Goal: Task Accomplishment & Management: Use online tool/utility

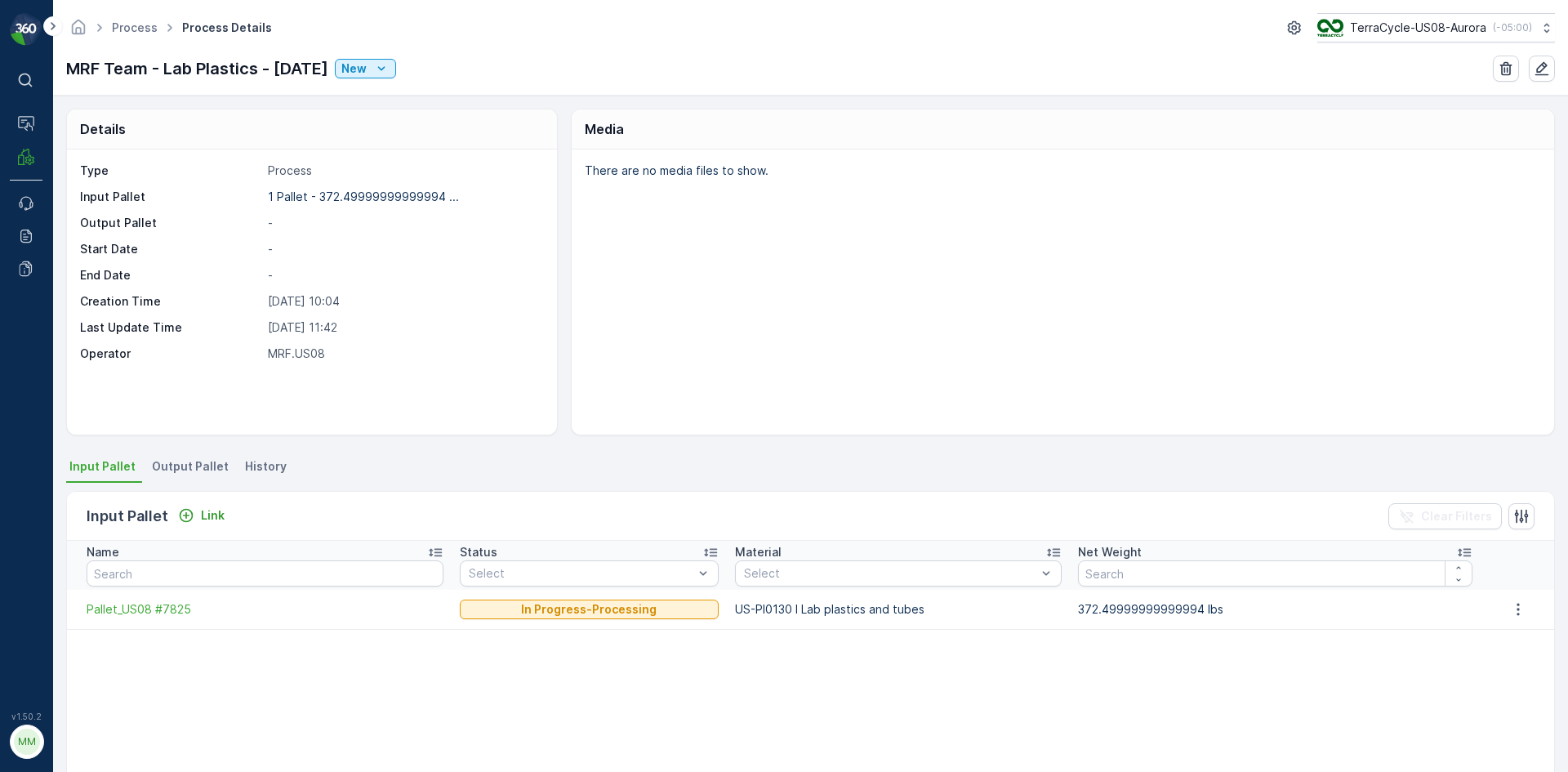
click at [183, 462] on span "Output Pallet" at bounding box center [190, 466] width 77 height 16
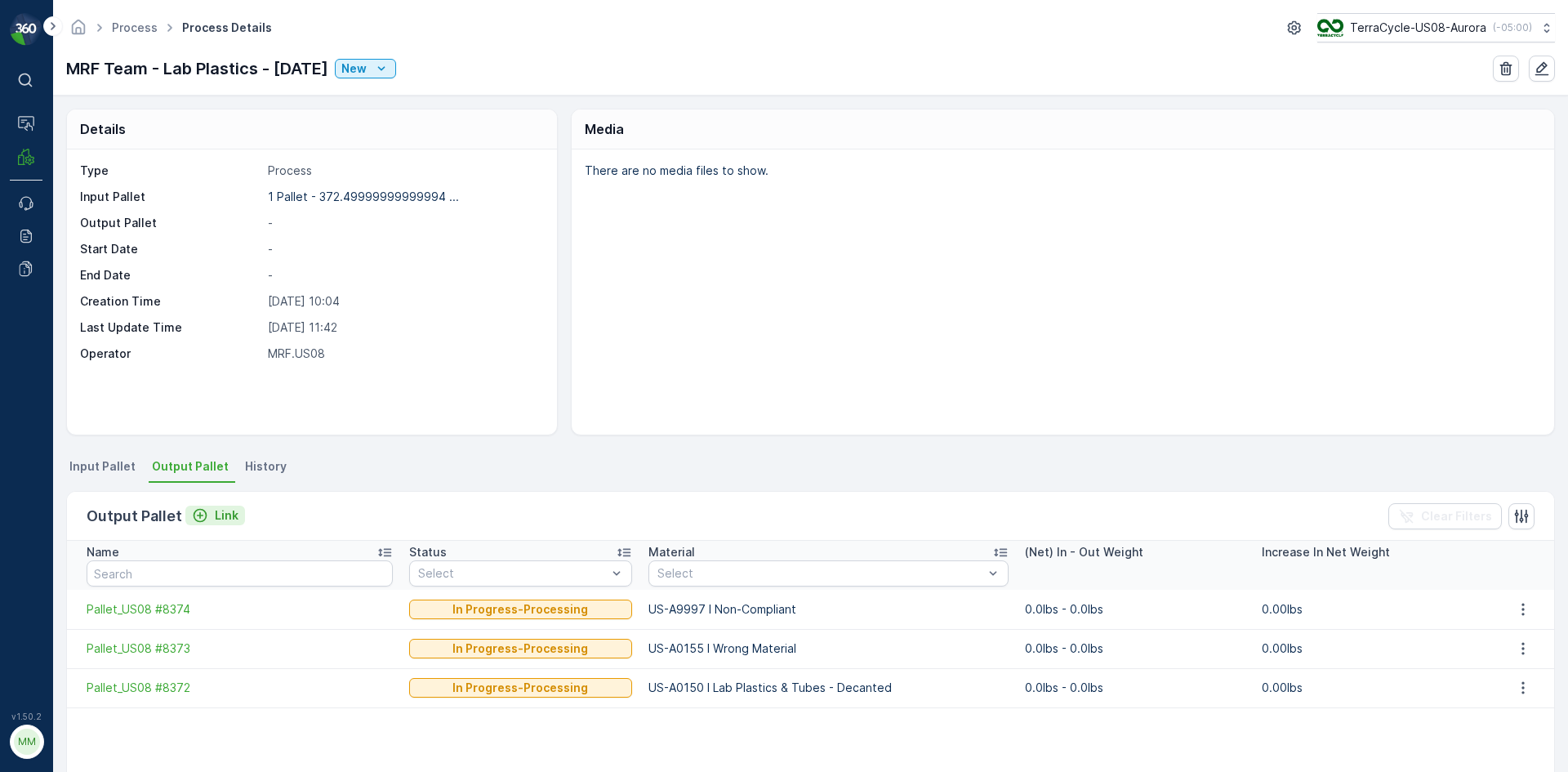
click at [206, 520] on div "Link" at bounding box center [215, 514] width 47 height 16
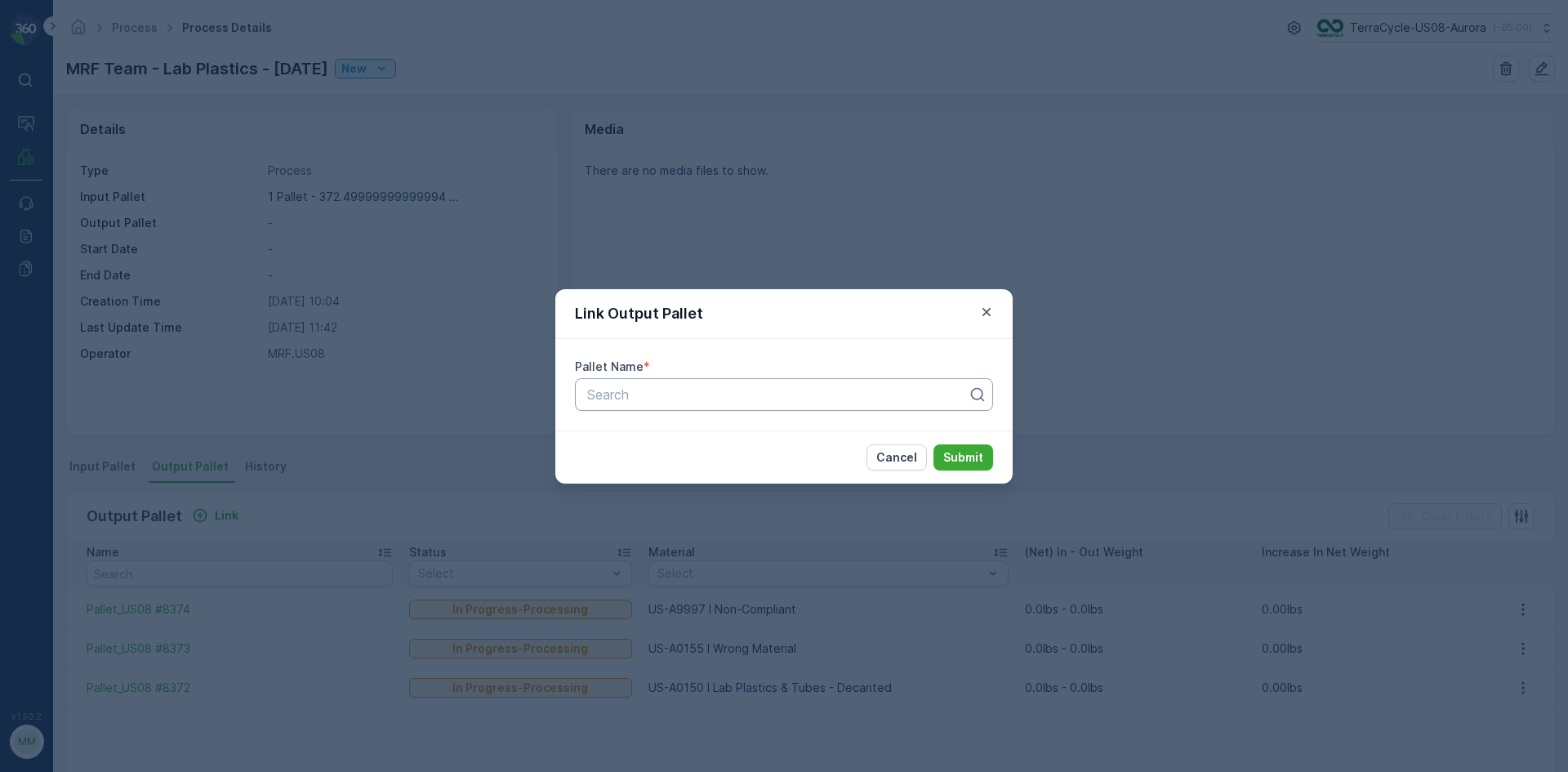
click at [726, 393] on div at bounding box center [777, 394] width 384 height 15
type input "8370"
click at [933, 444] on button "Submit" at bounding box center [963, 457] width 60 height 26
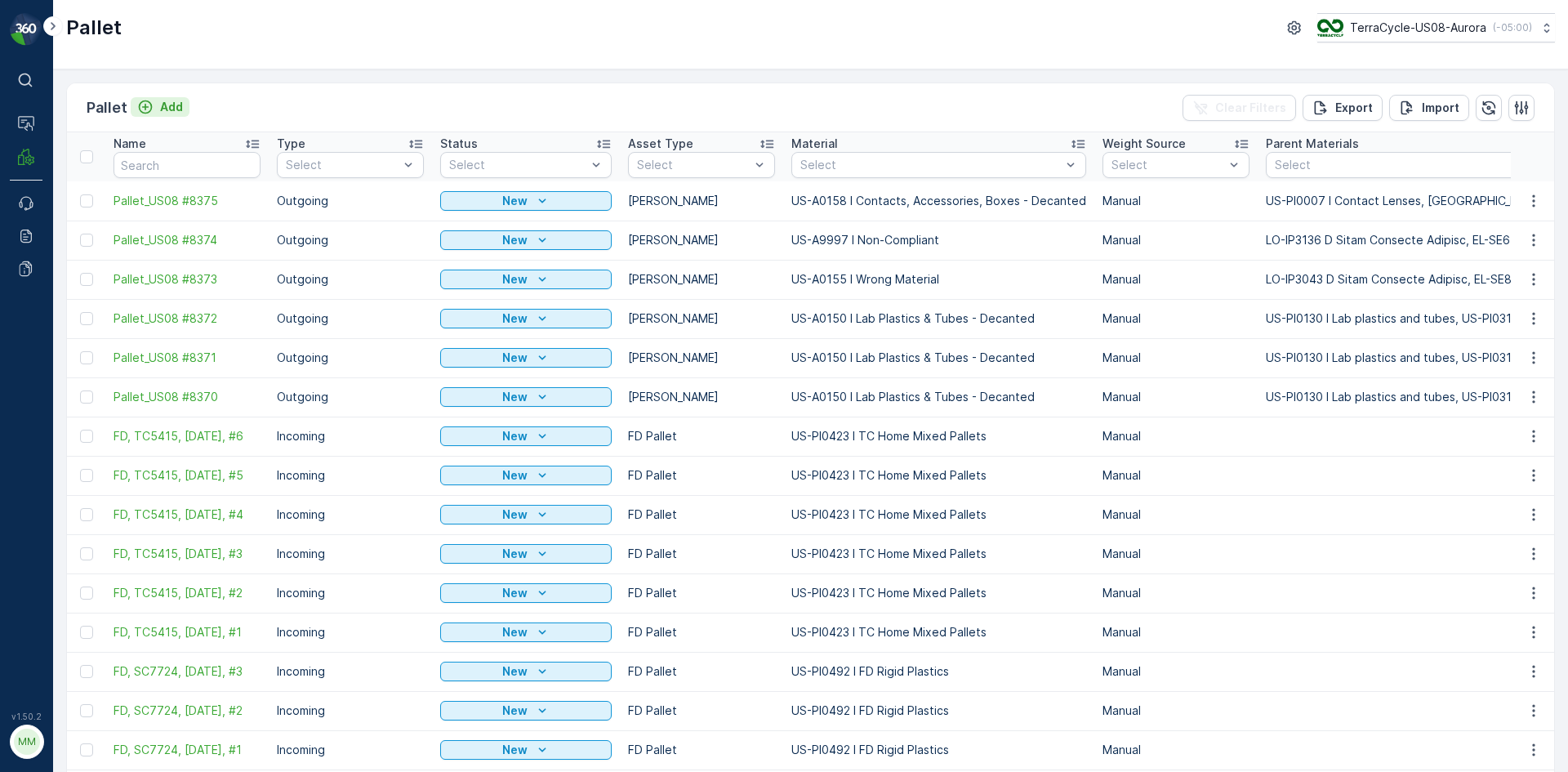
click at [147, 103] on icon "Add" at bounding box center [145, 107] width 16 height 16
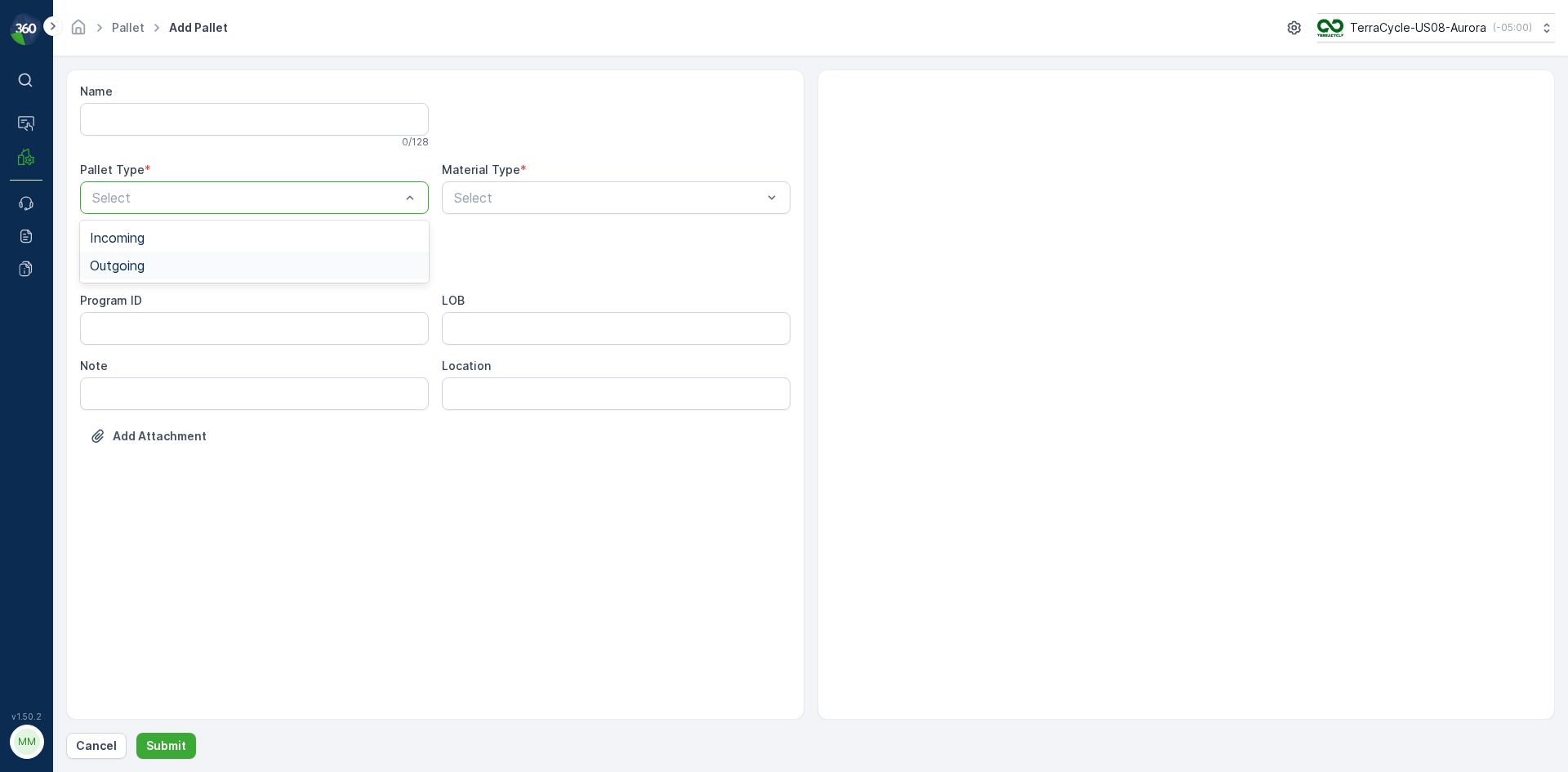
click at [260, 271] on div "Outgoing" at bounding box center [254, 264] width 329 height 15
drag, startPoint x: 211, startPoint y: 303, endPoint x: 247, endPoint y: 272, distance: 47.5
click at [211, 302] on div "[PERSON_NAME]" at bounding box center [254, 303] width 329 height 15
click at [613, 207] on div "Select" at bounding box center [616, 198] width 349 height 32
type input "0187"
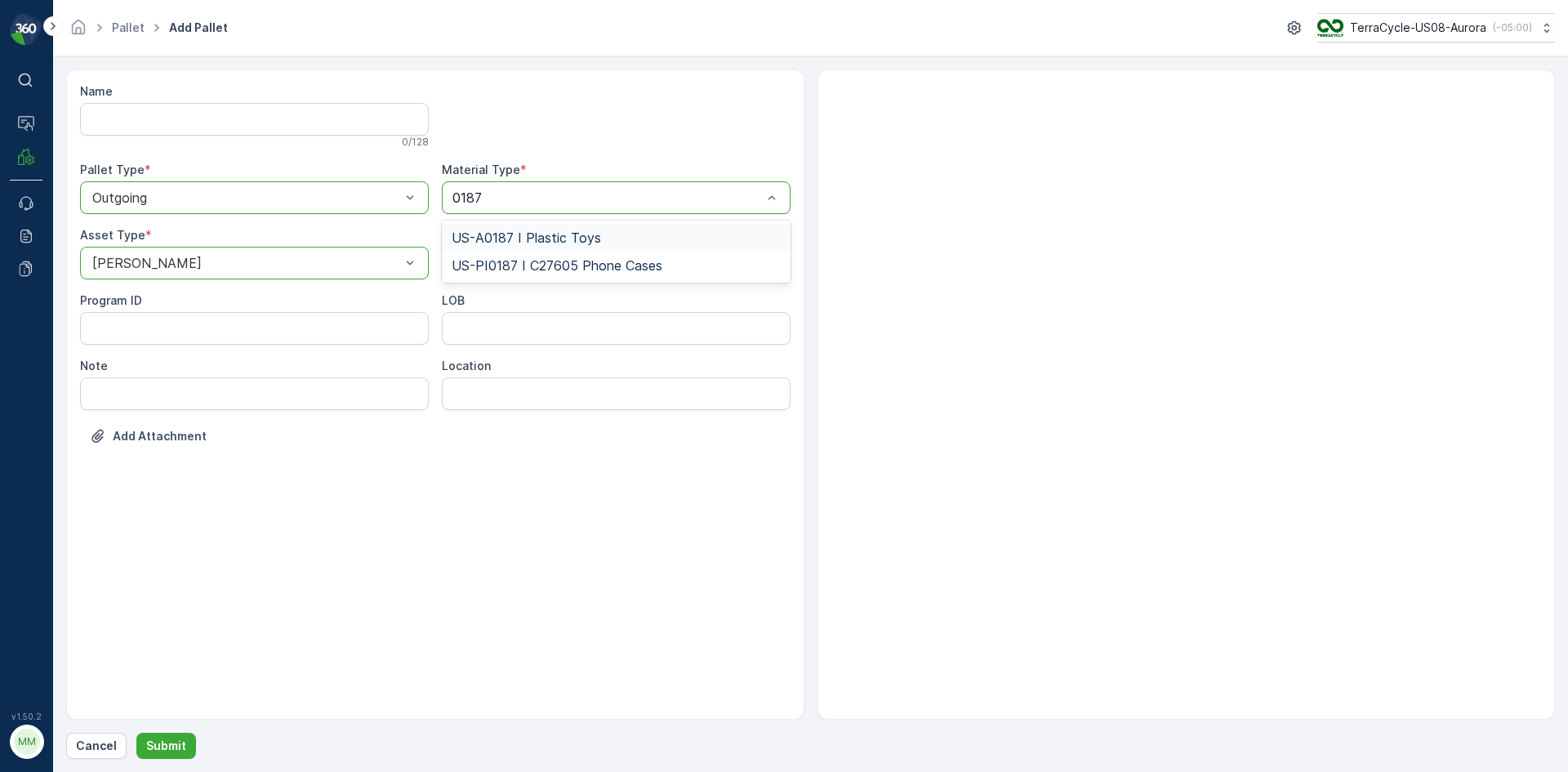
click at [614, 229] on div "US-A0187 I Plastic Toys" at bounding box center [616, 237] width 349 height 28
click at [181, 740] on p "Submit" at bounding box center [166, 745] width 40 height 16
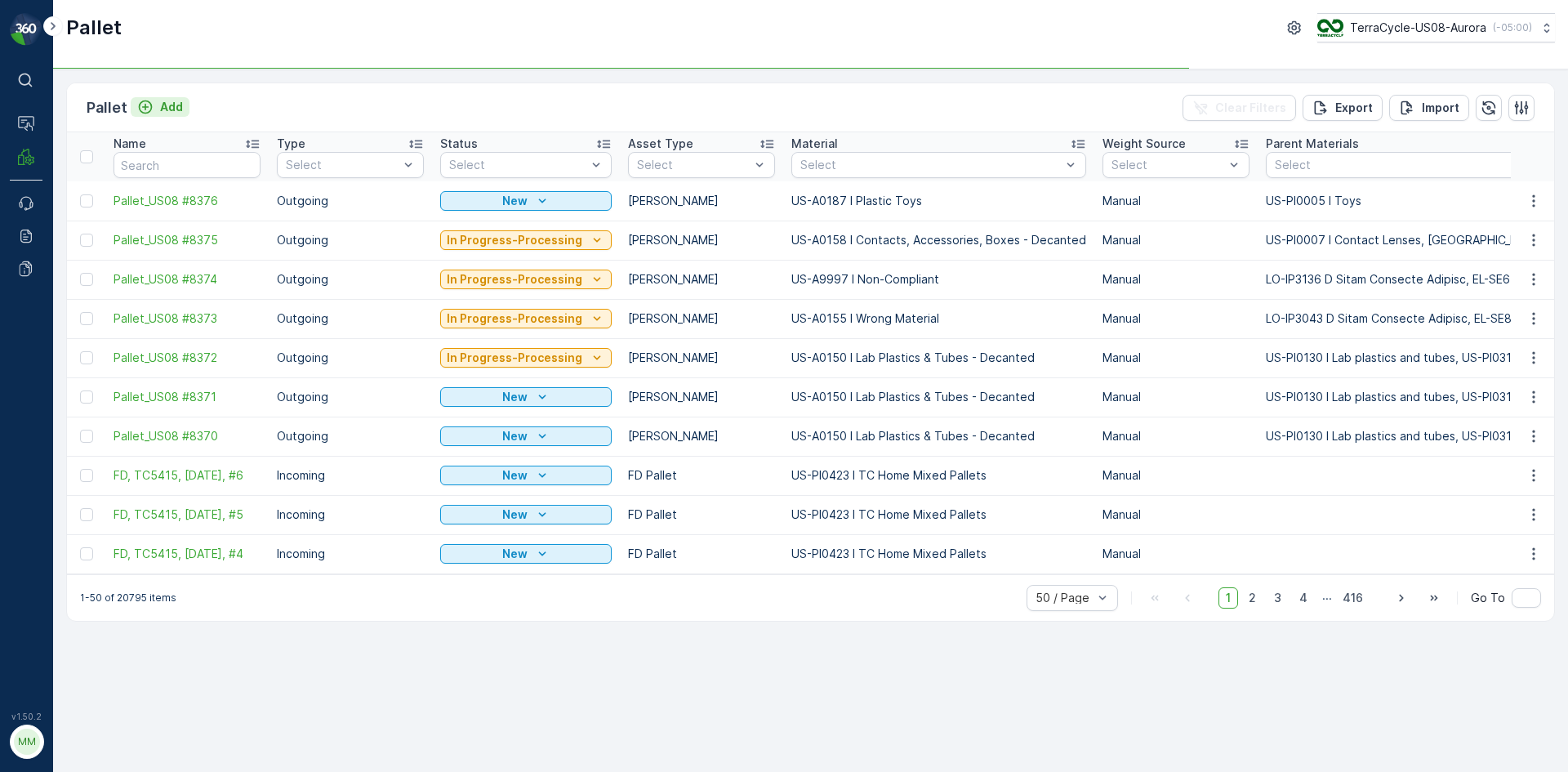
click at [171, 105] on p "Add" at bounding box center [171, 107] width 23 height 16
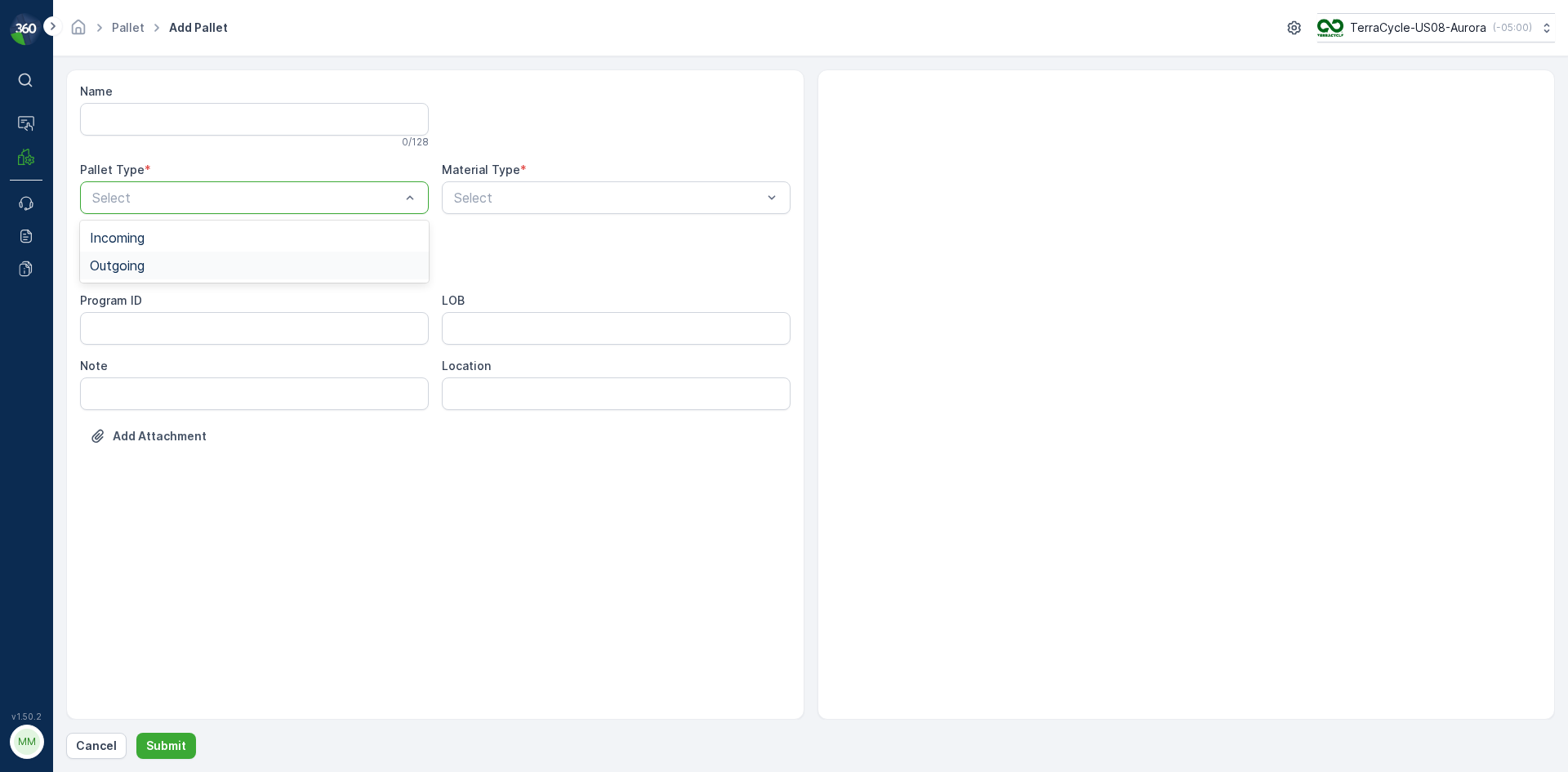
click at [188, 267] on div "Outgoing" at bounding box center [254, 264] width 329 height 15
drag, startPoint x: 170, startPoint y: 316, endPoint x: 188, endPoint y: 305, distance: 21.1
click at [171, 316] on div "Gaylord" at bounding box center [254, 303] width 349 height 28
click at [618, 184] on div "Select" at bounding box center [616, 198] width 349 height 32
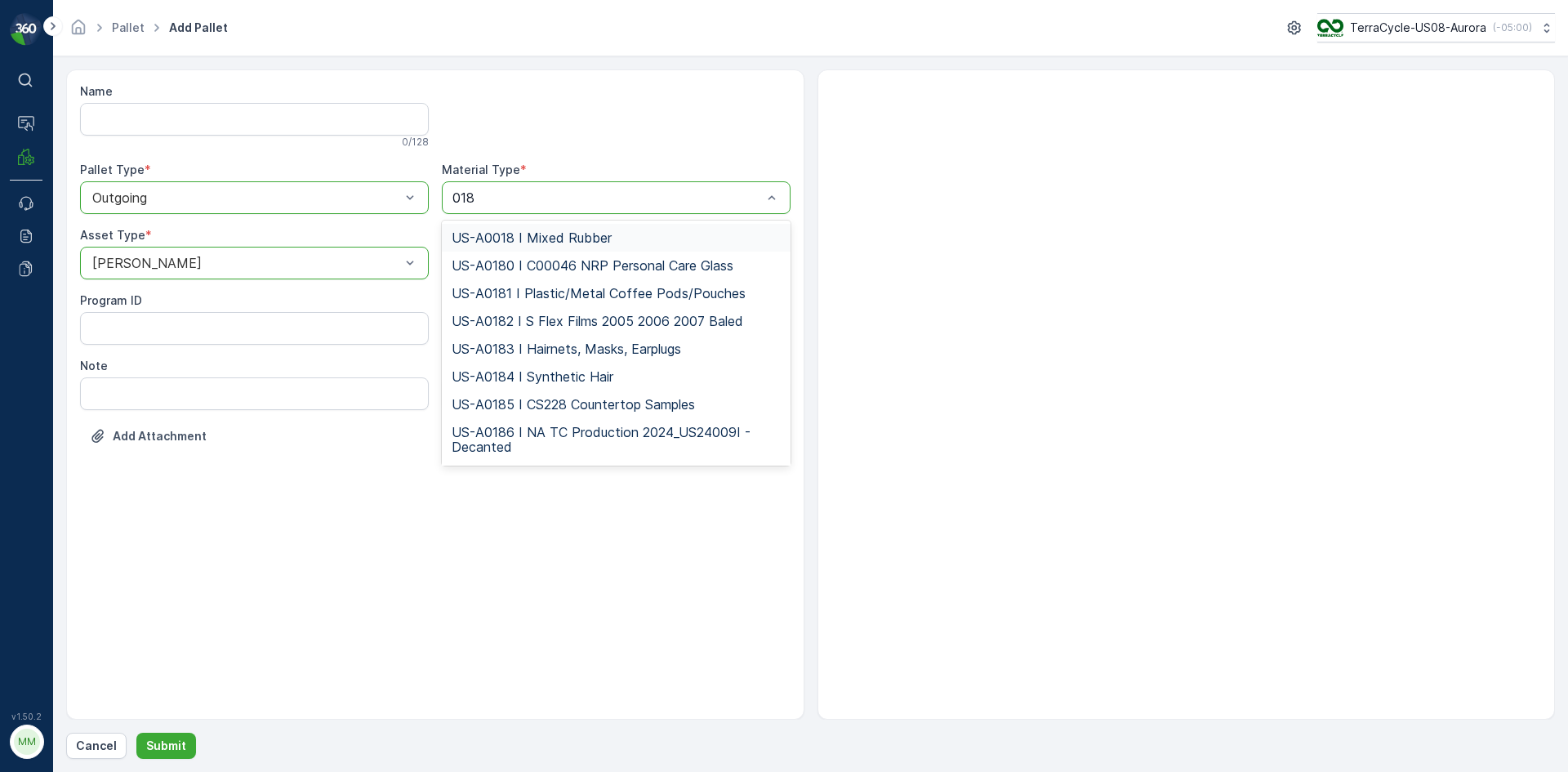
type input "0187"
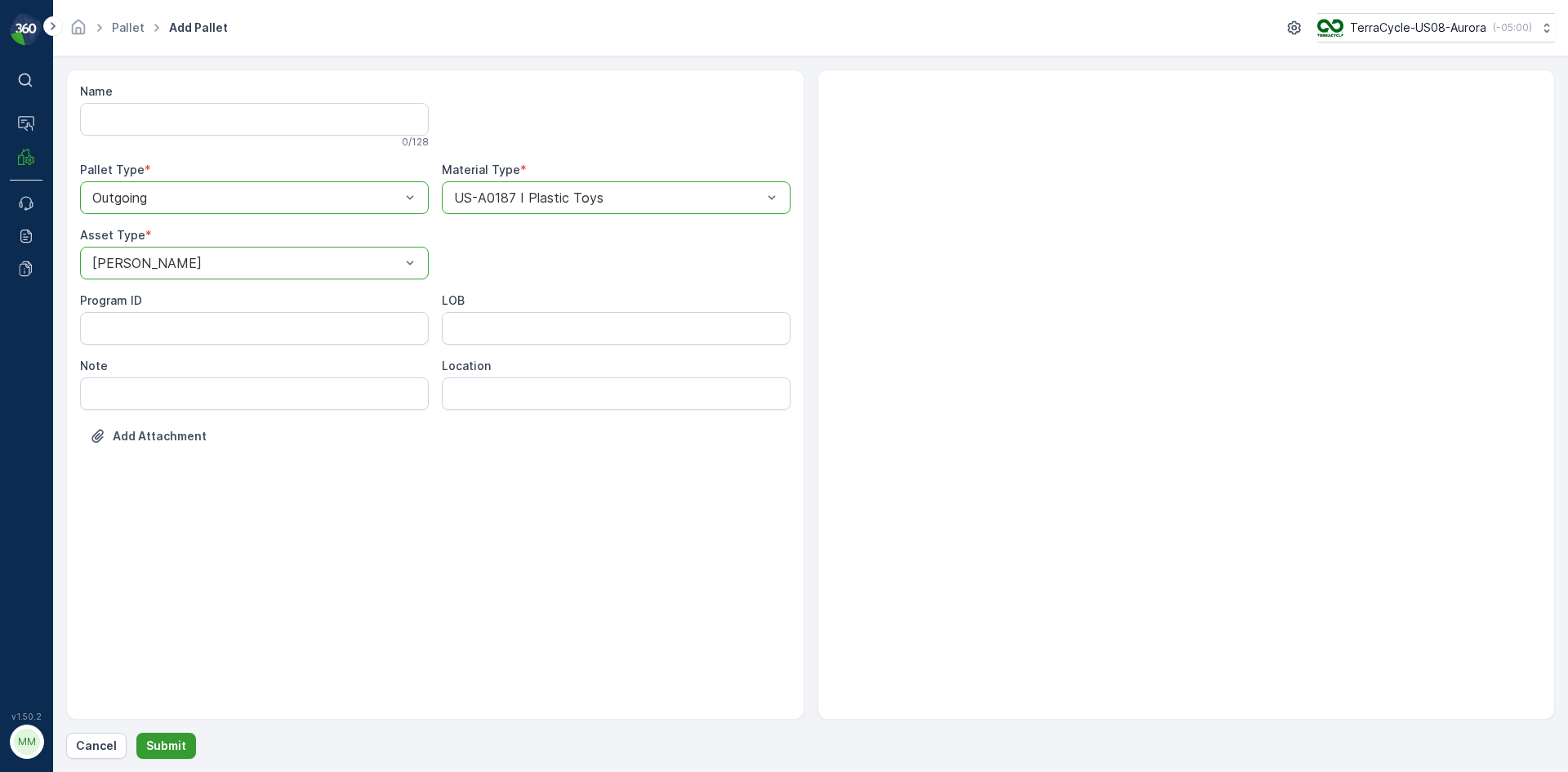
click at [154, 748] on p "Submit" at bounding box center [166, 745] width 40 height 16
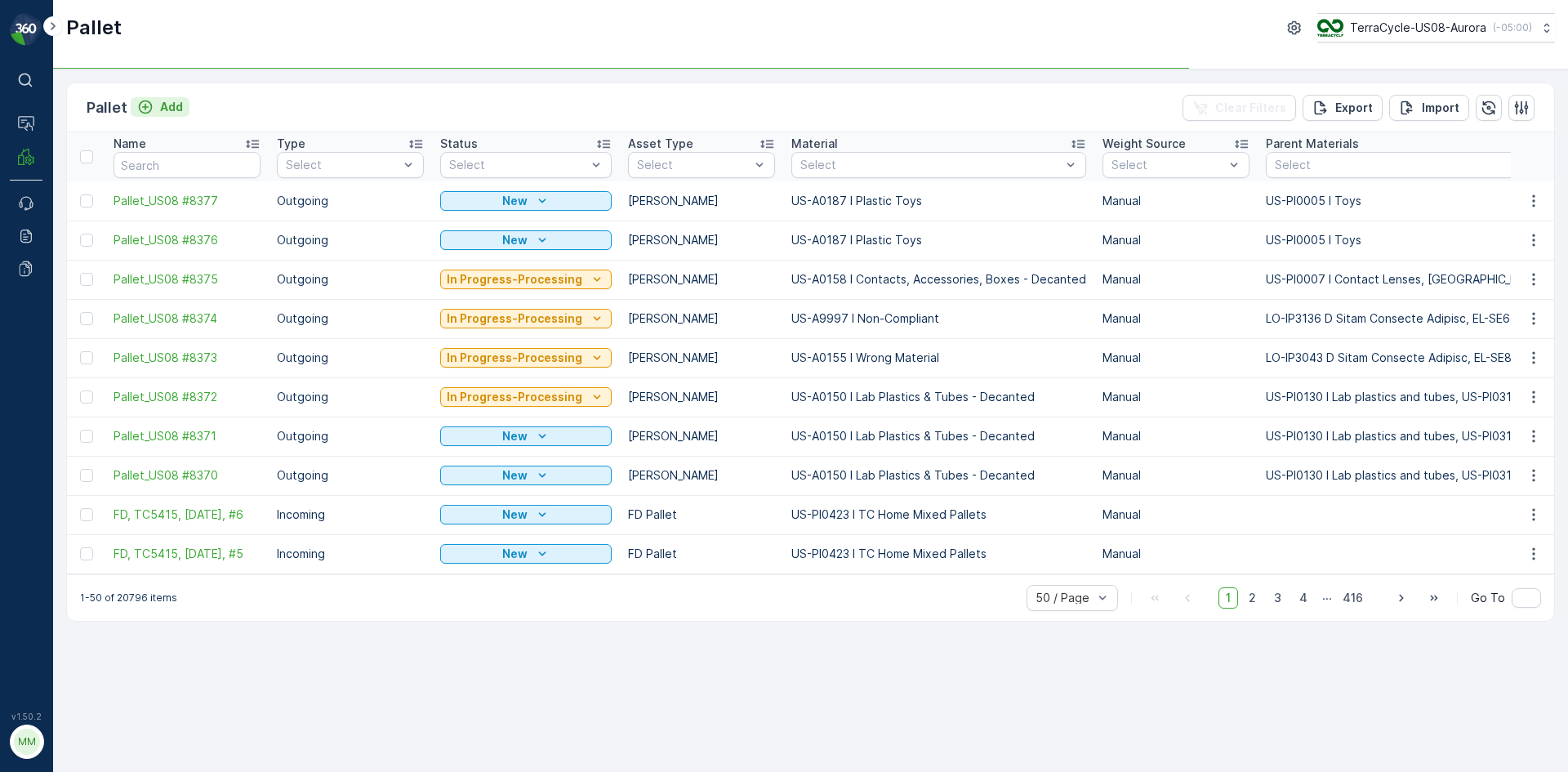
click at [163, 107] on p "Add" at bounding box center [171, 107] width 23 height 16
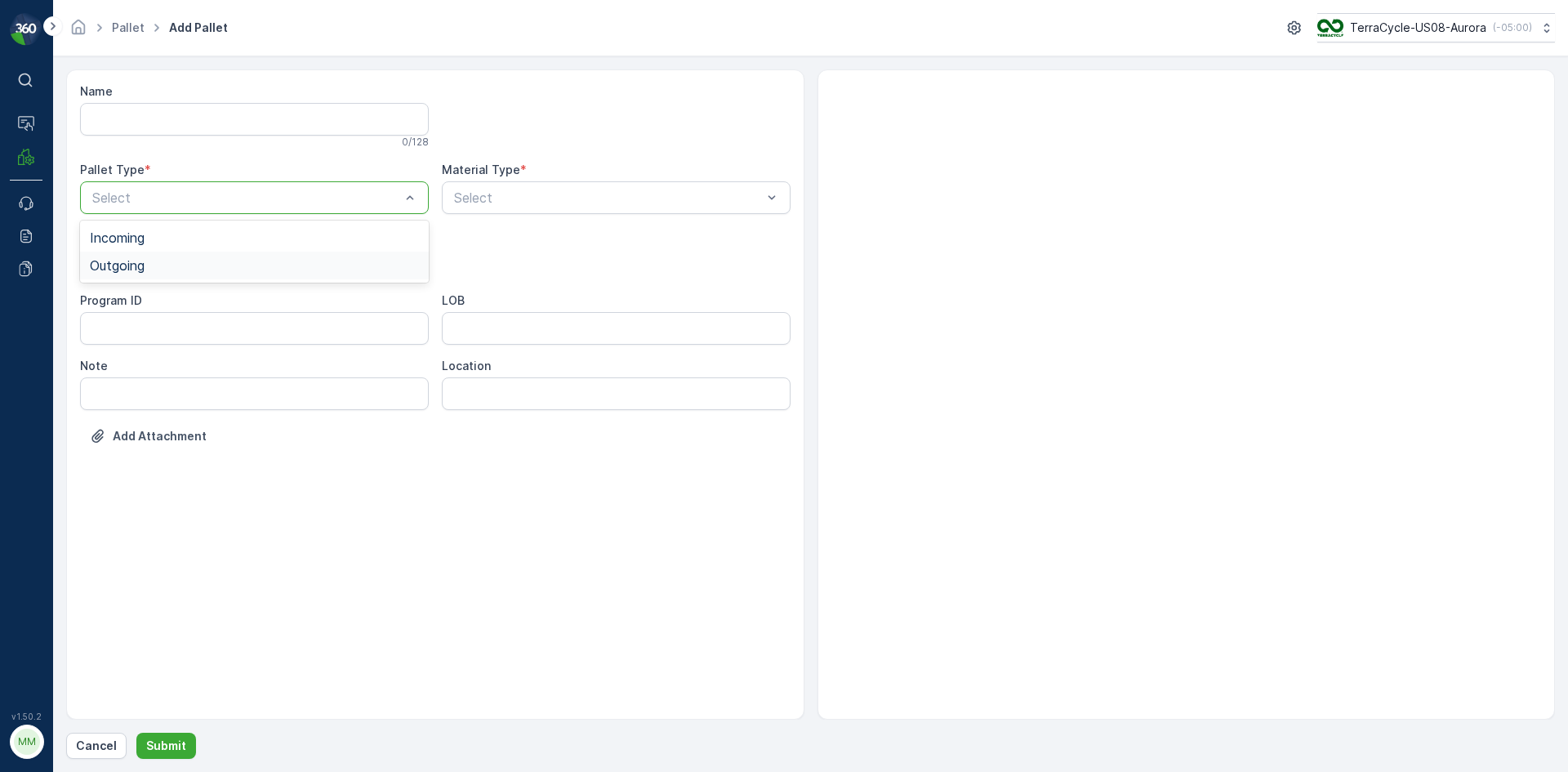
click at [239, 258] on div "Outgoing" at bounding box center [254, 264] width 329 height 15
click at [198, 296] on div "[PERSON_NAME]" at bounding box center [254, 303] width 329 height 15
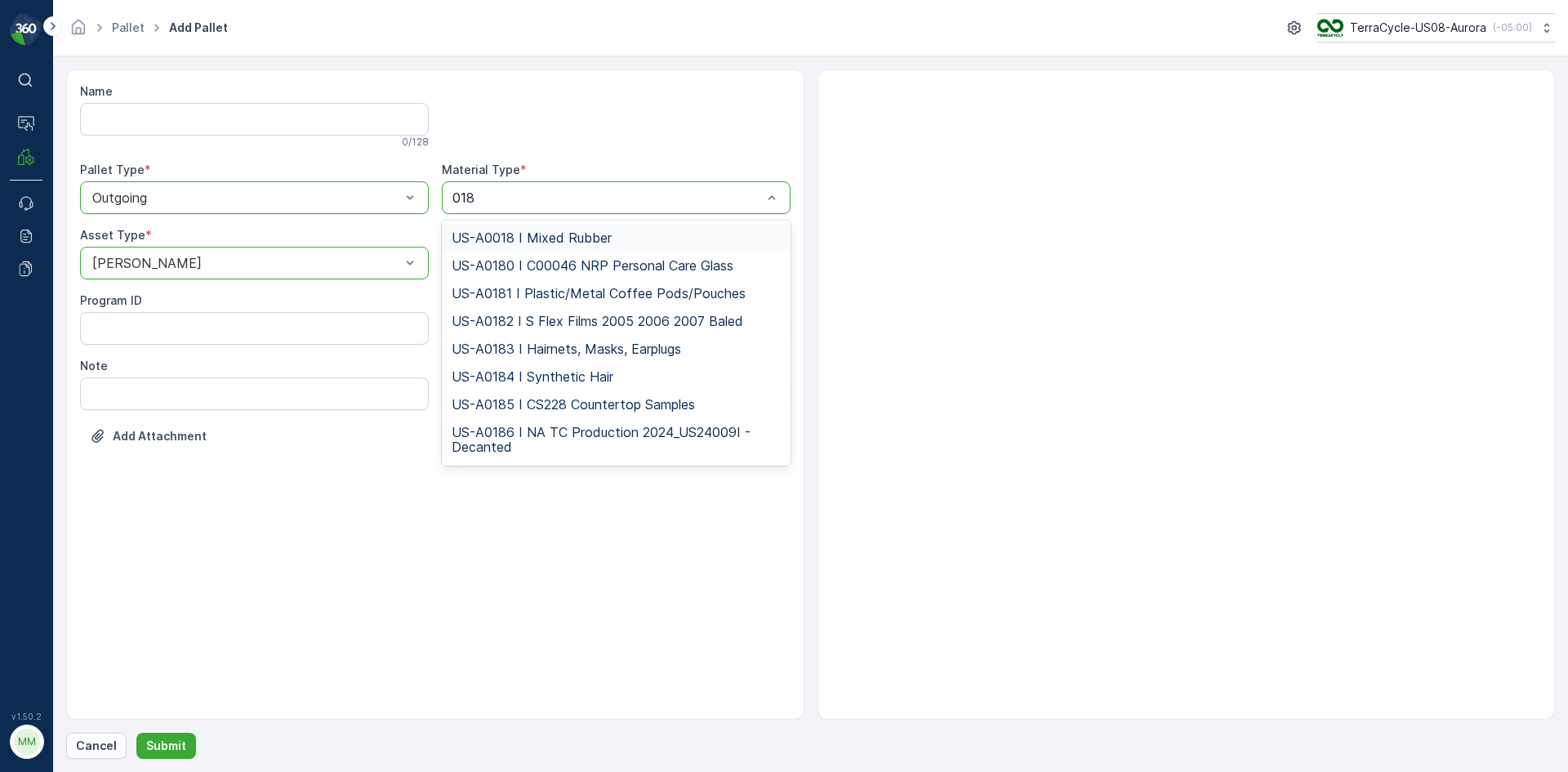
type input "0187"
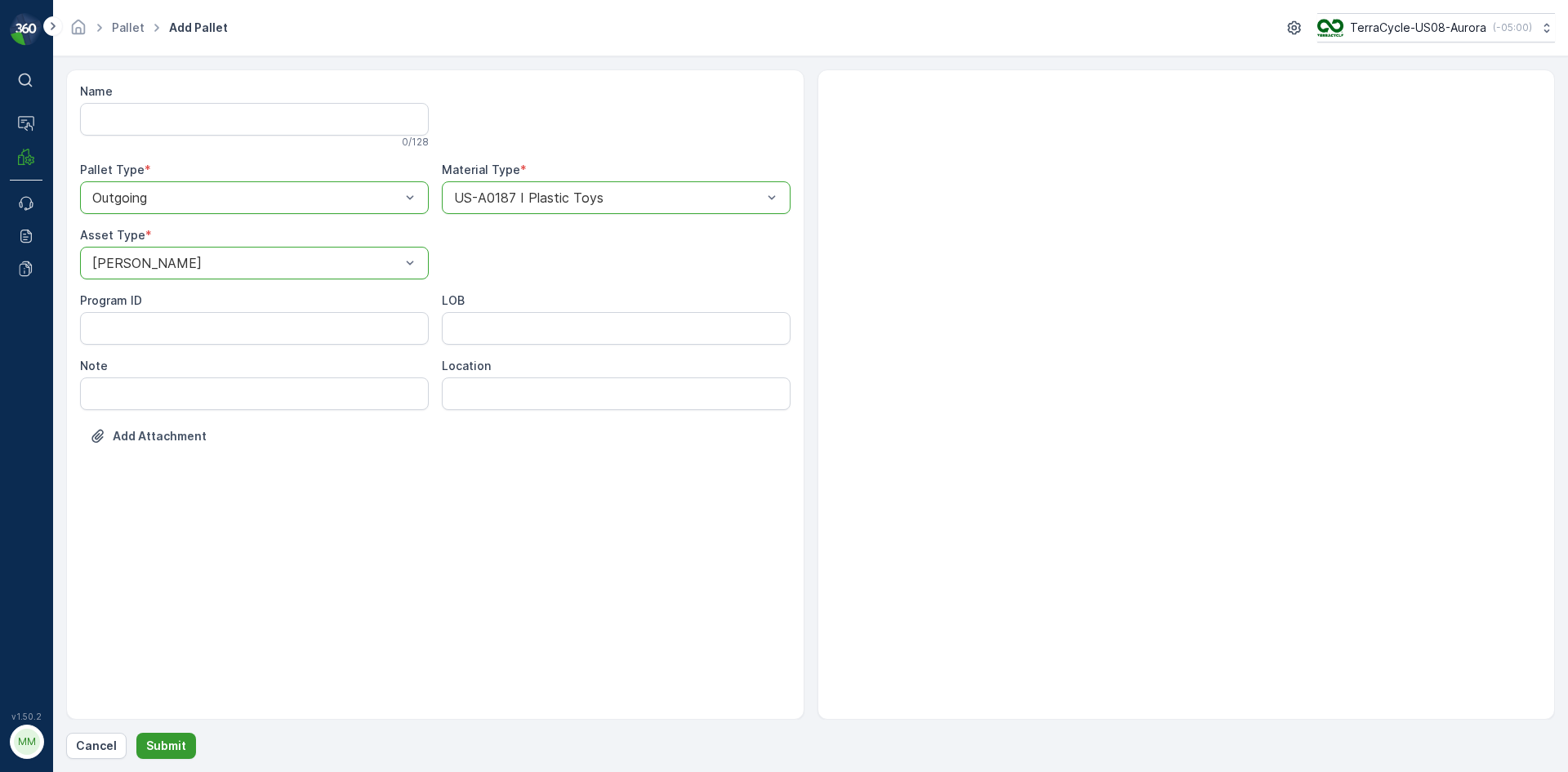
click at [153, 746] on p "Submit" at bounding box center [166, 745] width 40 height 16
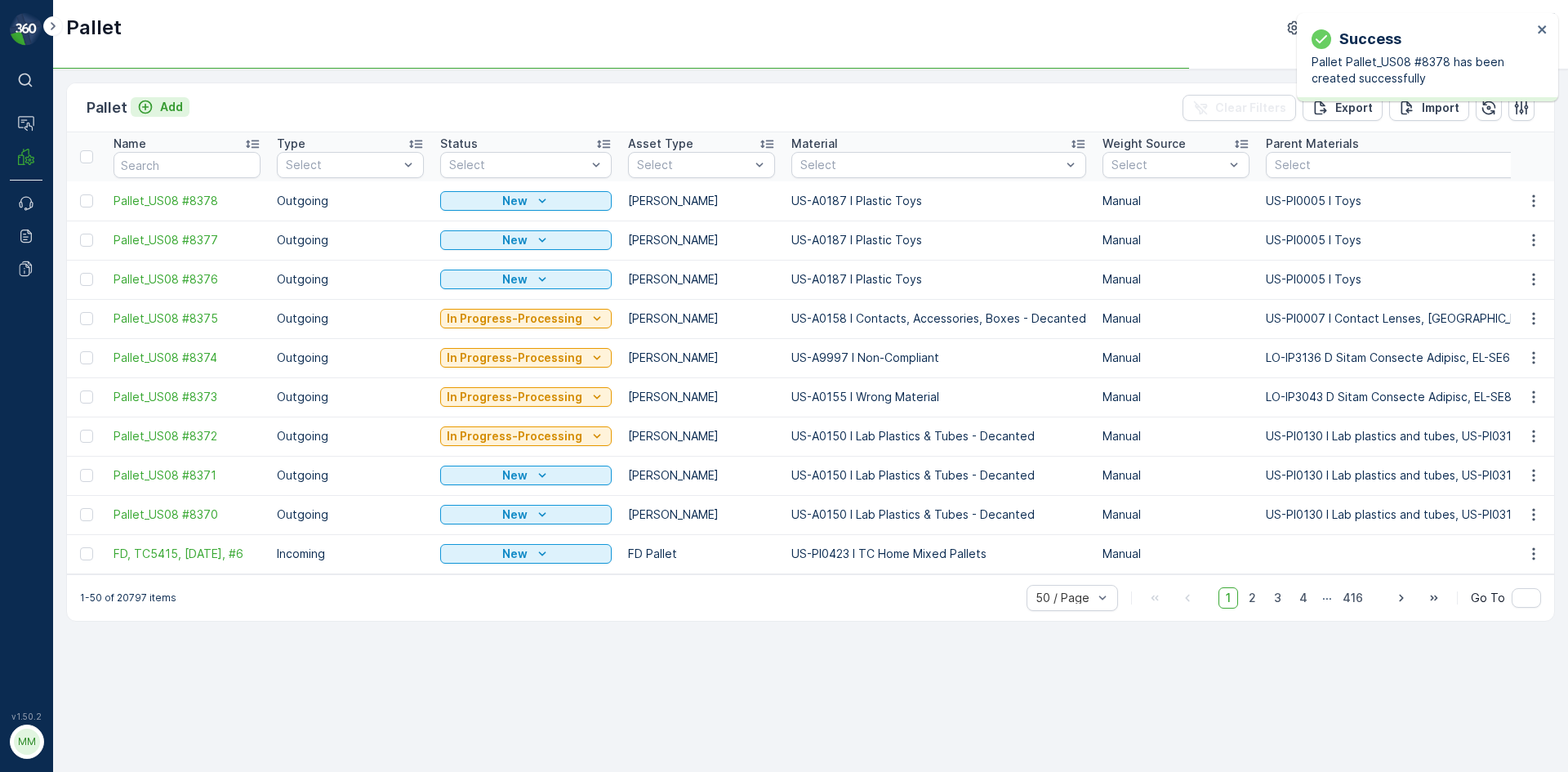
click at [153, 105] on div "Add" at bounding box center [160, 107] width 46 height 16
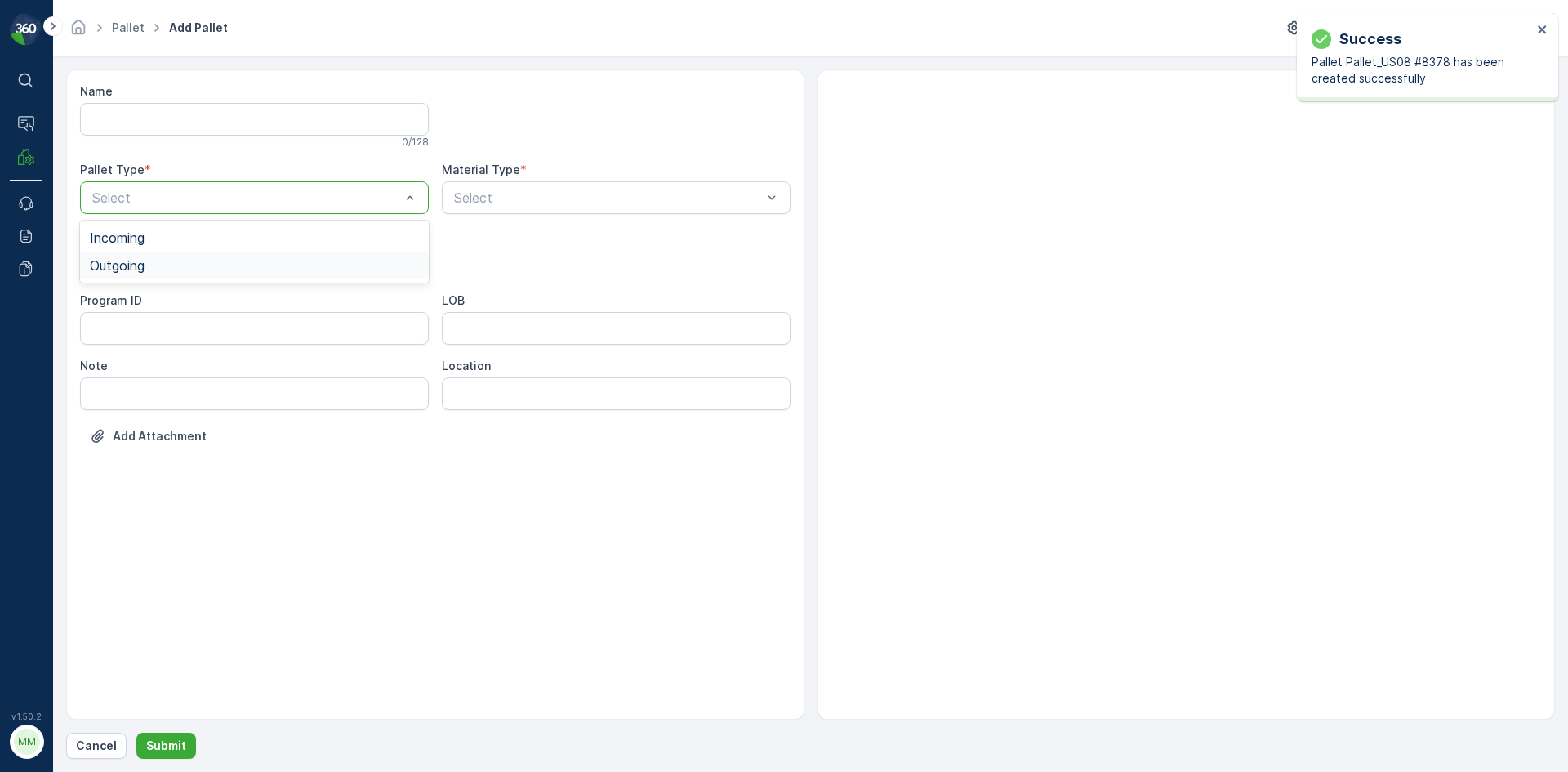
click at [213, 269] on div "Outgoing" at bounding box center [254, 264] width 329 height 15
click at [172, 302] on div "[PERSON_NAME]" at bounding box center [254, 303] width 329 height 15
click at [653, 183] on div "Select" at bounding box center [616, 198] width 349 height 32
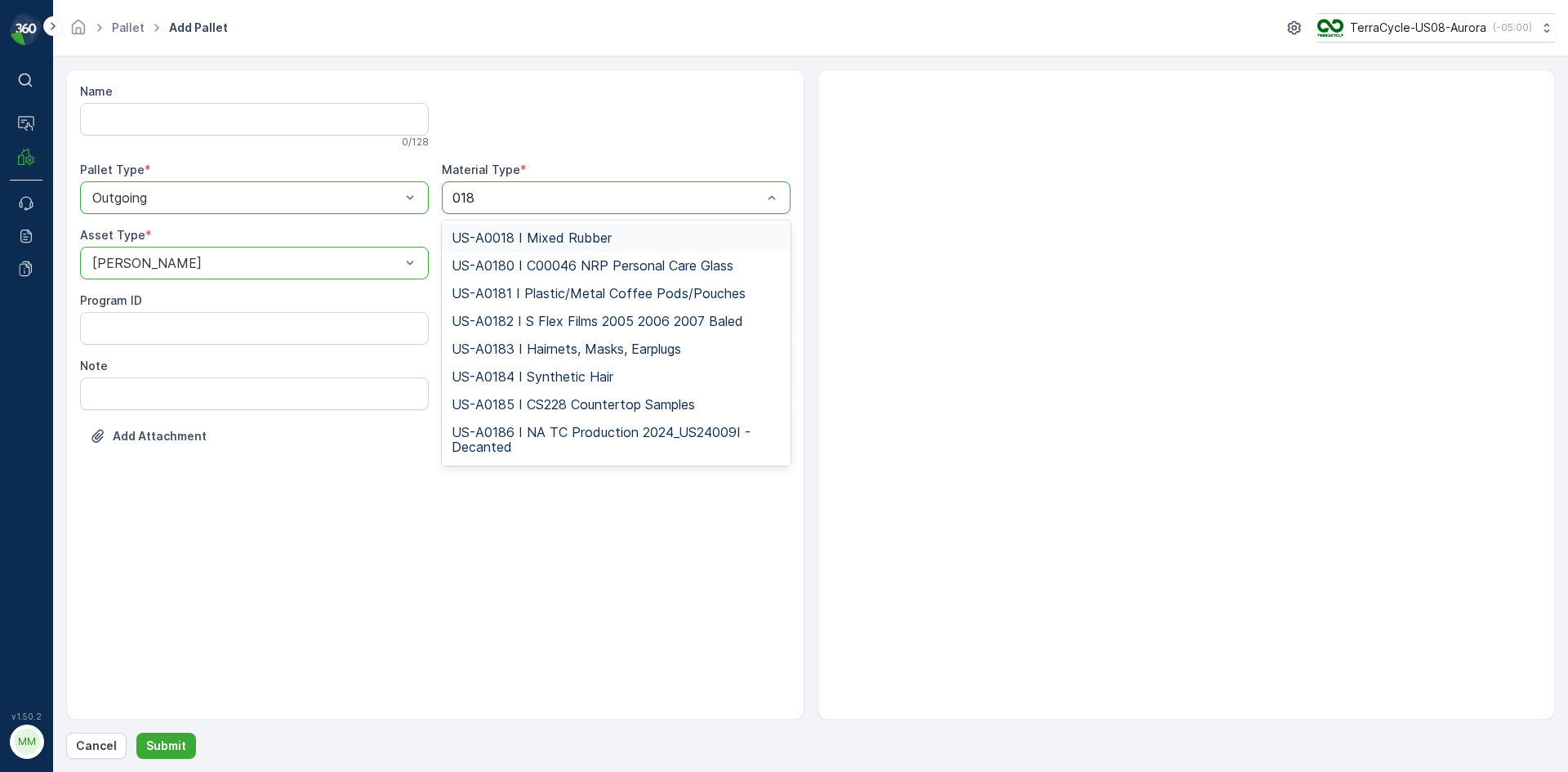
type input "0187"
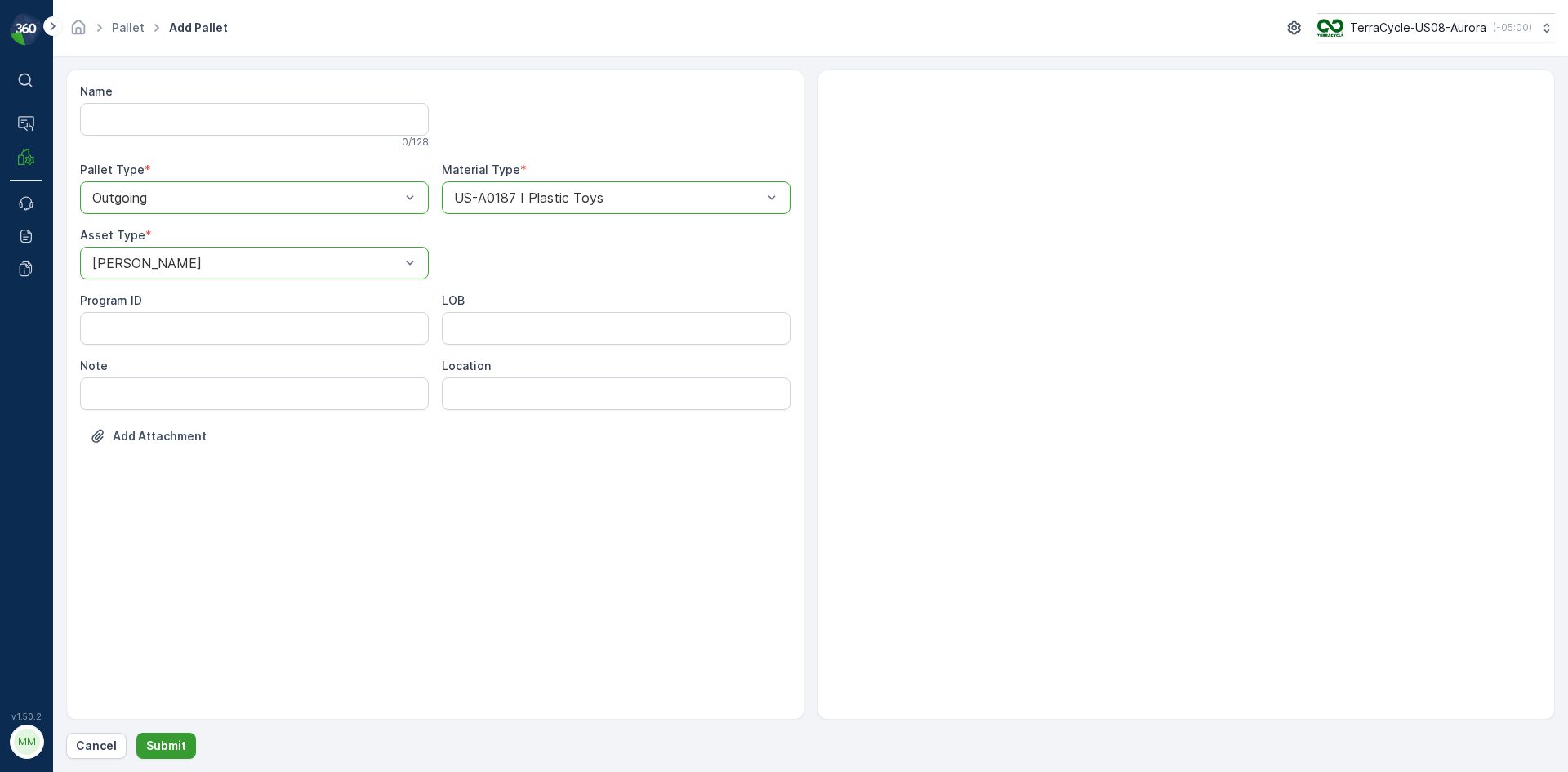
click at [162, 738] on p "Submit" at bounding box center [166, 745] width 40 height 16
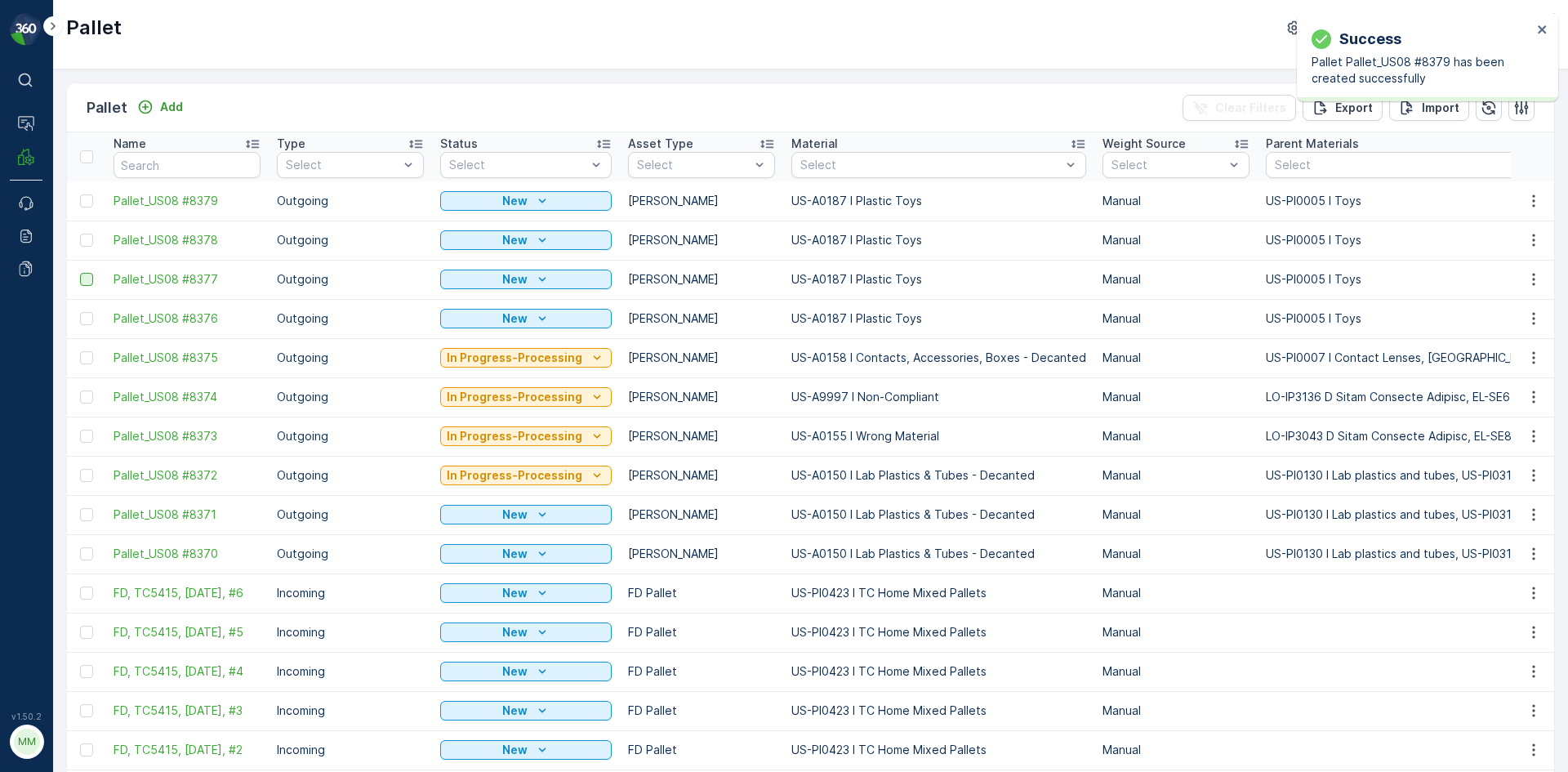
drag, startPoint x: 80, startPoint y: 313, endPoint x: 84, endPoint y: 283, distance: 30.3
click at [80, 313] on div at bounding box center [86, 318] width 13 height 13
click at [80, 312] on input "checkbox" at bounding box center [80, 312] width 0 height 0
drag, startPoint x: 84, startPoint y: 283, endPoint x: 87, endPoint y: 254, distance: 29.2
click at [84, 282] on div at bounding box center [86, 279] width 13 height 13
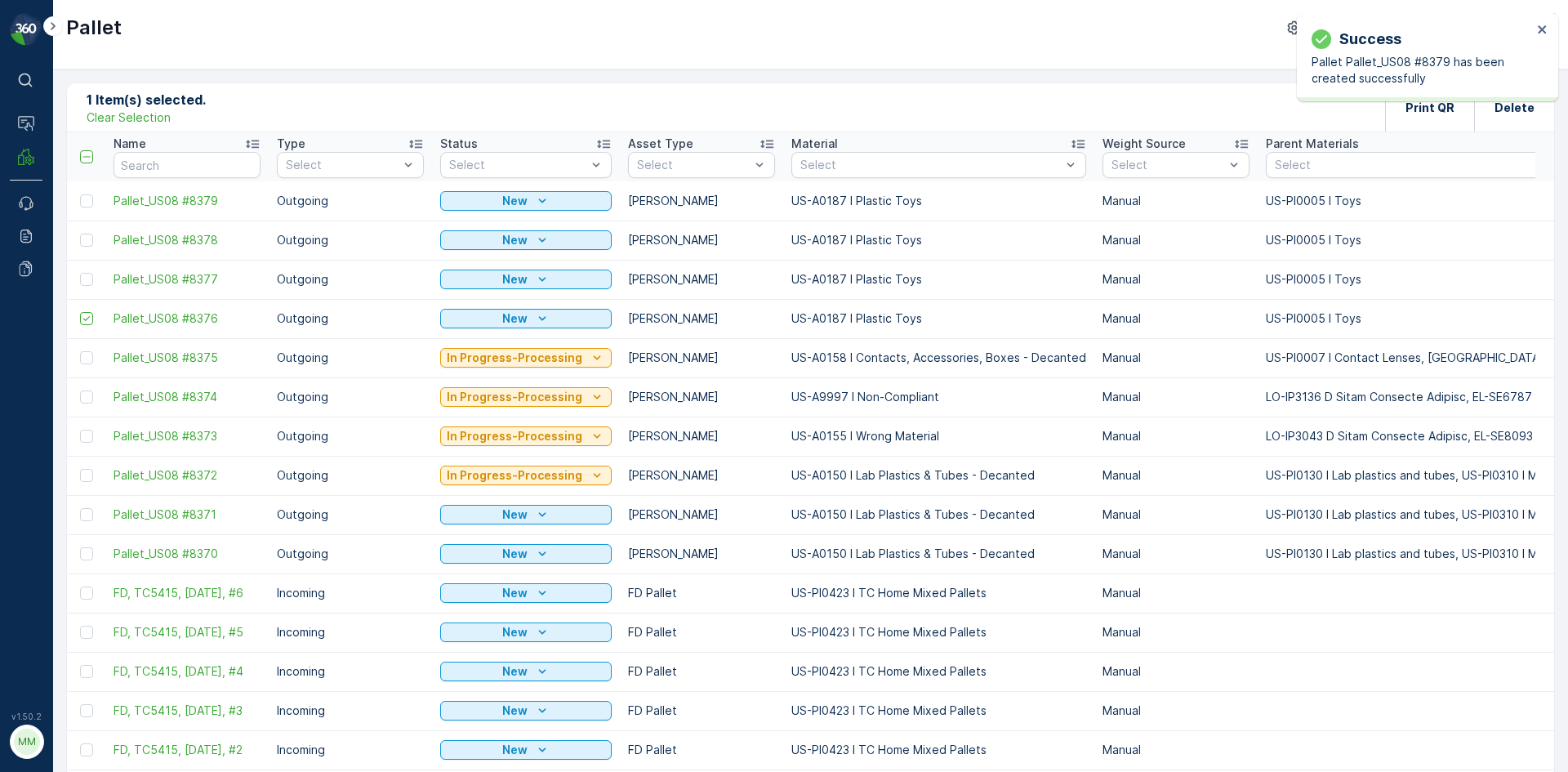
click at [80, 273] on input "checkbox" at bounding box center [80, 273] width 0 height 0
click at [88, 244] on div at bounding box center [86, 240] width 13 height 13
click at [80, 234] on input "checkbox" at bounding box center [80, 234] width 0 height 0
click at [85, 199] on div at bounding box center [86, 200] width 13 height 13
click at [80, 194] on input "checkbox" at bounding box center [80, 194] width 0 height 0
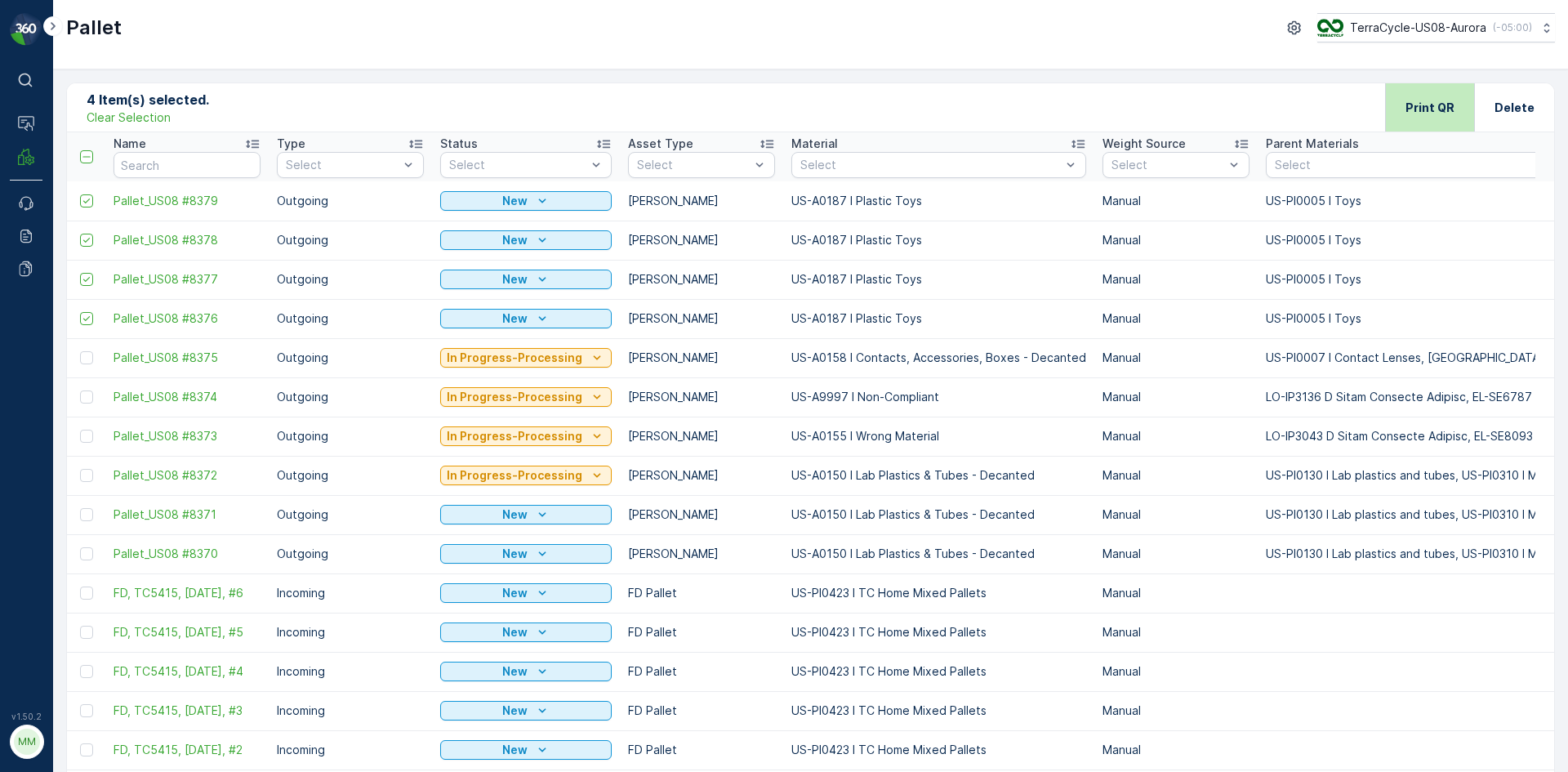
click at [1438, 96] on div "Print QR" at bounding box center [1429, 107] width 49 height 48
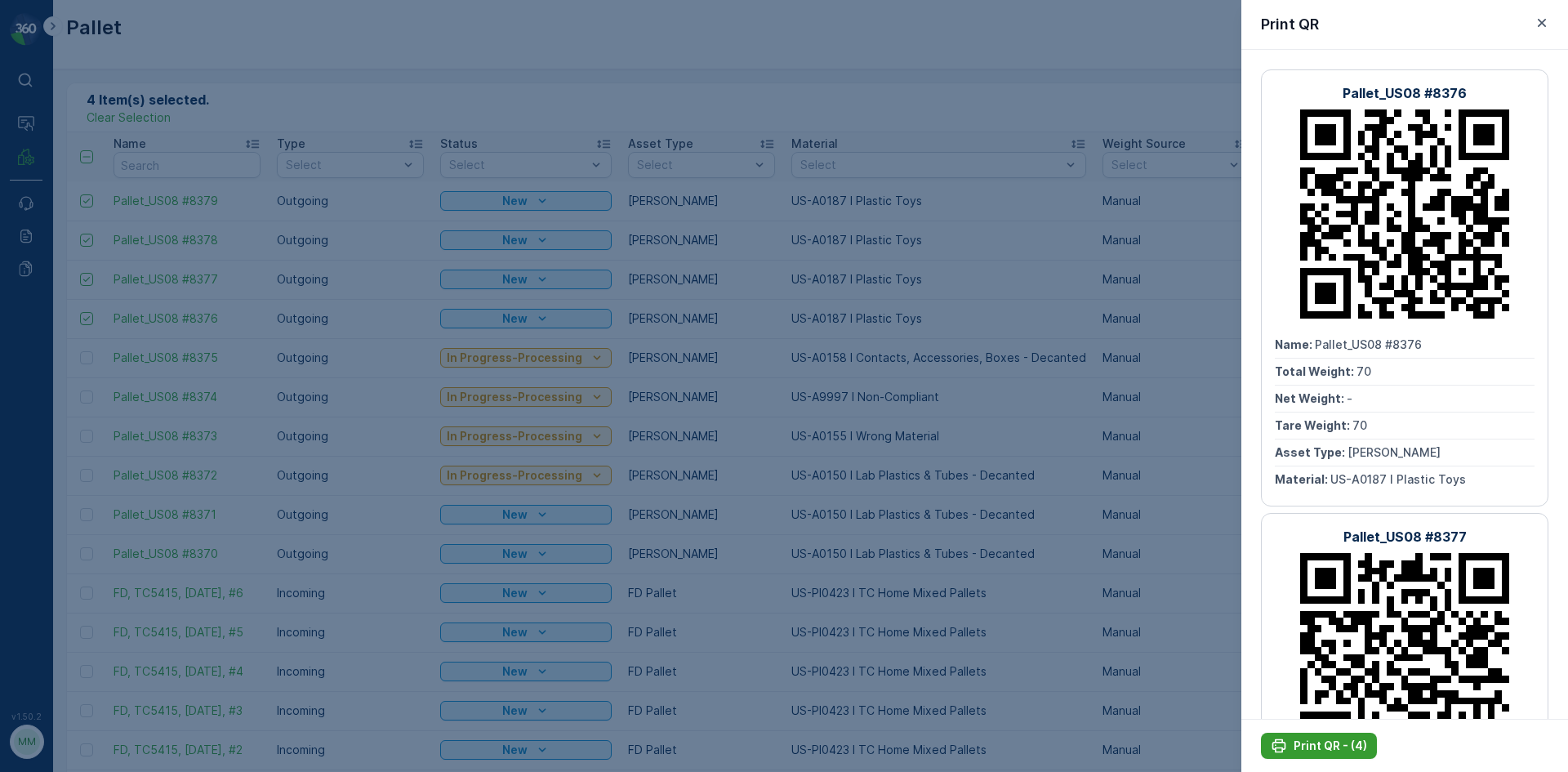
click at [1309, 743] on p "Print QR - (4)" at bounding box center [1330, 745] width 73 height 16
click at [329, 83] on div at bounding box center [784, 386] width 1568 height 772
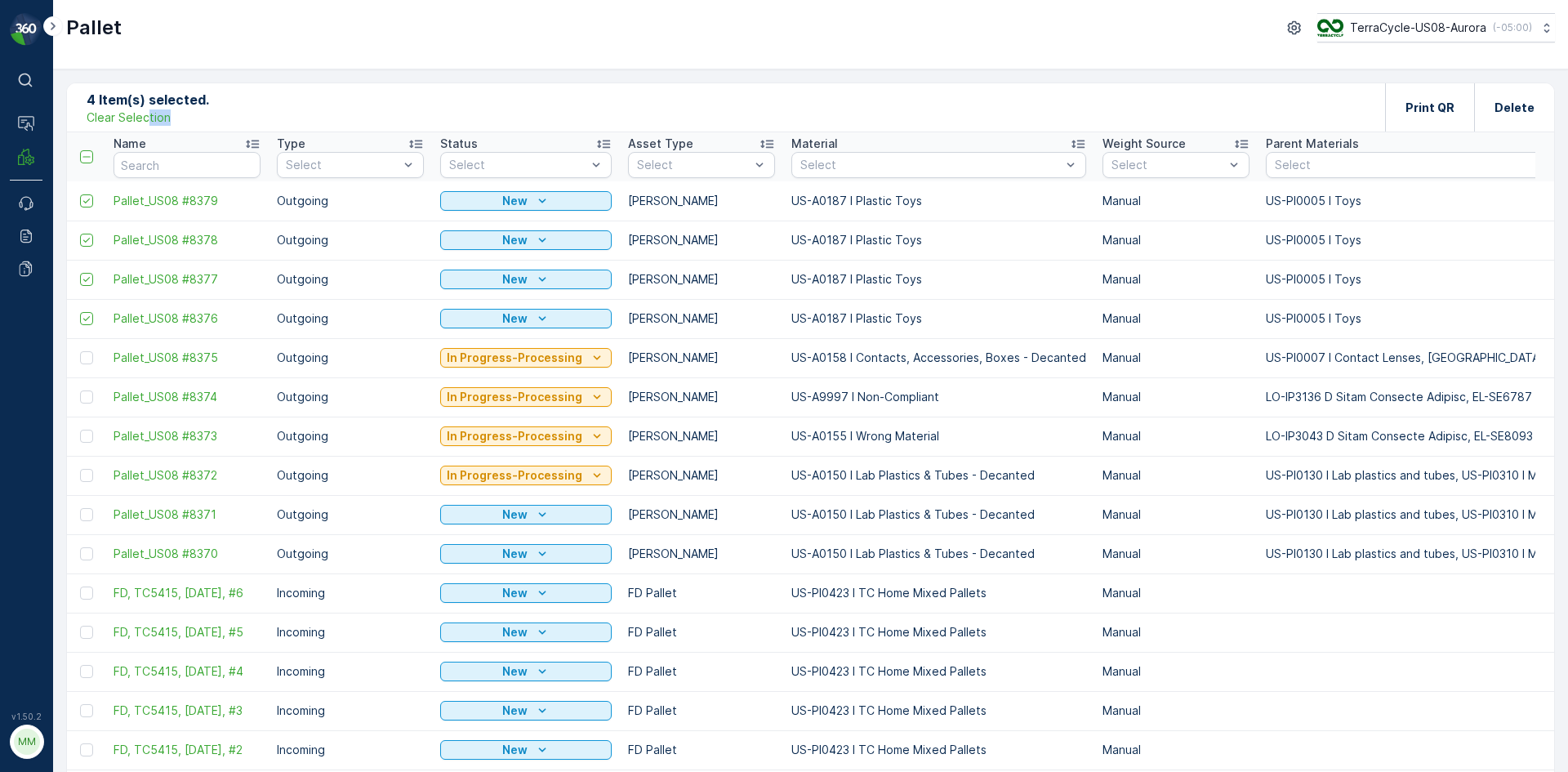
drag, startPoint x: 147, startPoint y: 124, endPoint x: 385, endPoint y: 113, distance: 238.3
click at [385, 113] on div "4 Item(s) selected. Clear Selection Print QR Delete" at bounding box center [810, 107] width 1487 height 49
click at [156, 120] on p "Clear Selection" at bounding box center [128, 117] width 84 height 16
click at [163, 106] on p "Add" at bounding box center [171, 107] width 23 height 16
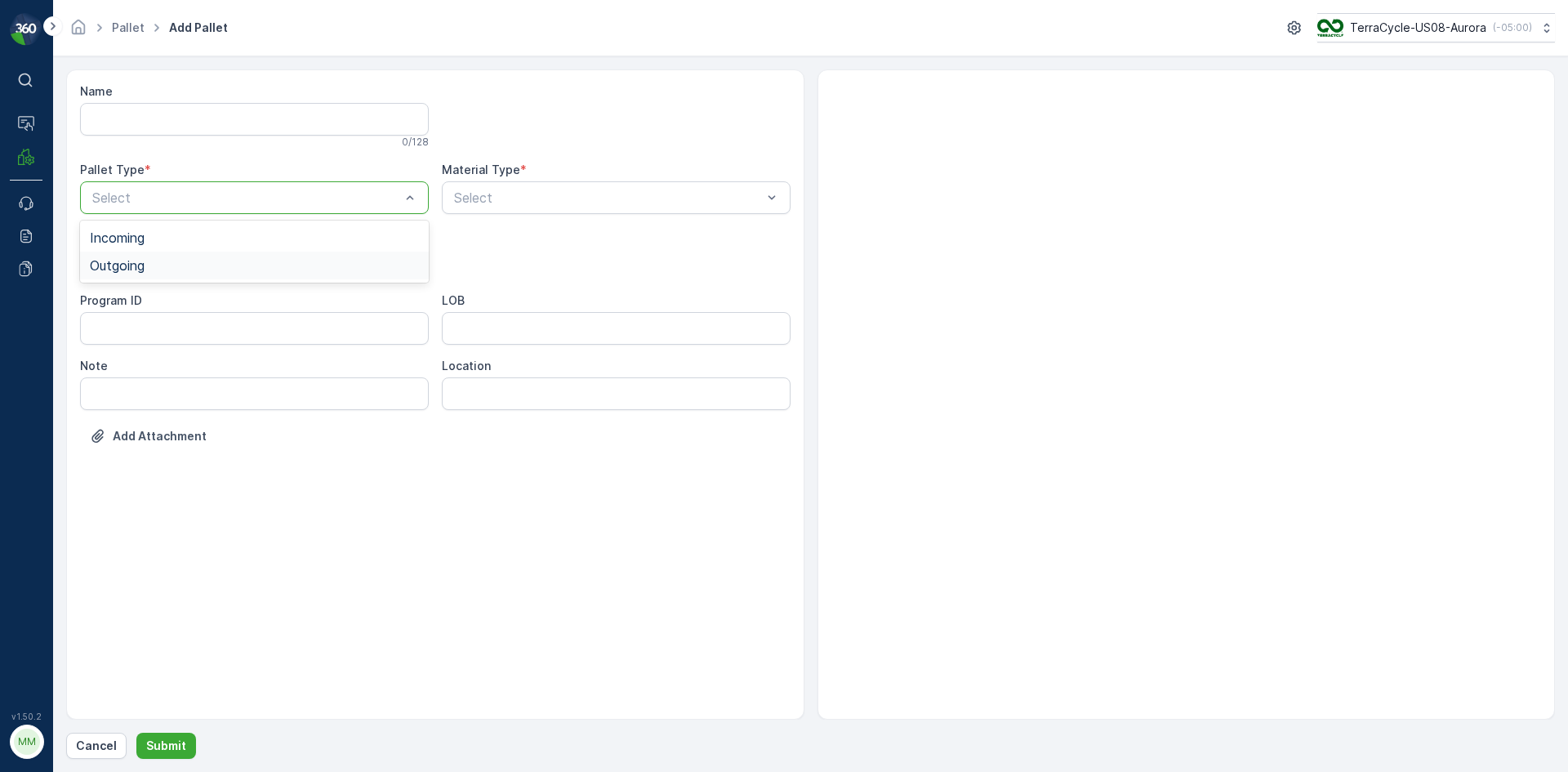
click at [173, 271] on div "Outgoing" at bounding box center [254, 264] width 329 height 15
drag, startPoint x: 172, startPoint y: 296, endPoint x: 444, endPoint y: 229, distance: 280.1
click at [173, 296] on div "[PERSON_NAME]" at bounding box center [254, 303] width 329 height 15
type input "0187"
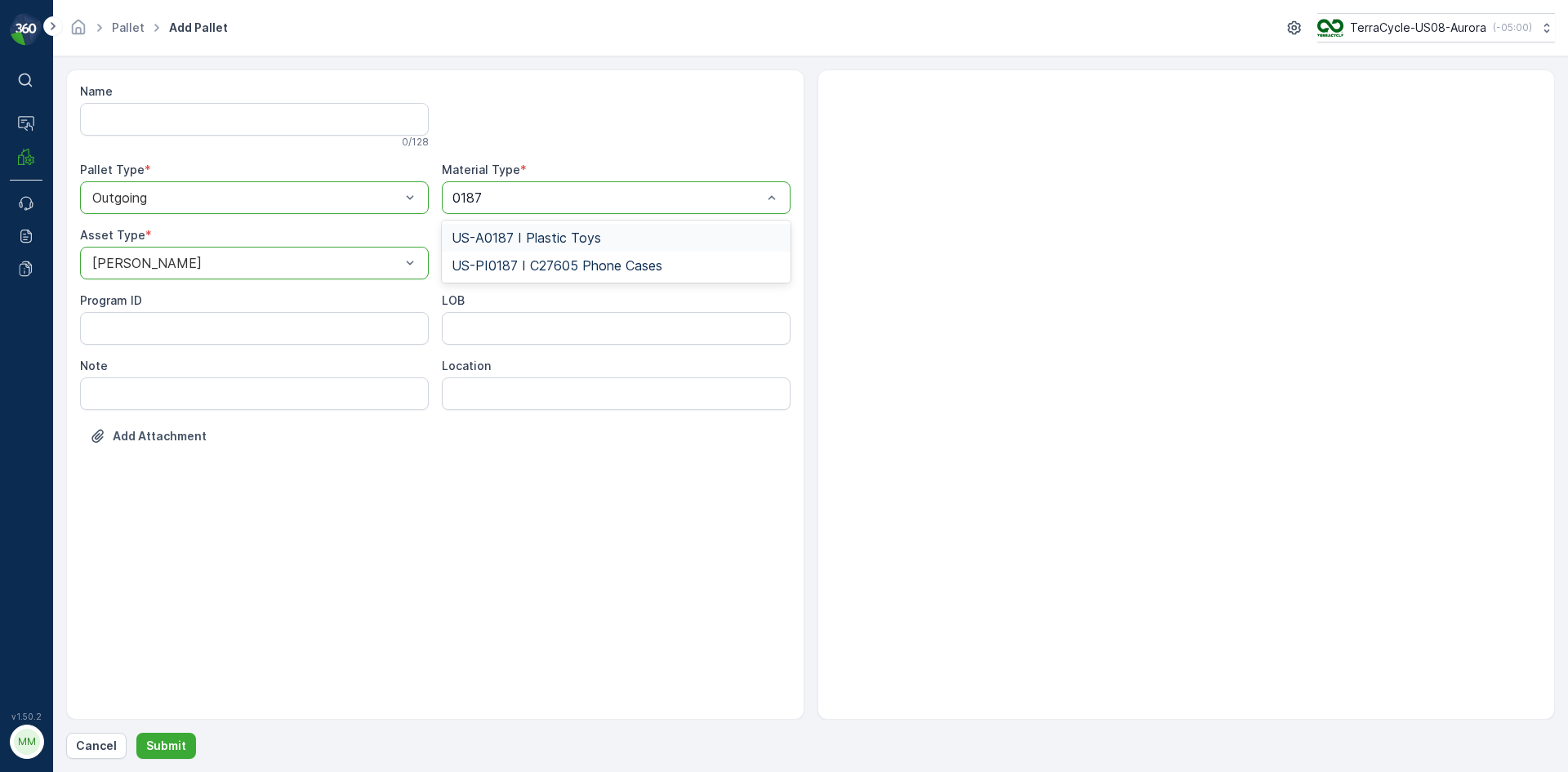
click at [538, 235] on span "US-A0187 I Plastic Toys" at bounding box center [526, 237] width 149 height 15
click at [161, 755] on button "Submit" at bounding box center [166, 746] width 60 height 26
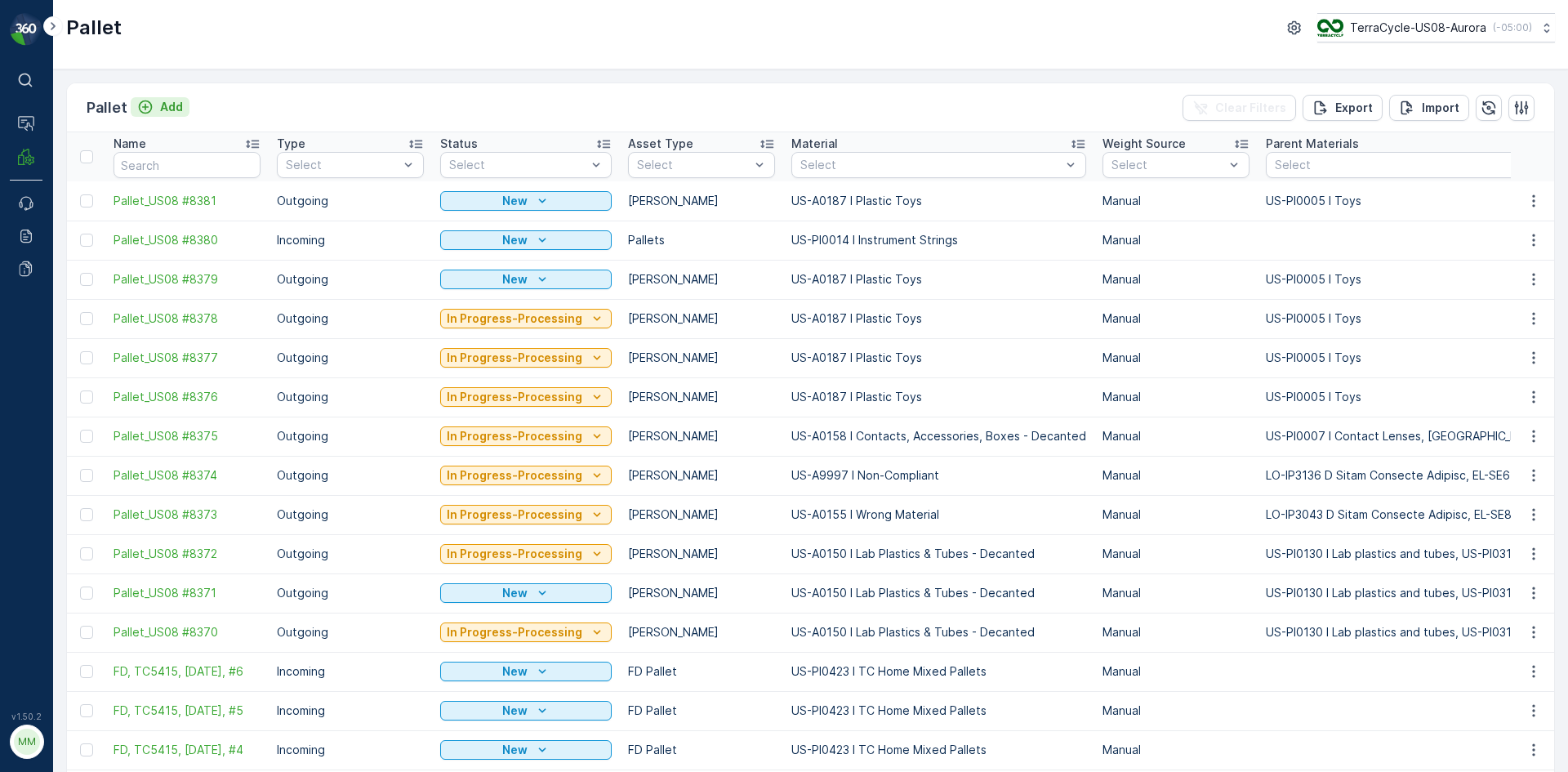
click at [177, 104] on p "Add" at bounding box center [171, 107] width 23 height 16
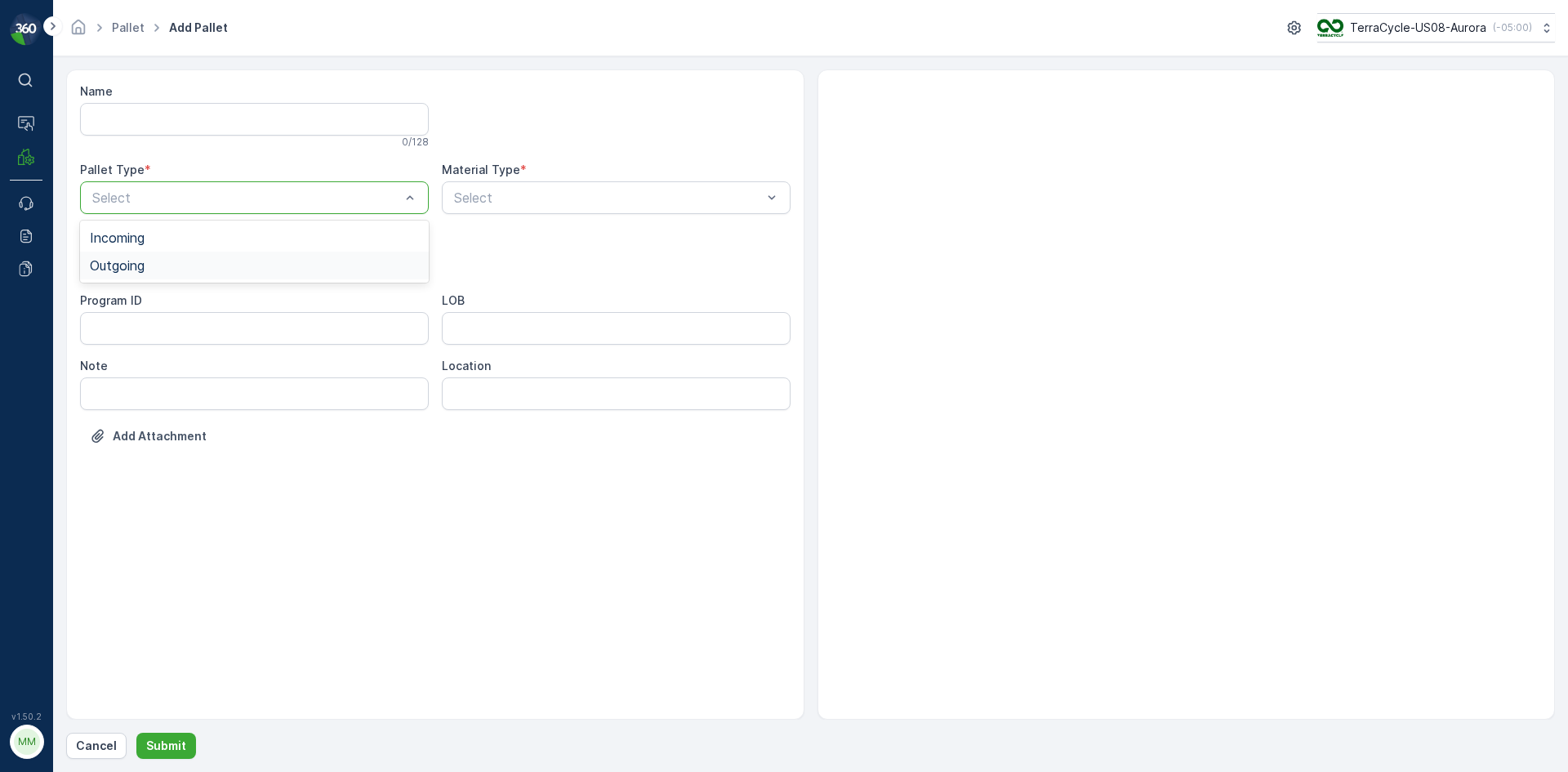
click at [199, 257] on div "Outgoing" at bounding box center [254, 265] width 349 height 28
click at [187, 305] on div "[PERSON_NAME]" at bounding box center [254, 303] width 329 height 15
click at [550, 209] on div "Select" at bounding box center [616, 198] width 349 height 32
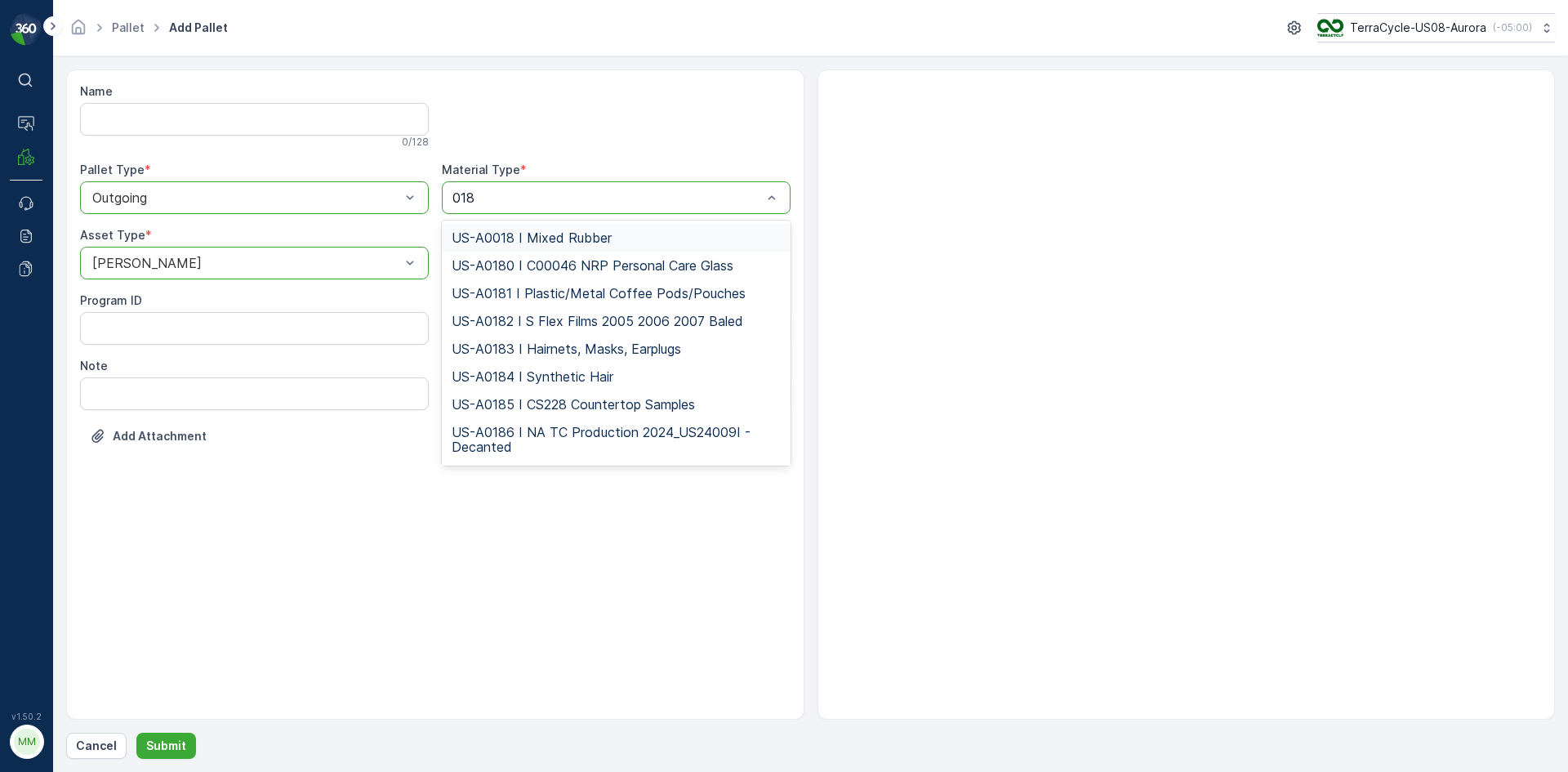
type input "0187"
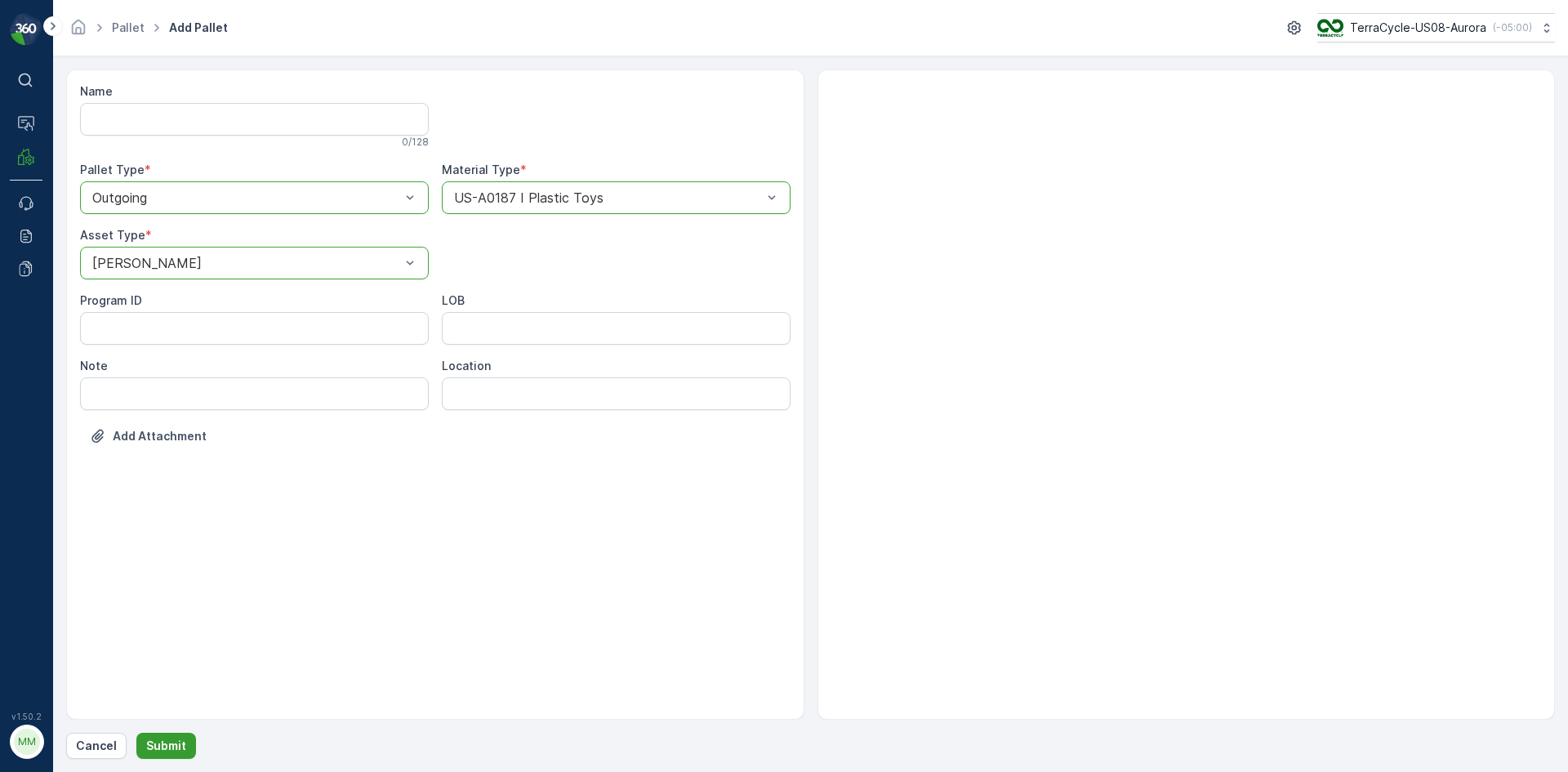
click at [183, 734] on button "Submit" at bounding box center [166, 746] width 60 height 26
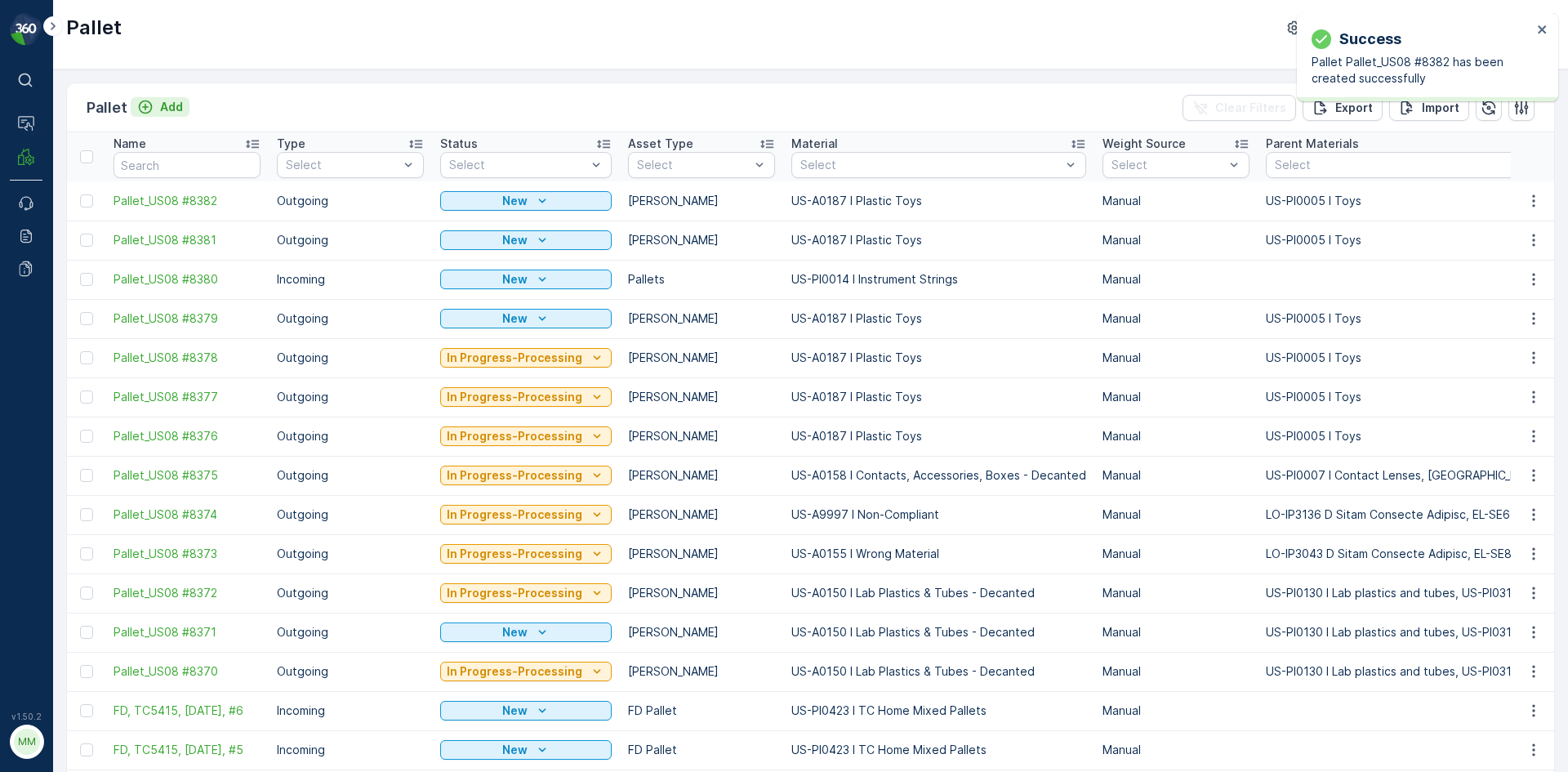
click at [176, 105] on p "Add" at bounding box center [171, 107] width 23 height 16
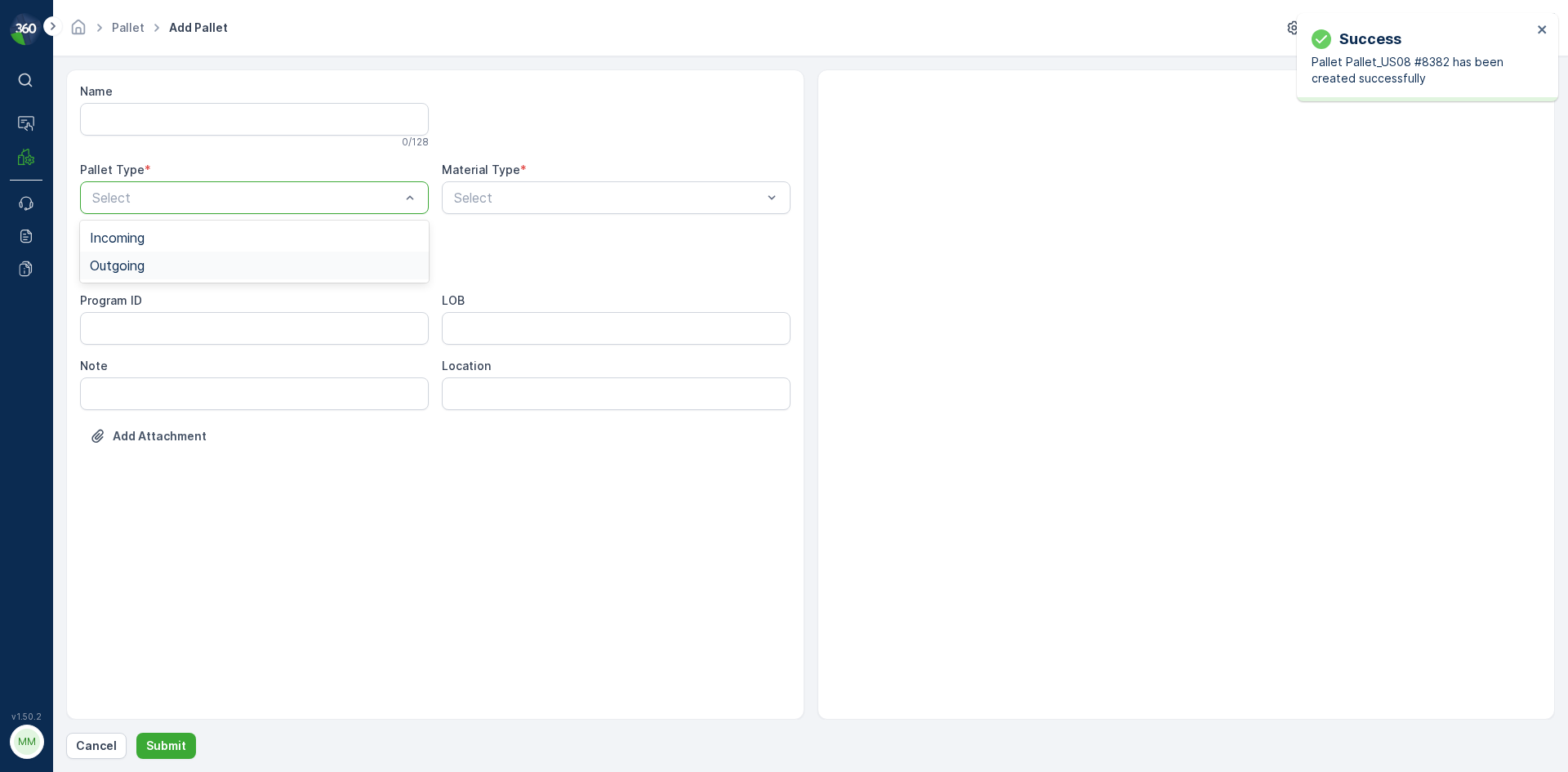
click at [217, 263] on div "Outgoing" at bounding box center [254, 264] width 329 height 15
click at [174, 298] on div "[PERSON_NAME]" at bounding box center [254, 303] width 329 height 15
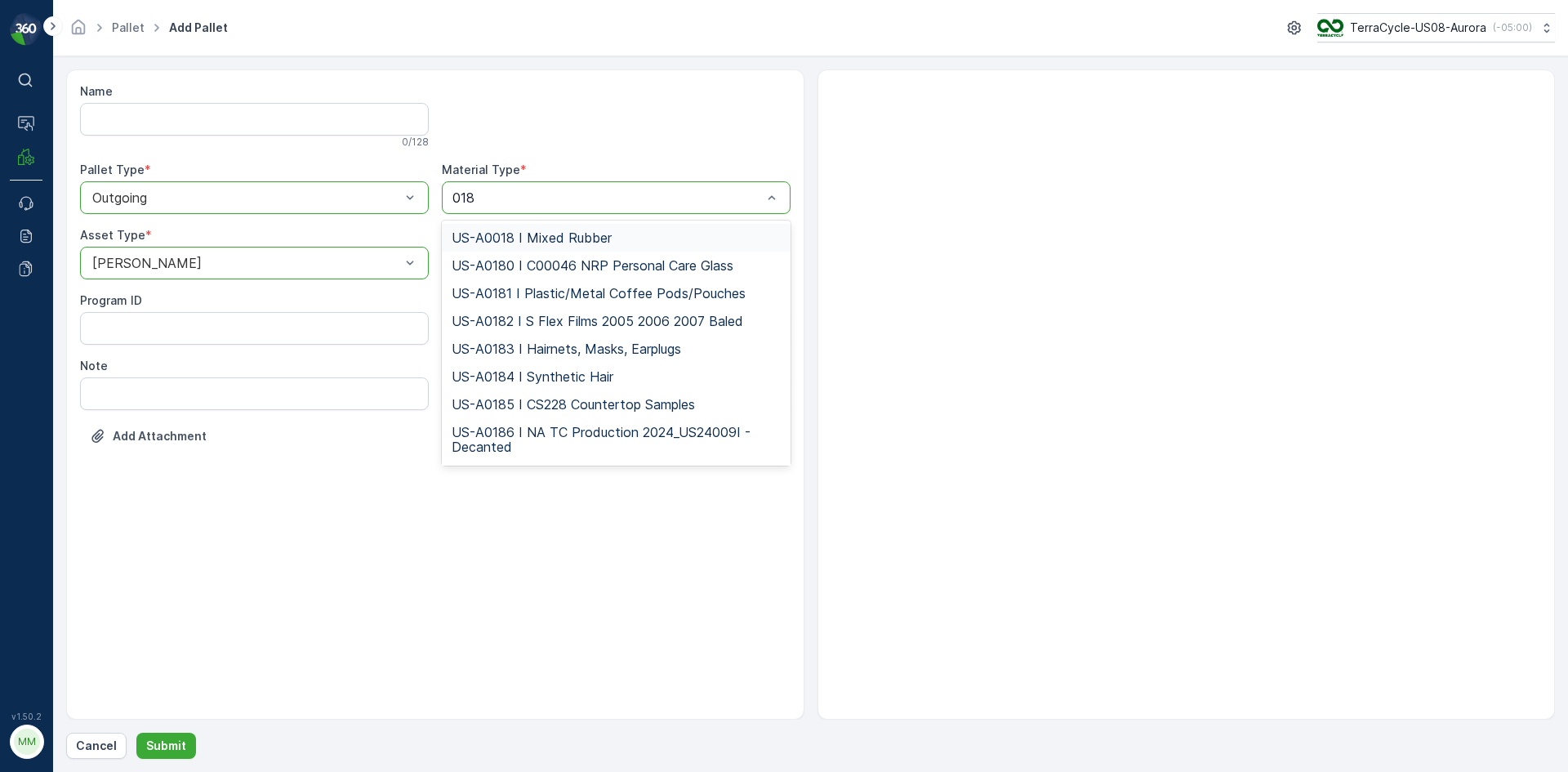
type input "0187"
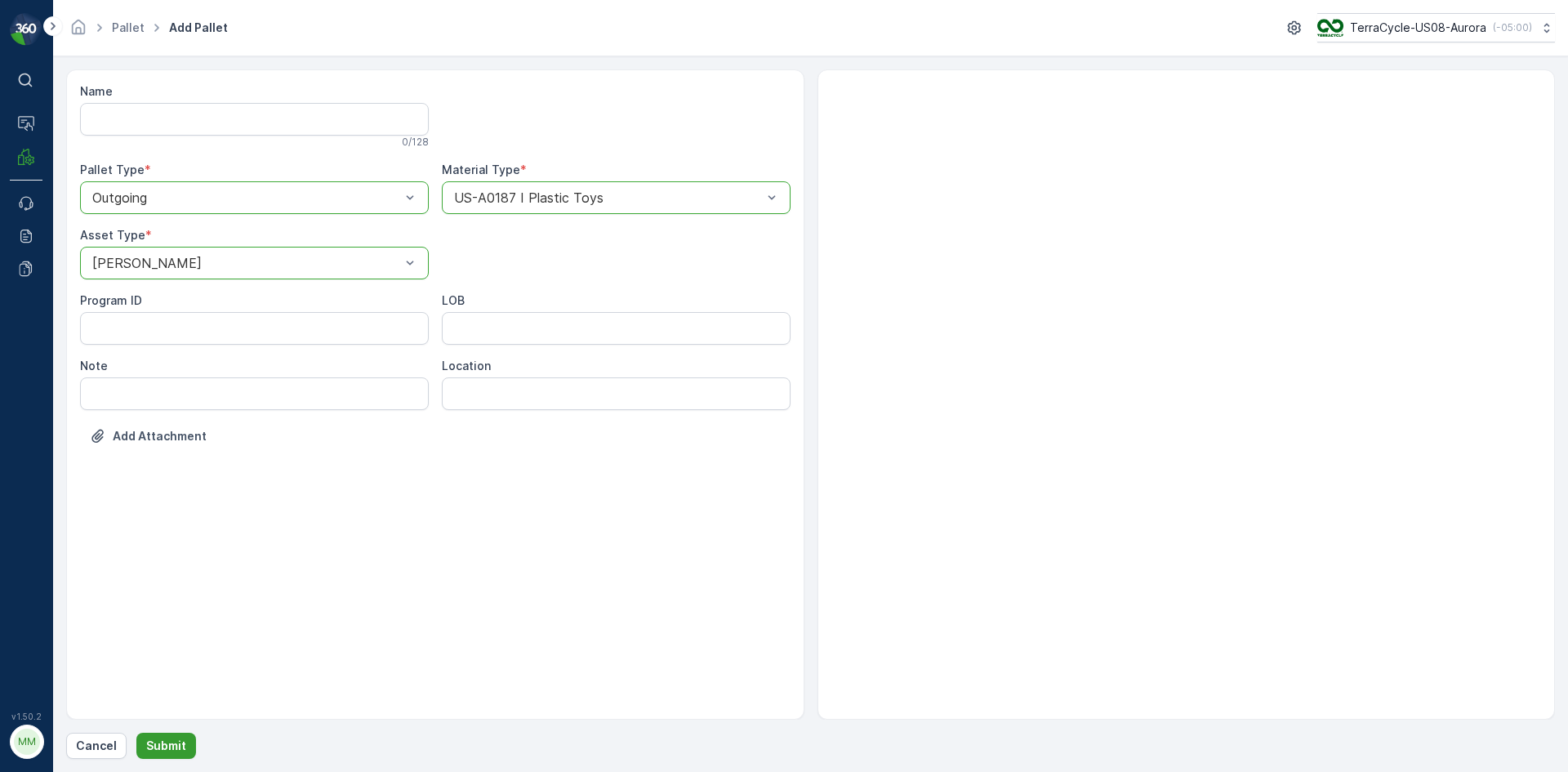
click at [159, 739] on p "Submit" at bounding box center [166, 745] width 40 height 16
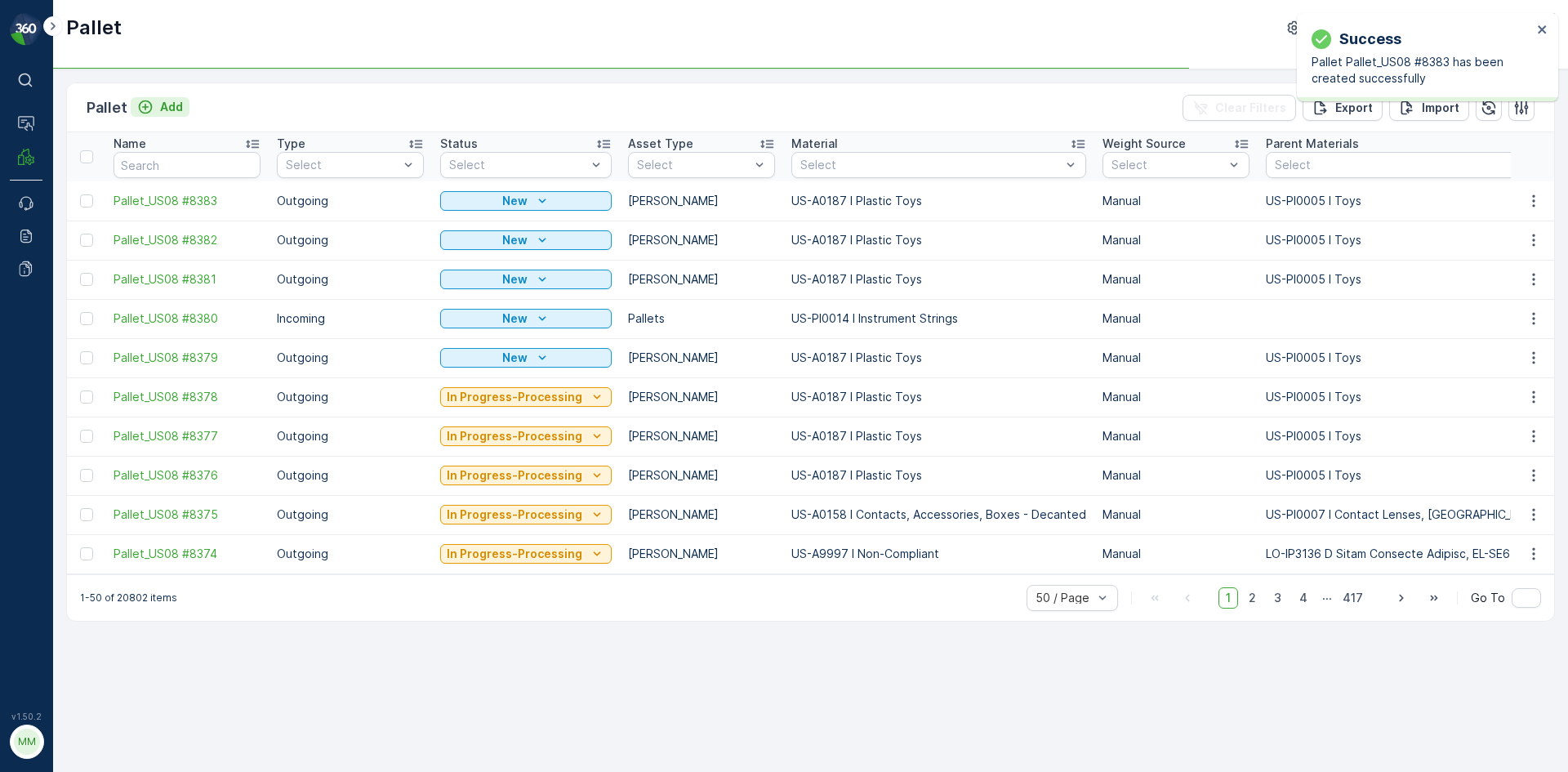
click at [166, 100] on p "Add" at bounding box center [171, 107] width 23 height 16
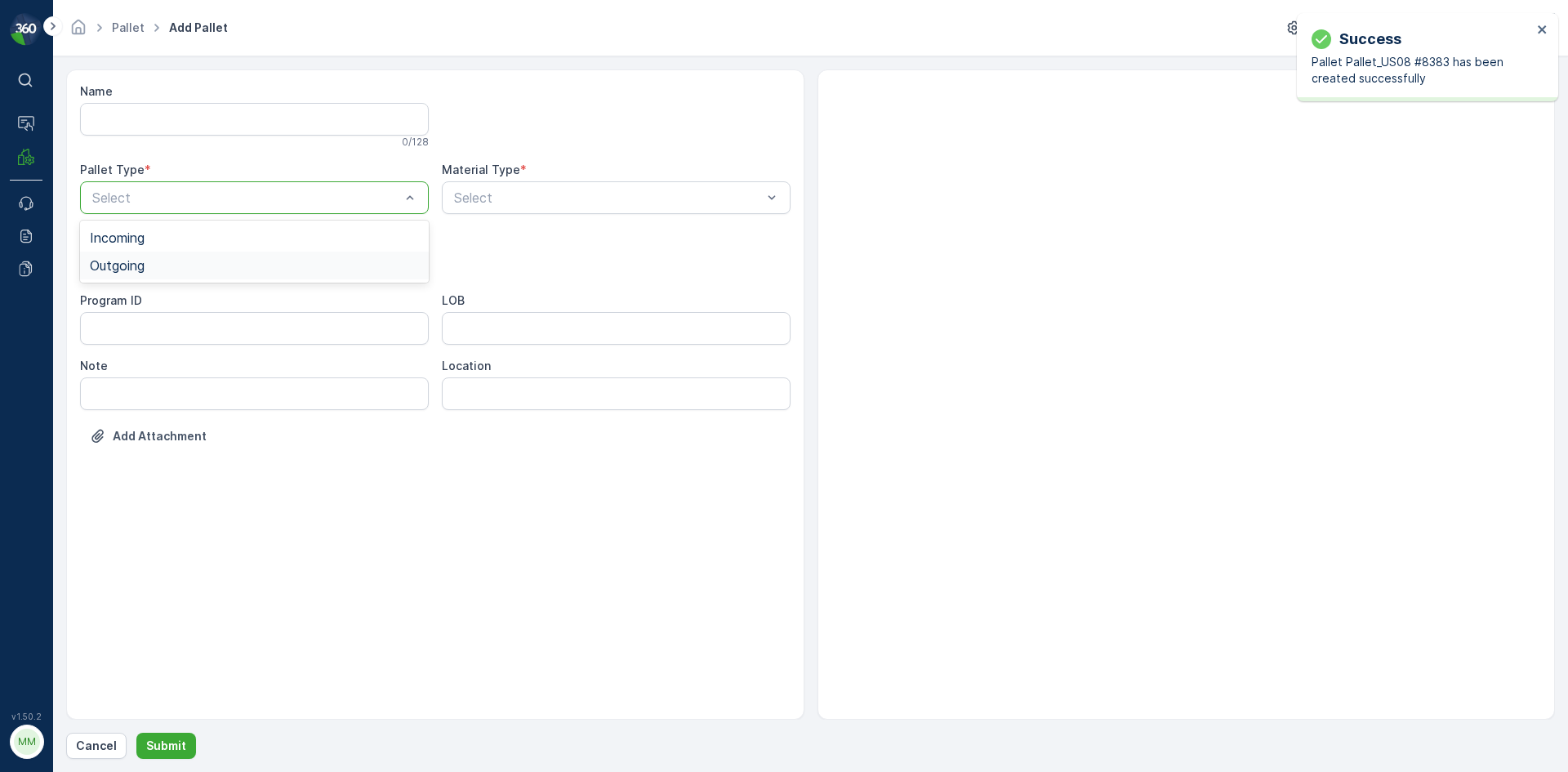
click at [156, 262] on div "Outgoing" at bounding box center [254, 264] width 329 height 15
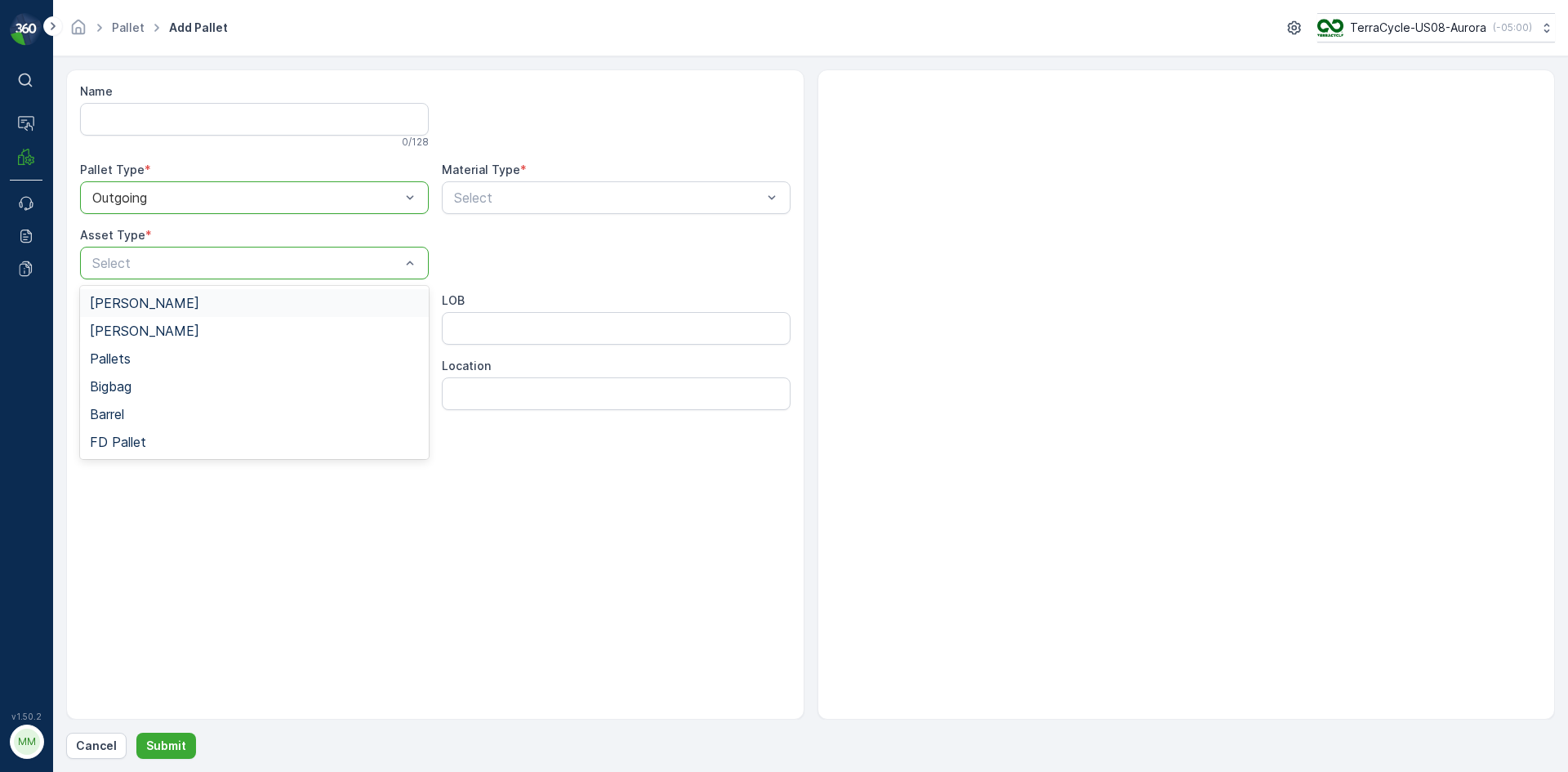
click at [147, 305] on div "[PERSON_NAME]" at bounding box center [254, 303] width 329 height 15
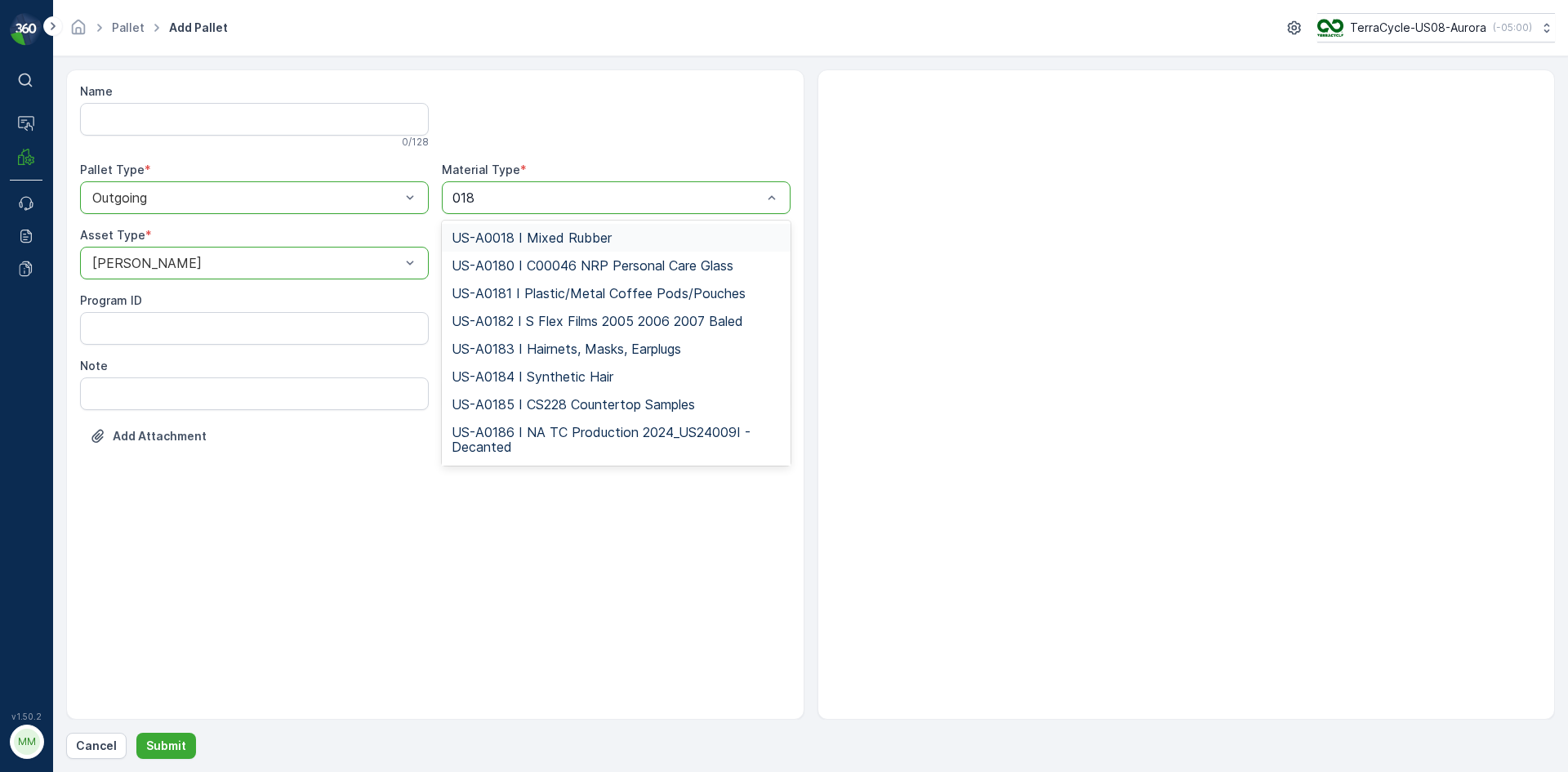
type input "0187"
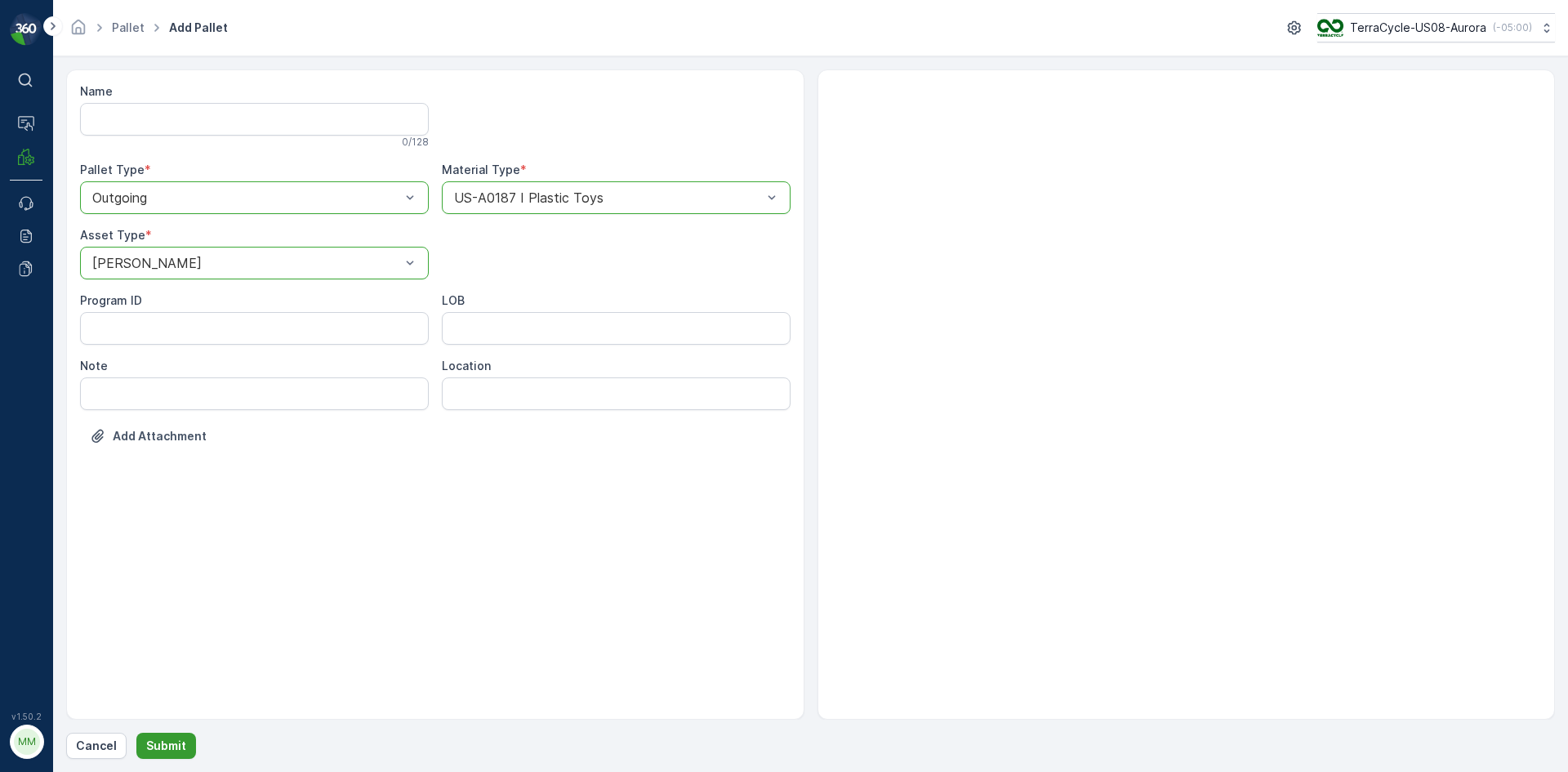
click at [181, 737] on p "Submit" at bounding box center [166, 745] width 40 height 16
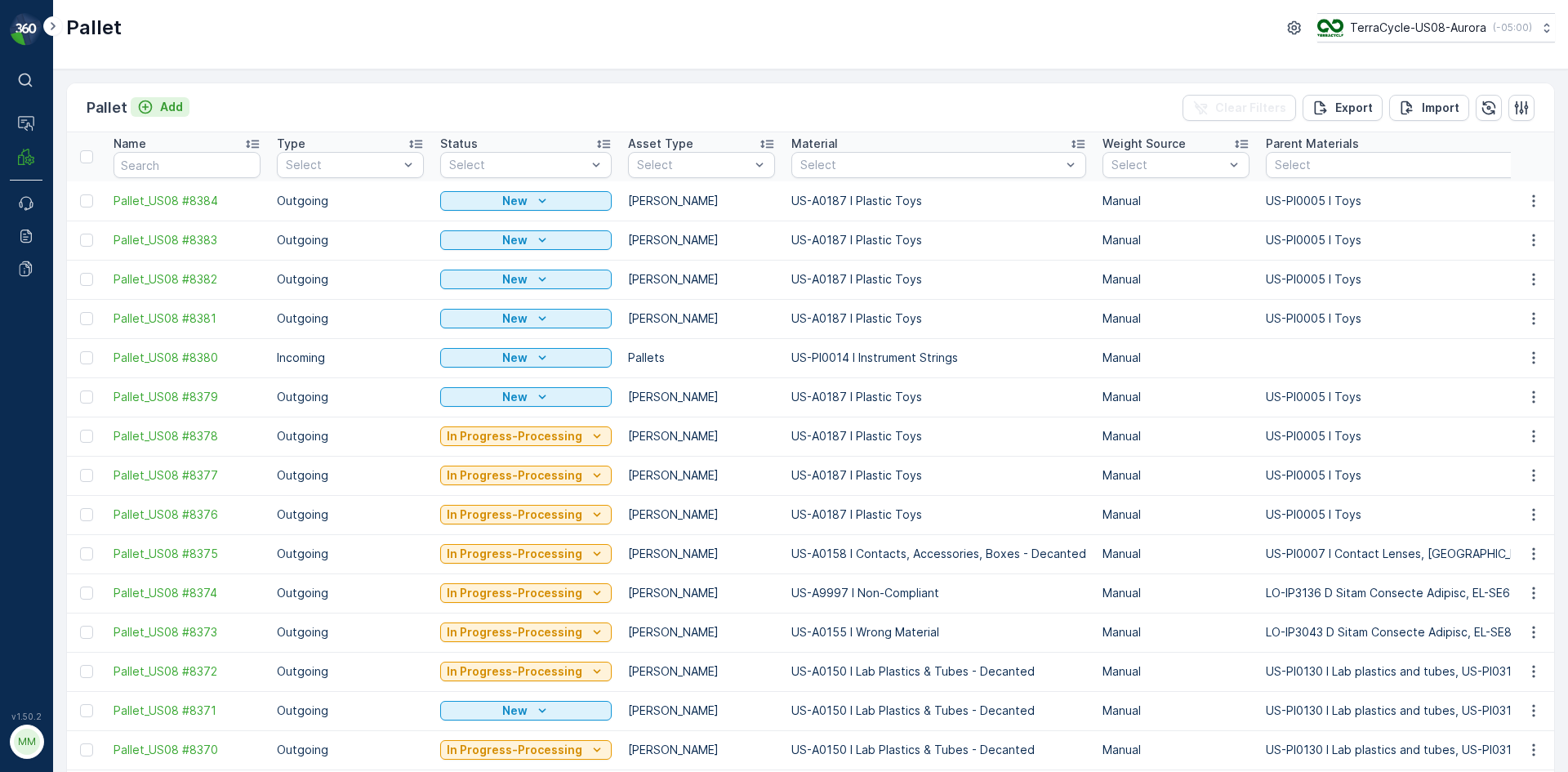
click at [163, 101] on p "Add" at bounding box center [171, 107] width 23 height 16
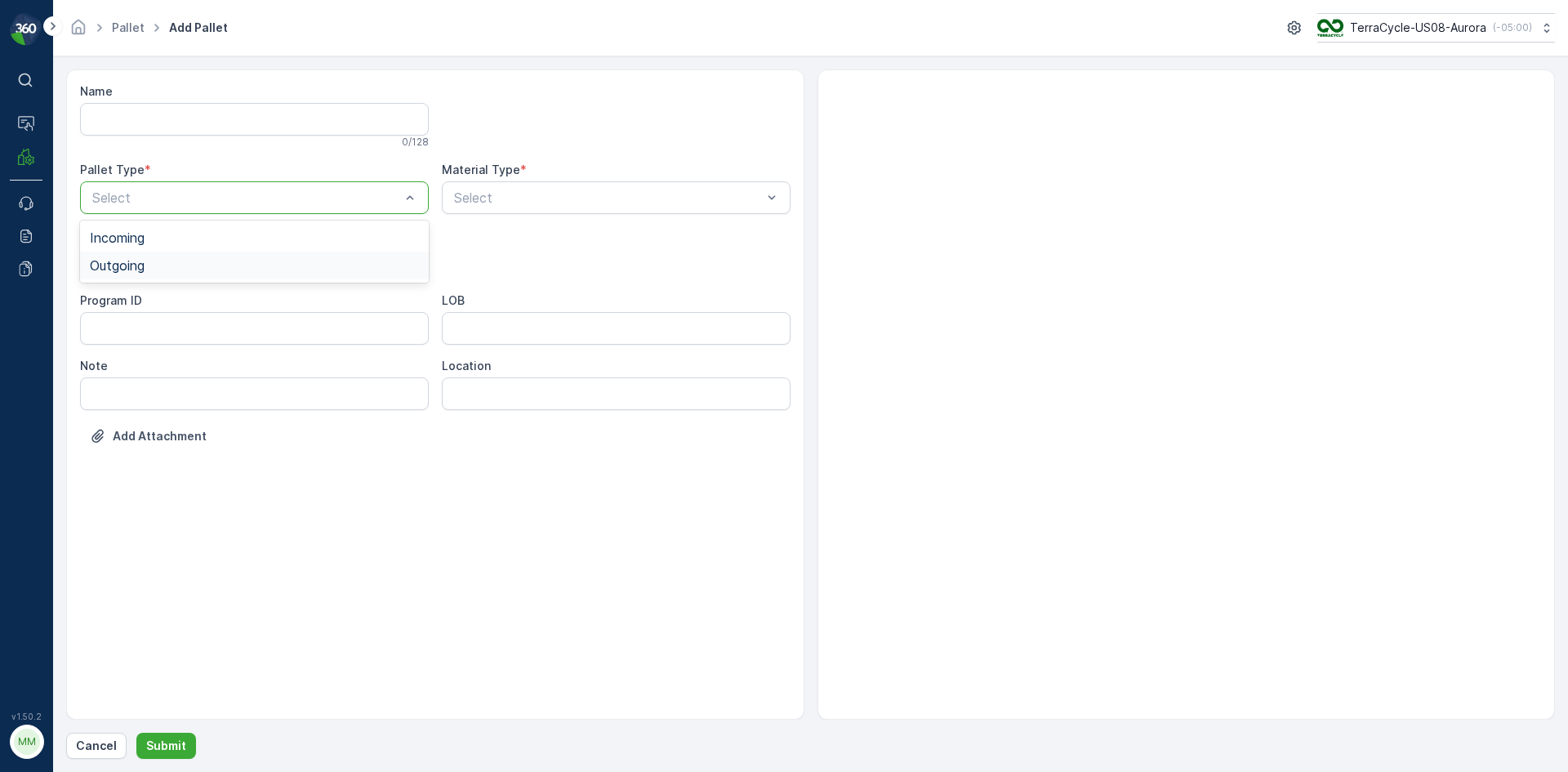
click at [144, 271] on span "Outgoing" at bounding box center [117, 264] width 55 height 15
drag, startPoint x: 153, startPoint y: 301, endPoint x: 449, endPoint y: 246, distance: 301.1
click at [154, 301] on div "[PERSON_NAME]" at bounding box center [254, 303] width 329 height 15
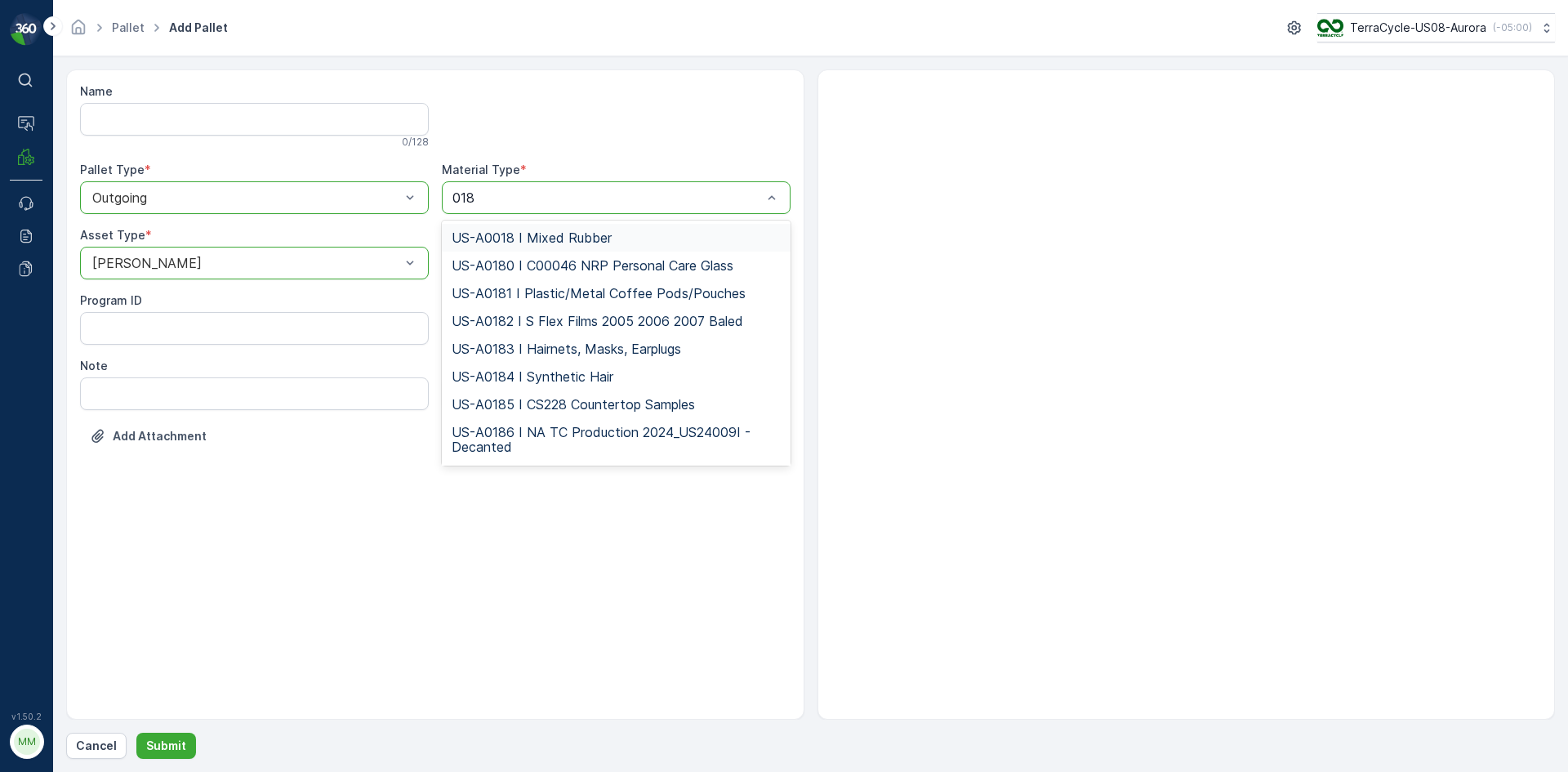
type input "0187"
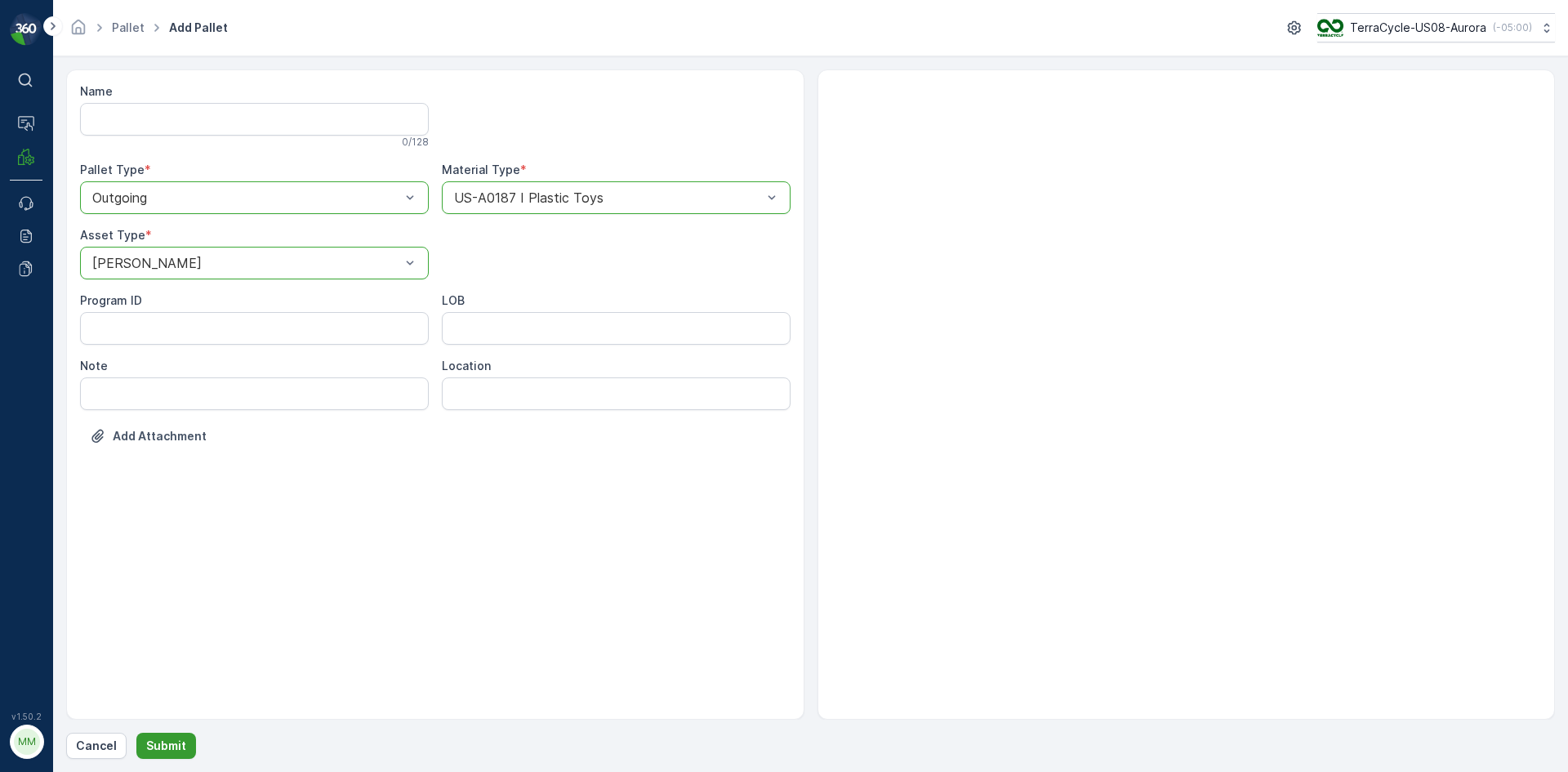
click at [179, 752] on p "Submit" at bounding box center [166, 745] width 40 height 16
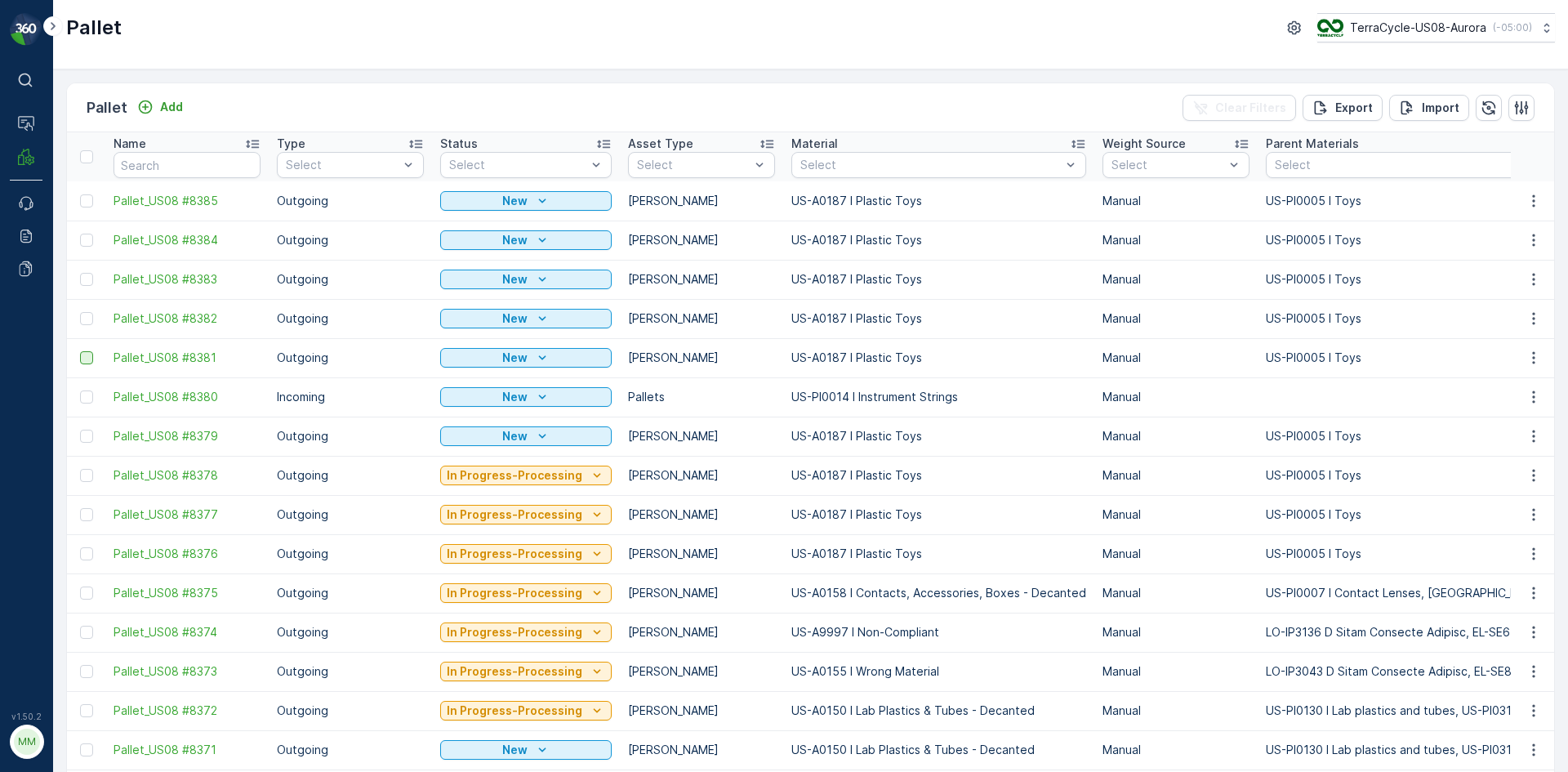
click at [86, 360] on div at bounding box center [86, 357] width 13 height 13
click at [80, 351] on input "checkbox" at bounding box center [80, 351] width 0 height 0
drag, startPoint x: 84, startPoint y: 321, endPoint x: 85, endPoint y: 304, distance: 17.0
click at [84, 320] on div at bounding box center [86, 318] width 13 height 13
click at [80, 312] on input "checkbox" at bounding box center [80, 312] width 0 height 0
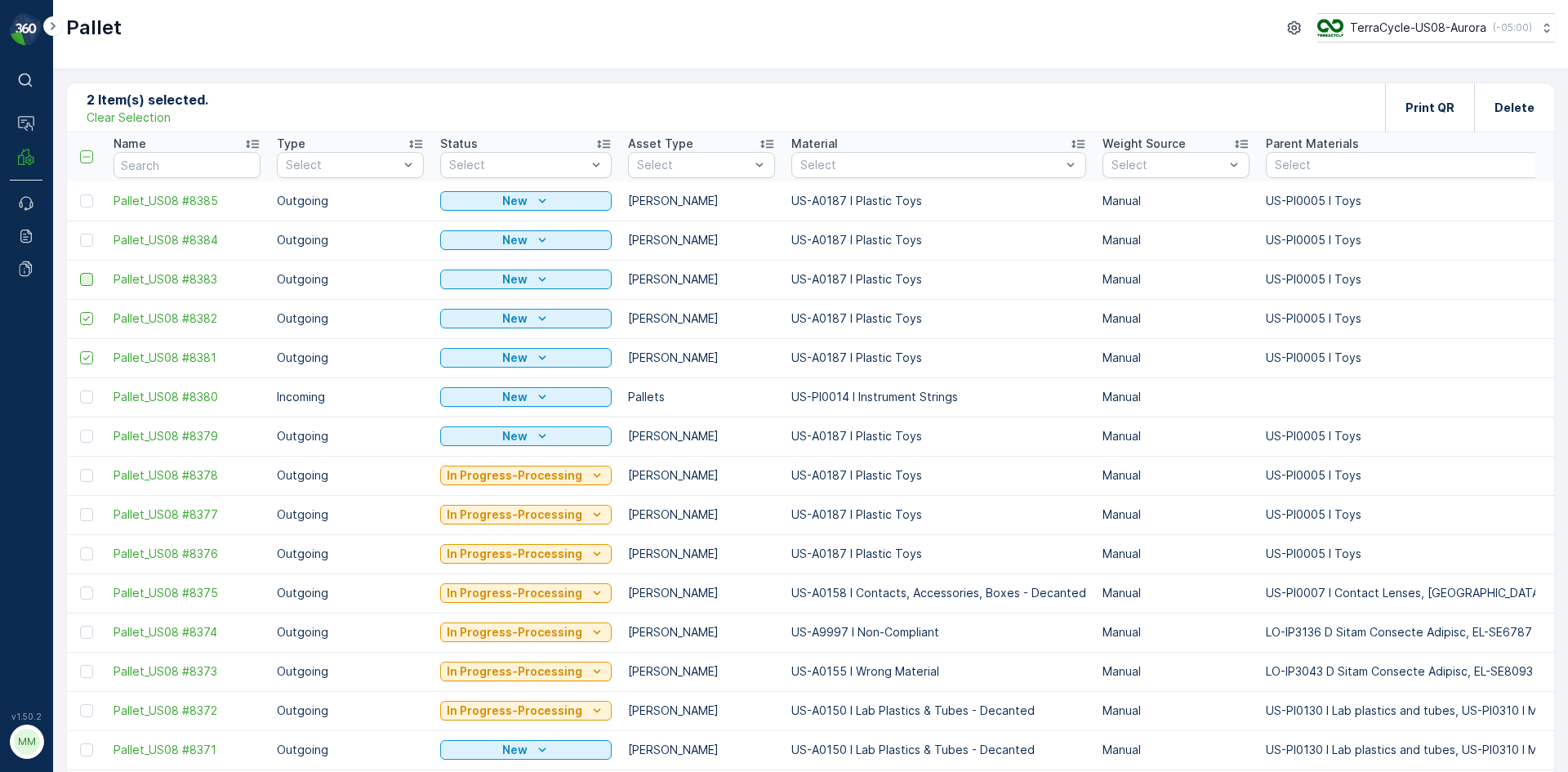
click at [86, 276] on div at bounding box center [86, 279] width 13 height 13
click at [80, 273] on input "checkbox" at bounding box center [80, 273] width 0 height 0
click at [86, 241] on div at bounding box center [86, 240] width 13 height 13
click at [80, 234] on input "checkbox" at bounding box center [80, 234] width 0 height 0
drag, startPoint x: 86, startPoint y: 200, endPoint x: 365, endPoint y: 193, distance: 279.1
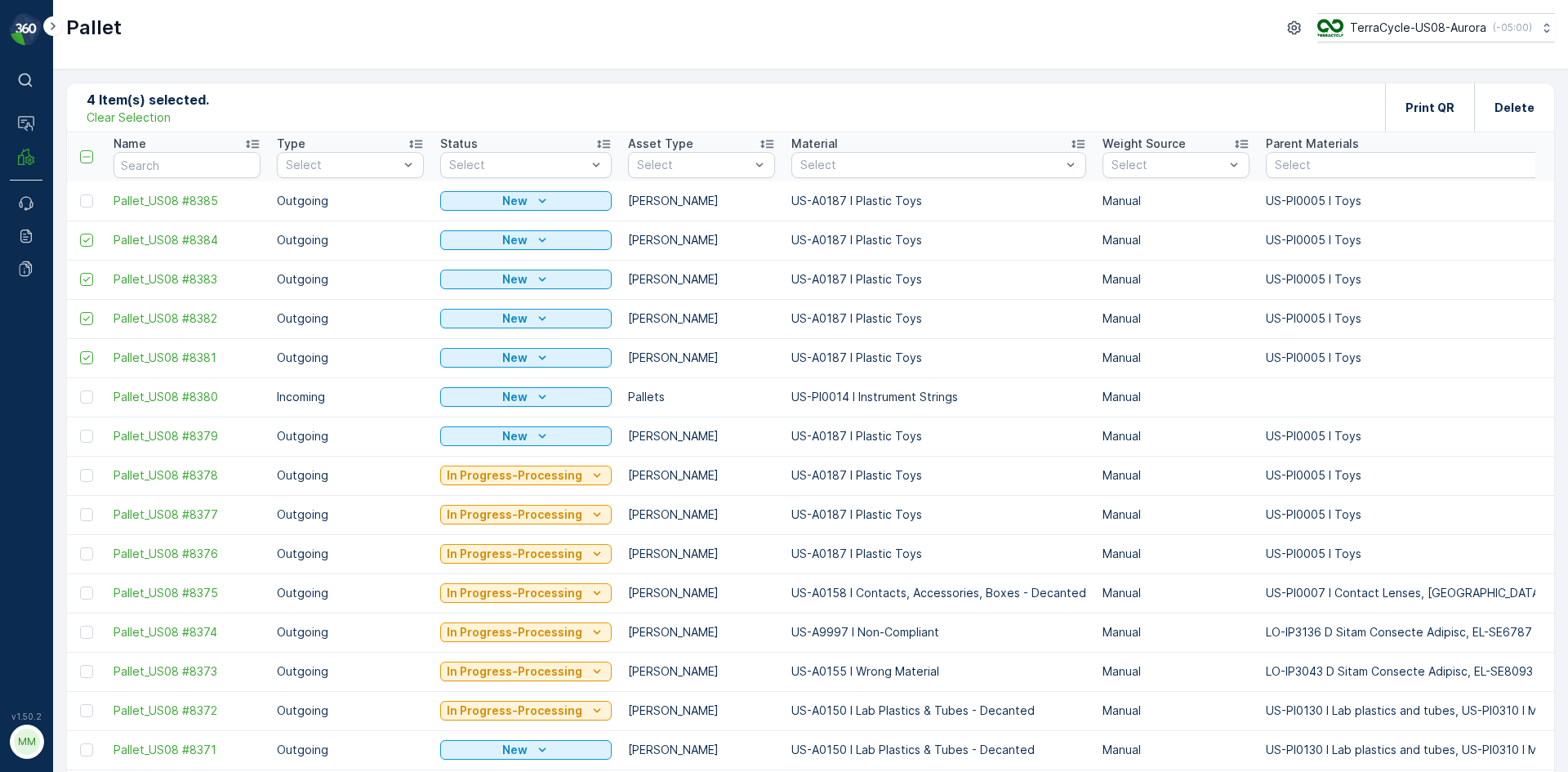
click at [86, 200] on div at bounding box center [86, 200] width 13 height 13
click at [80, 194] on input "checkbox" at bounding box center [80, 194] width 0 height 0
click at [1449, 114] on p "Print QR" at bounding box center [1429, 107] width 49 height 16
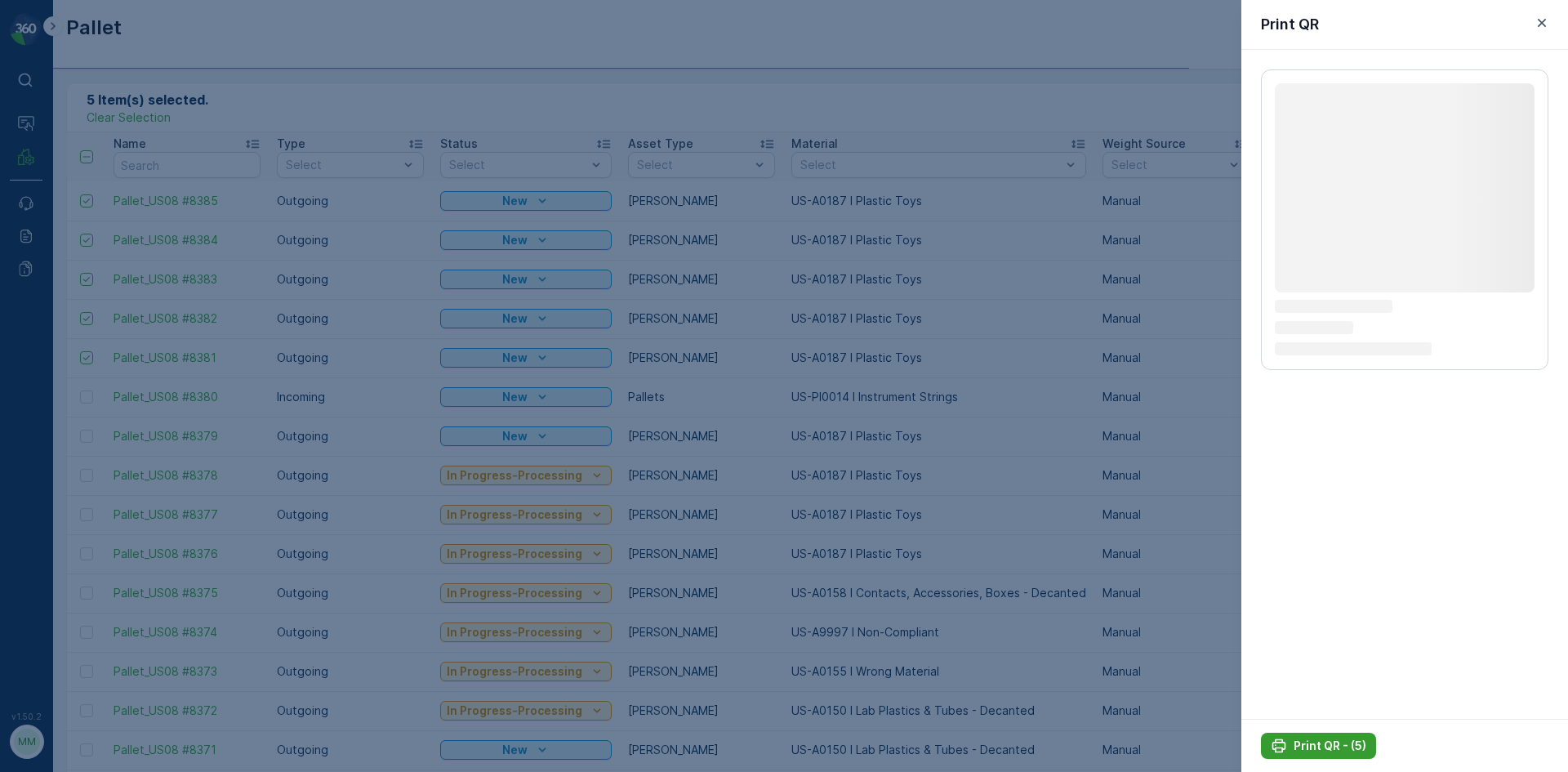
click at [1348, 746] on p "Print QR - (5)" at bounding box center [1329, 745] width 73 height 16
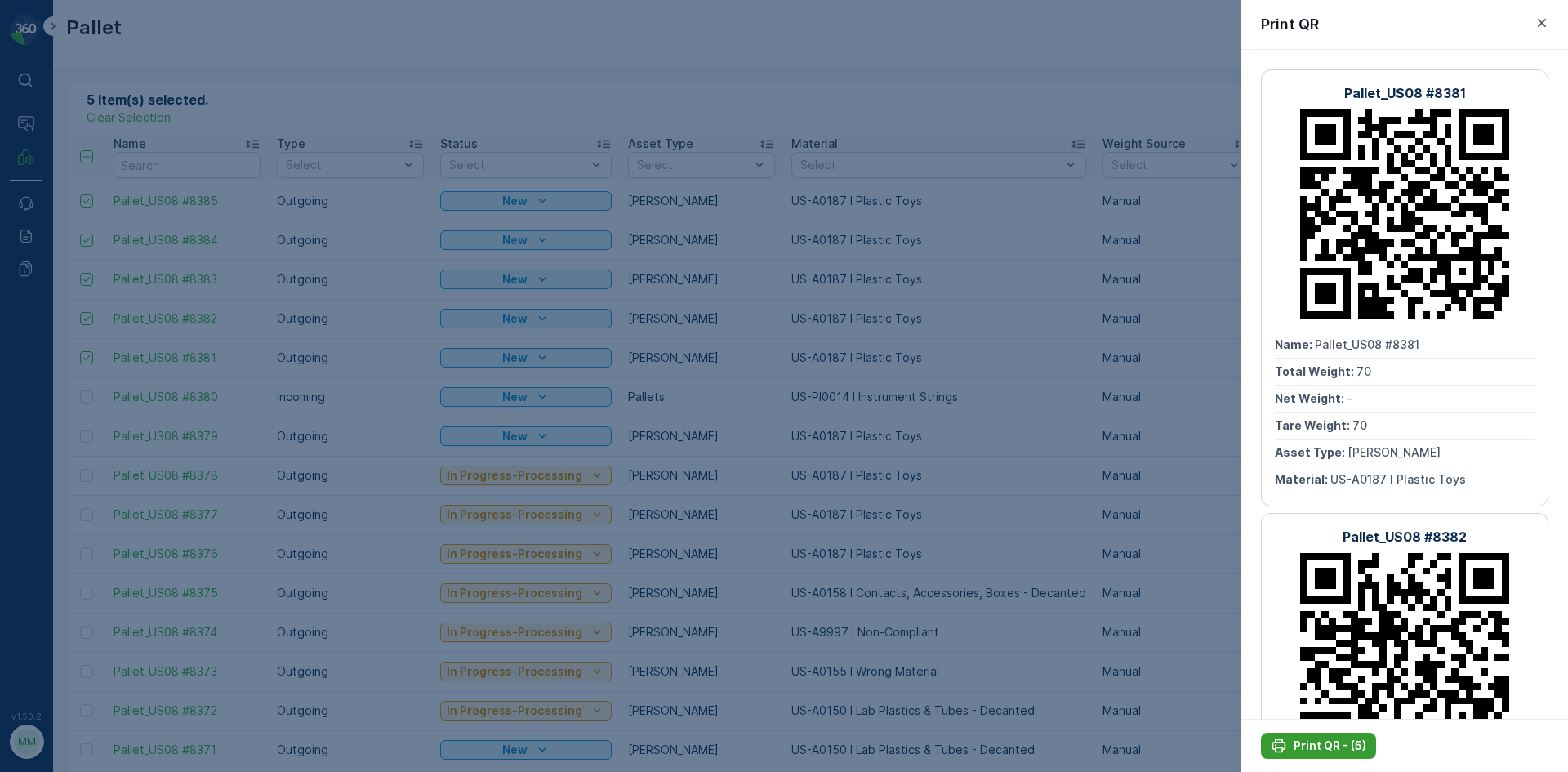
click at [1348, 746] on p "Print QR - (5)" at bounding box center [1329, 745] width 73 height 16
drag, startPoint x: 768, startPoint y: 357, endPoint x: 718, endPoint y: 363, distance: 50.4
click at [765, 357] on div at bounding box center [784, 386] width 1568 height 772
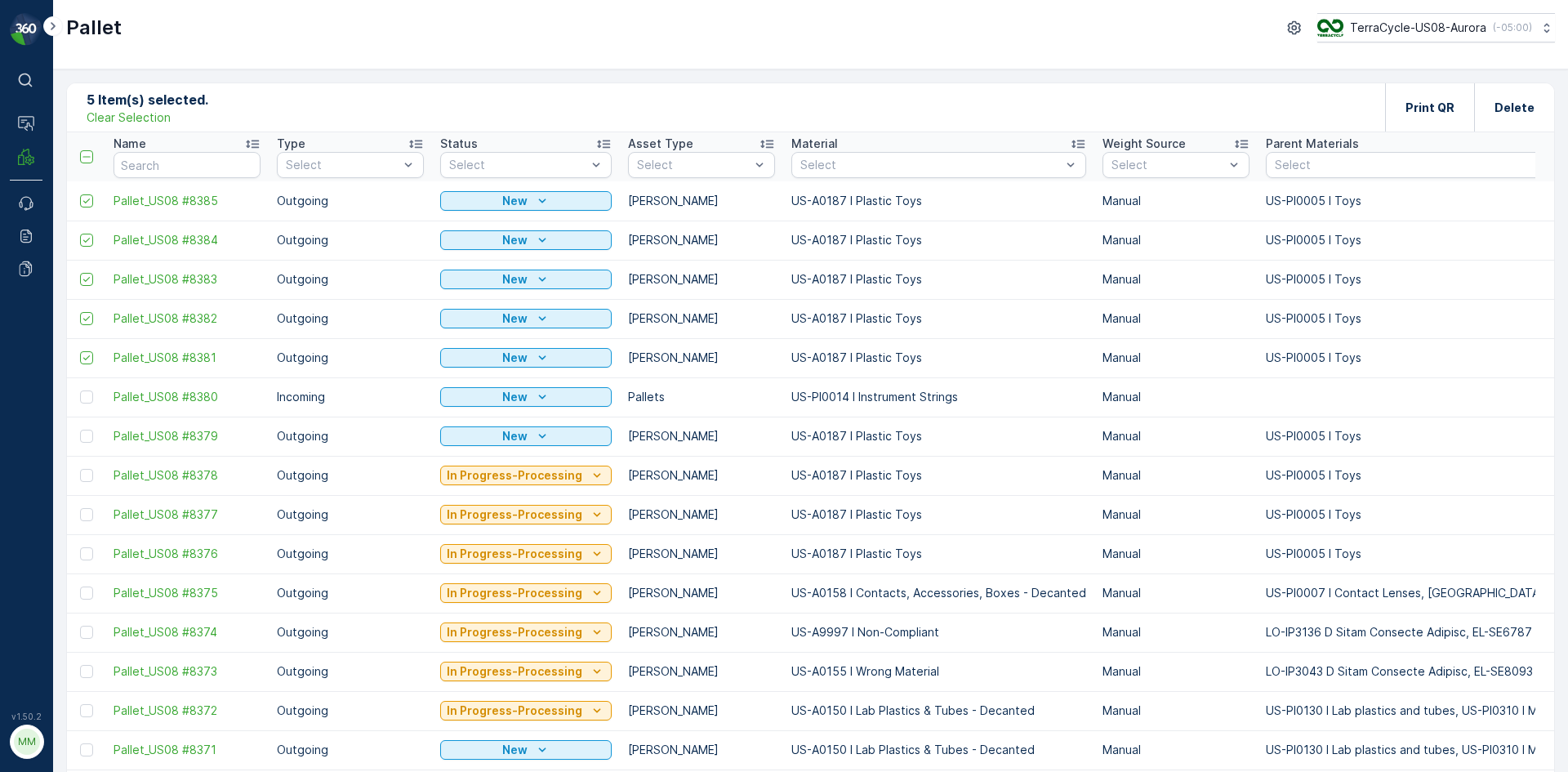
click at [160, 124] on p "Clear Selection" at bounding box center [128, 117] width 84 height 16
click at [1532, 235] on icon "button" at bounding box center [1533, 241] width 3 height 12
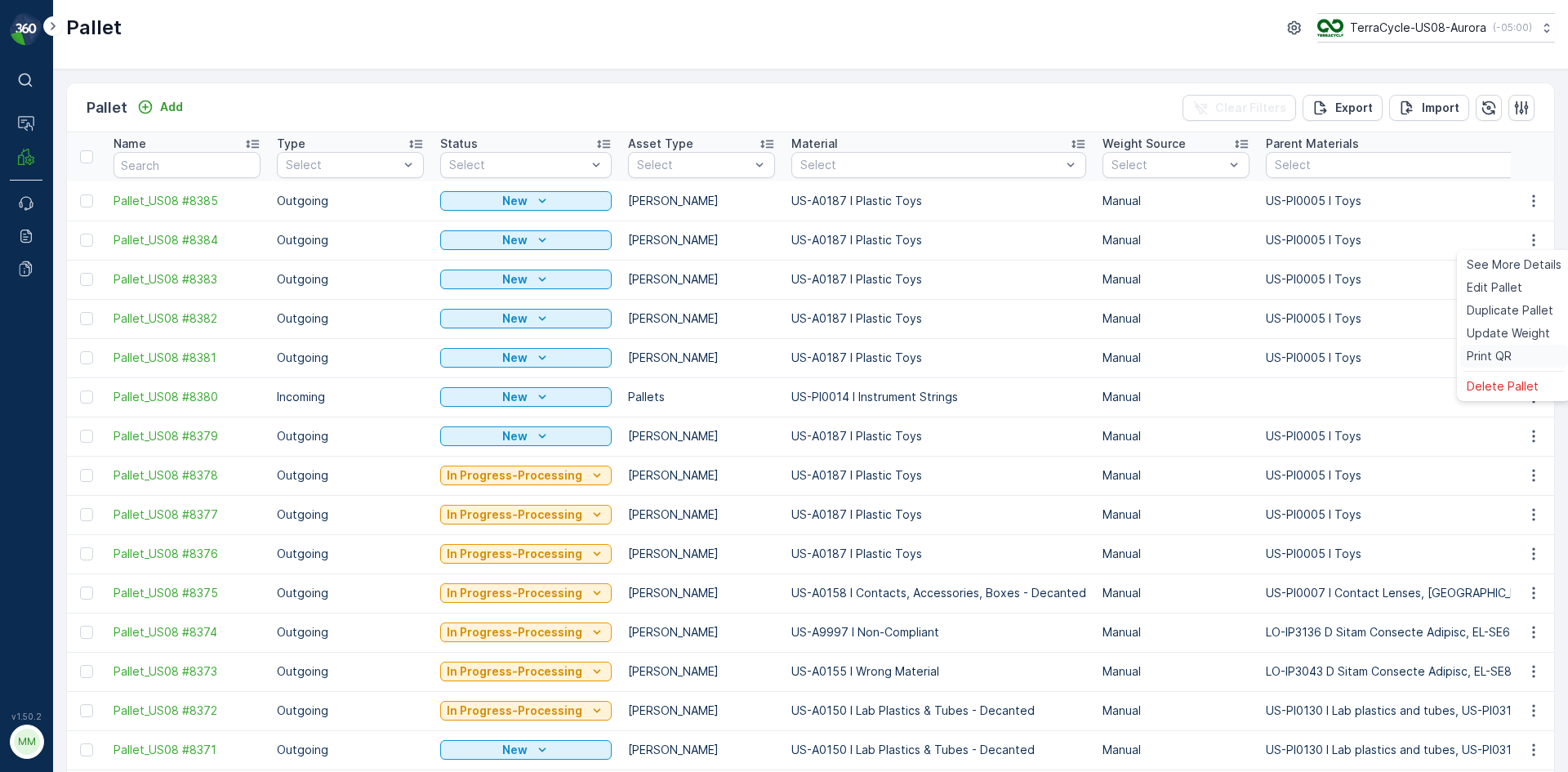
click at [1506, 361] on span "Print QR" at bounding box center [1489, 356] width 45 height 16
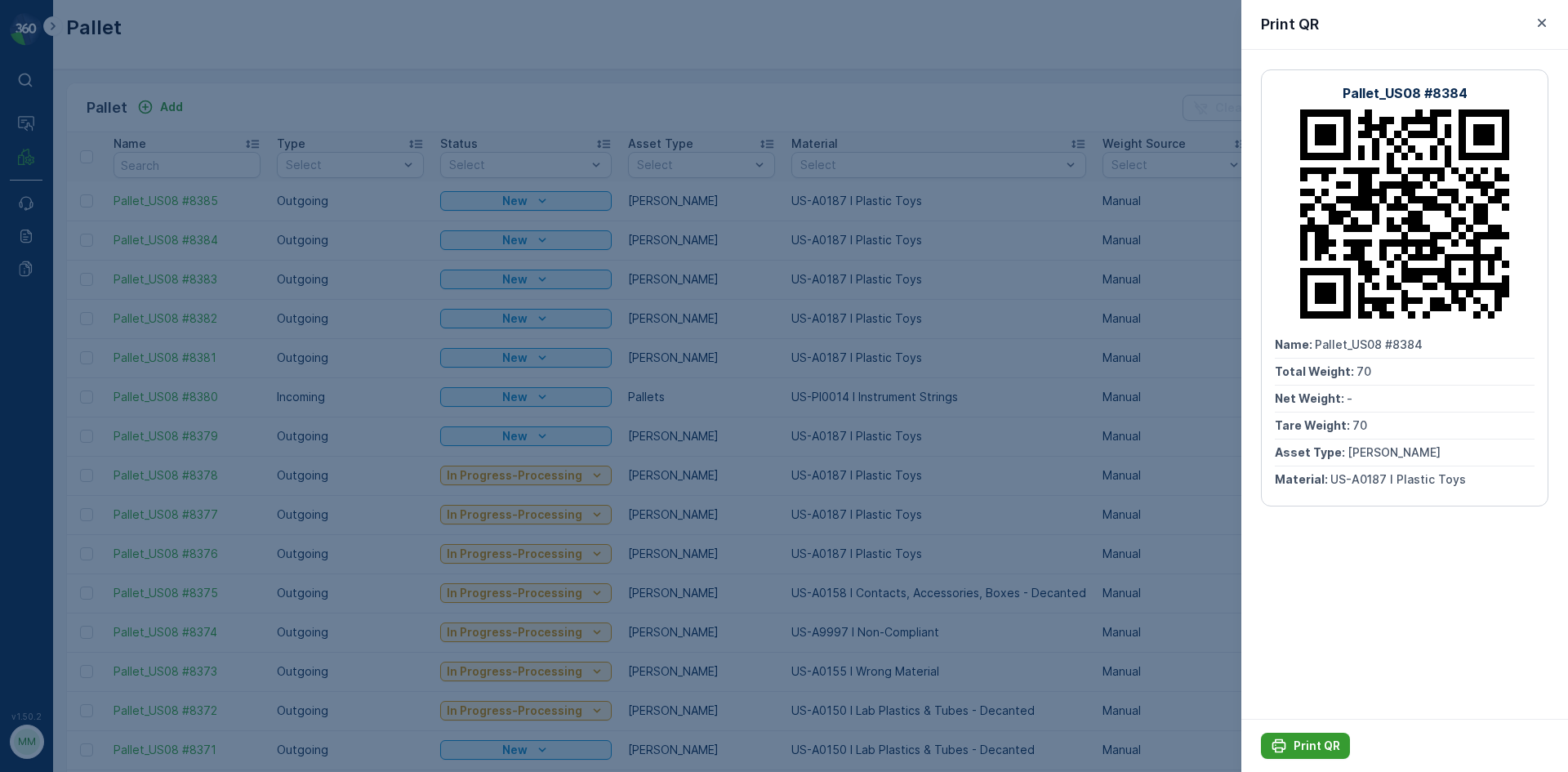
click at [1312, 747] on p "Print QR" at bounding box center [1316, 745] width 47 height 16
click at [833, 72] on div at bounding box center [784, 386] width 1568 height 772
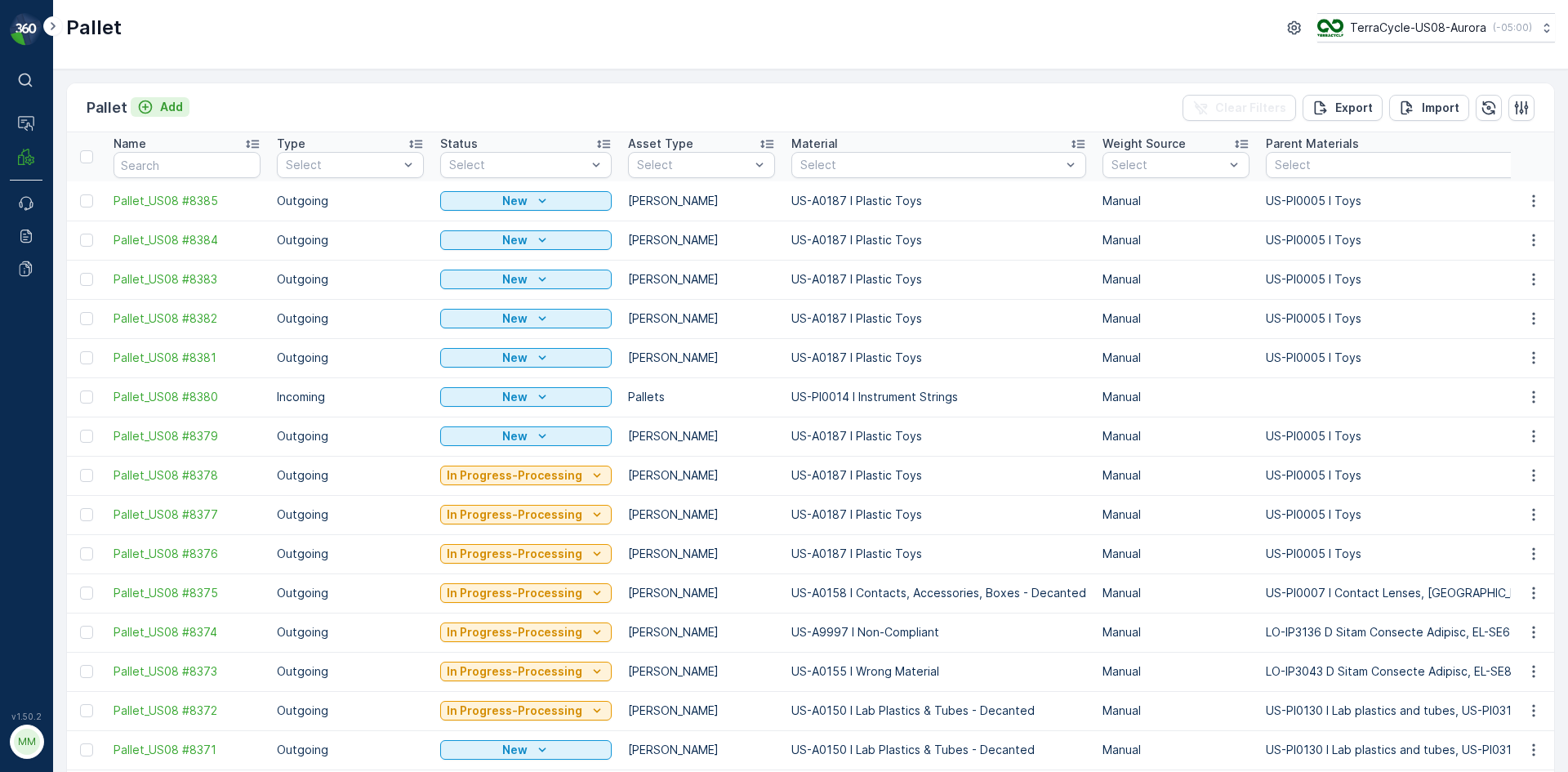
click at [163, 112] on p "Add" at bounding box center [171, 107] width 23 height 16
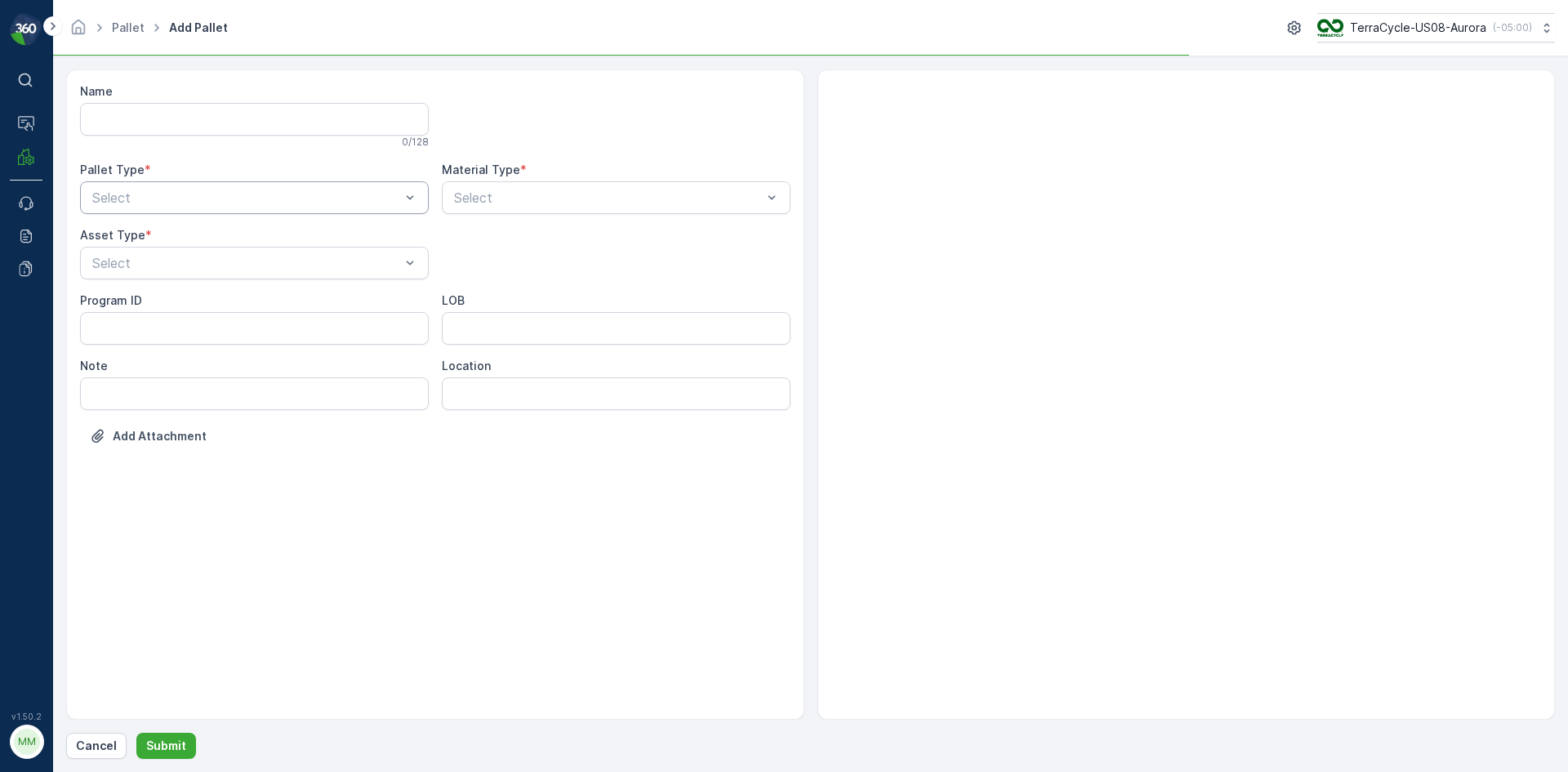
click at [212, 184] on div "Select" at bounding box center [254, 198] width 349 height 32
click at [162, 264] on div "Outgoing" at bounding box center [254, 264] width 329 height 15
click at [146, 295] on div "[PERSON_NAME]" at bounding box center [254, 303] width 349 height 28
click at [468, 207] on div "Select" at bounding box center [616, 198] width 349 height 32
type input "9999"
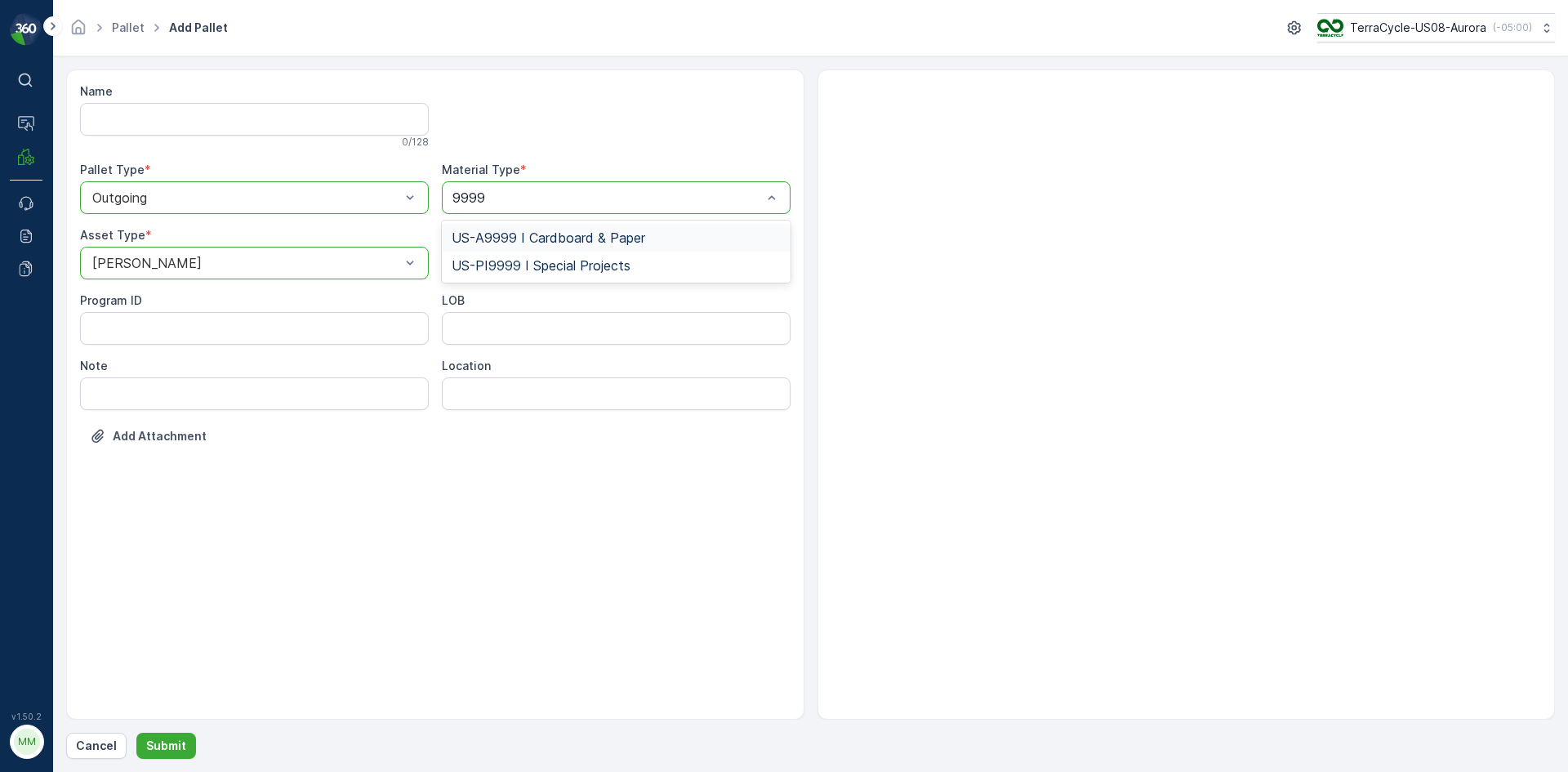
click at [512, 240] on span "US-A9999 I Cardboard & Paper" at bounding box center [548, 237] width 194 height 15
click at [170, 749] on p "Submit" at bounding box center [166, 745] width 40 height 16
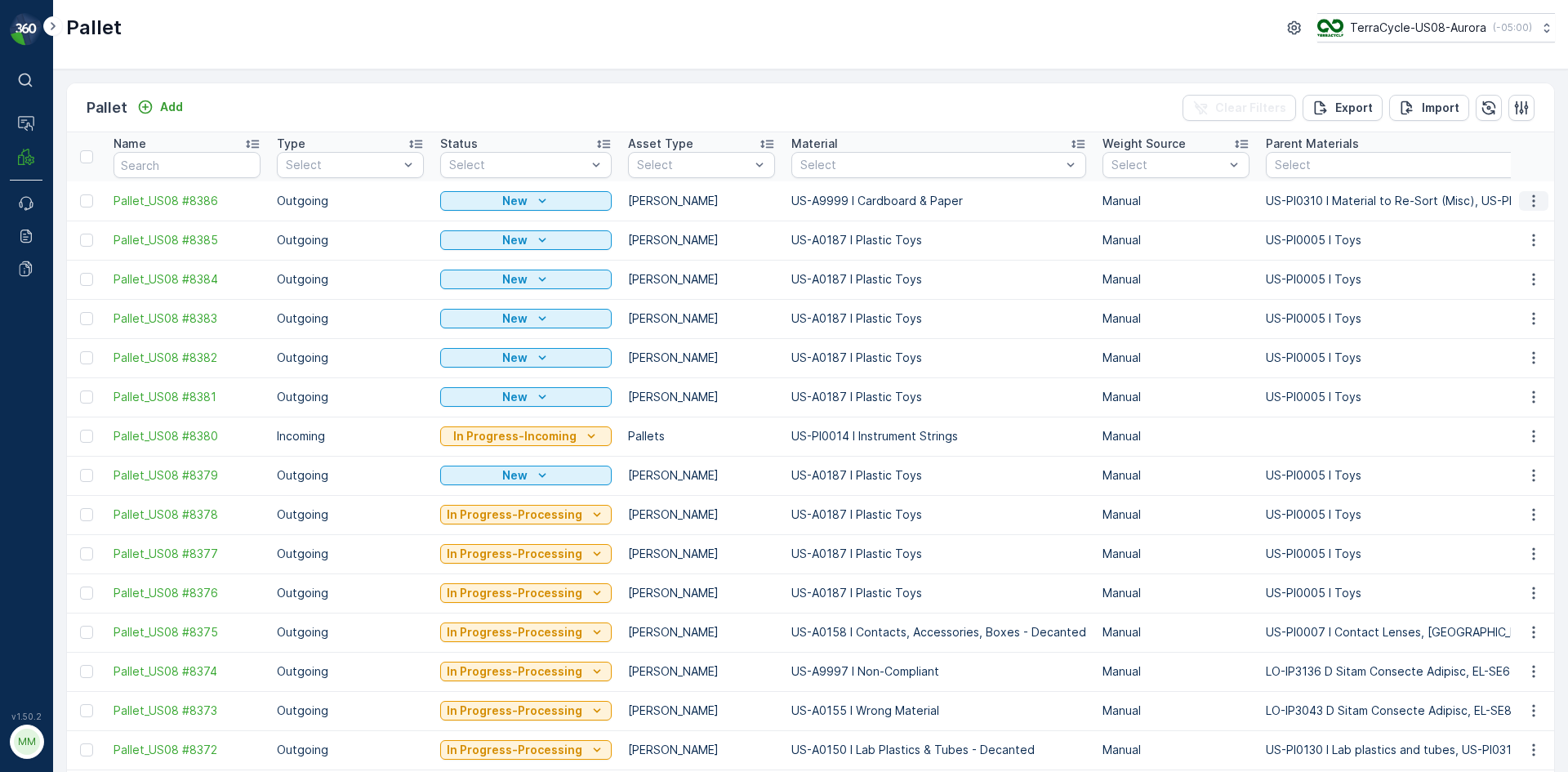
click at [1534, 200] on icon "button" at bounding box center [1533, 200] width 16 height 16
click at [1515, 326] on div "Print QR" at bounding box center [1514, 316] width 107 height 23
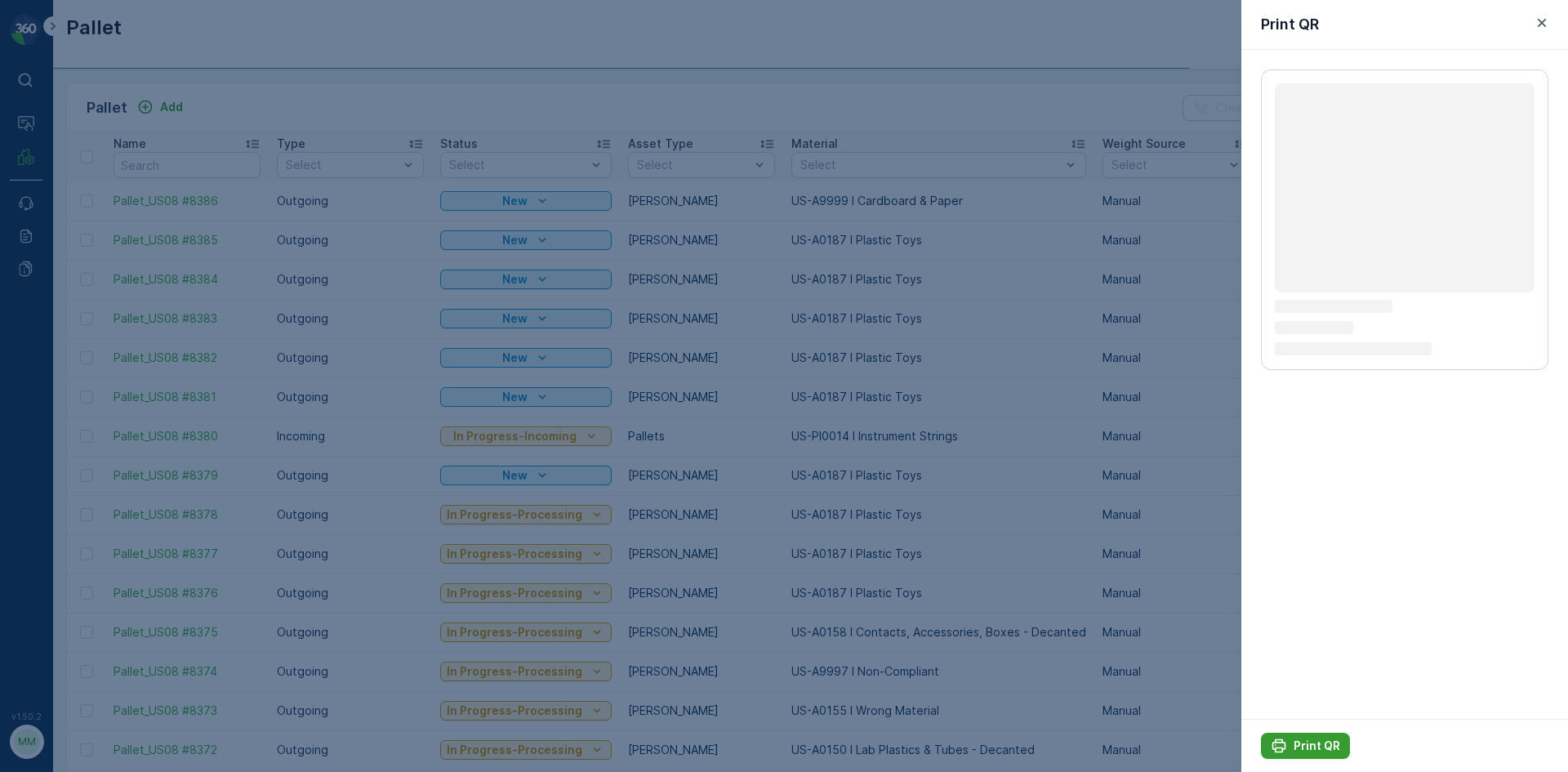
click at [1304, 746] on p "Print QR" at bounding box center [1316, 745] width 47 height 16
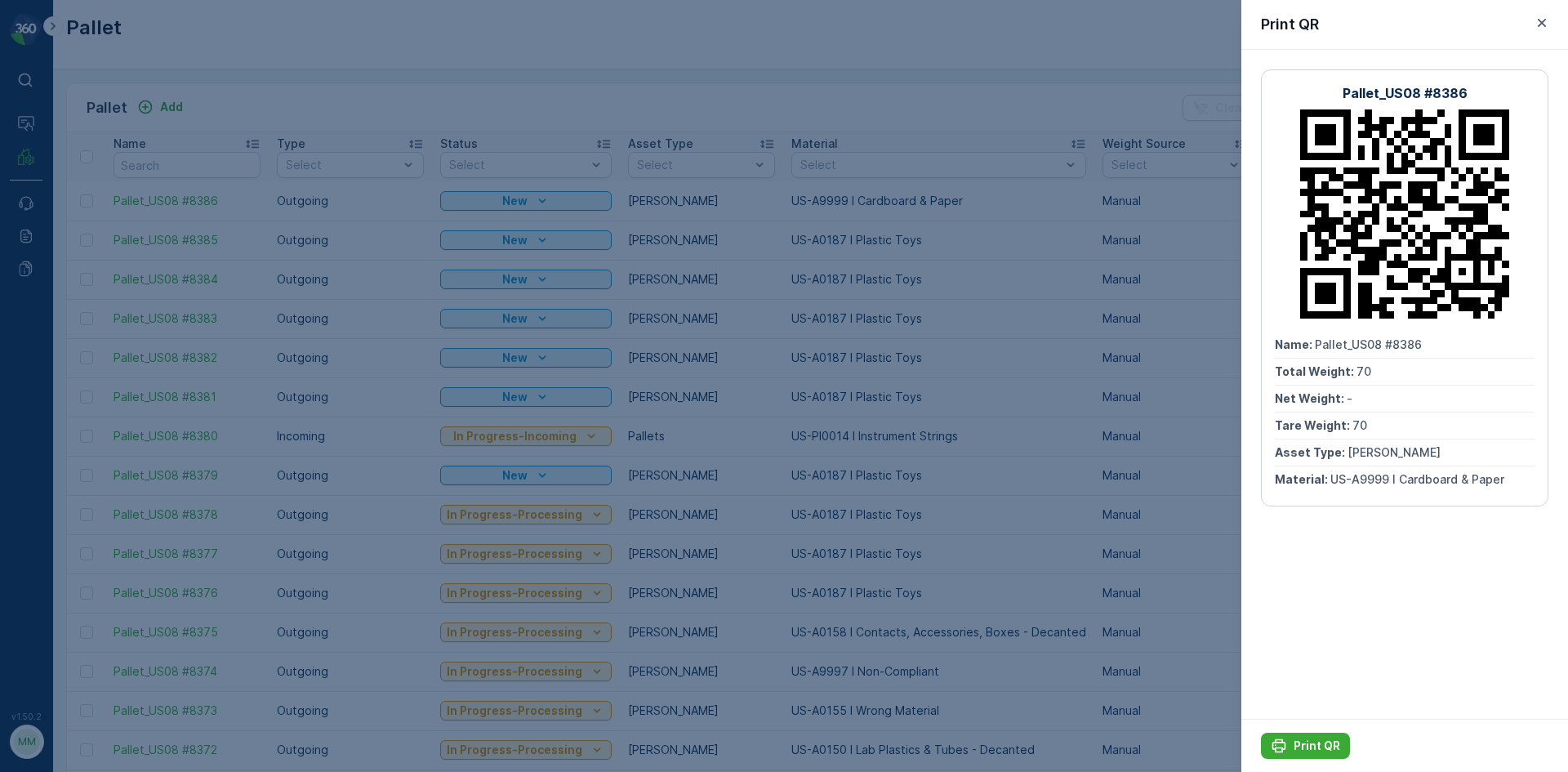
click at [759, 79] on div at bounding box center [784, 386] width 1568 height 772
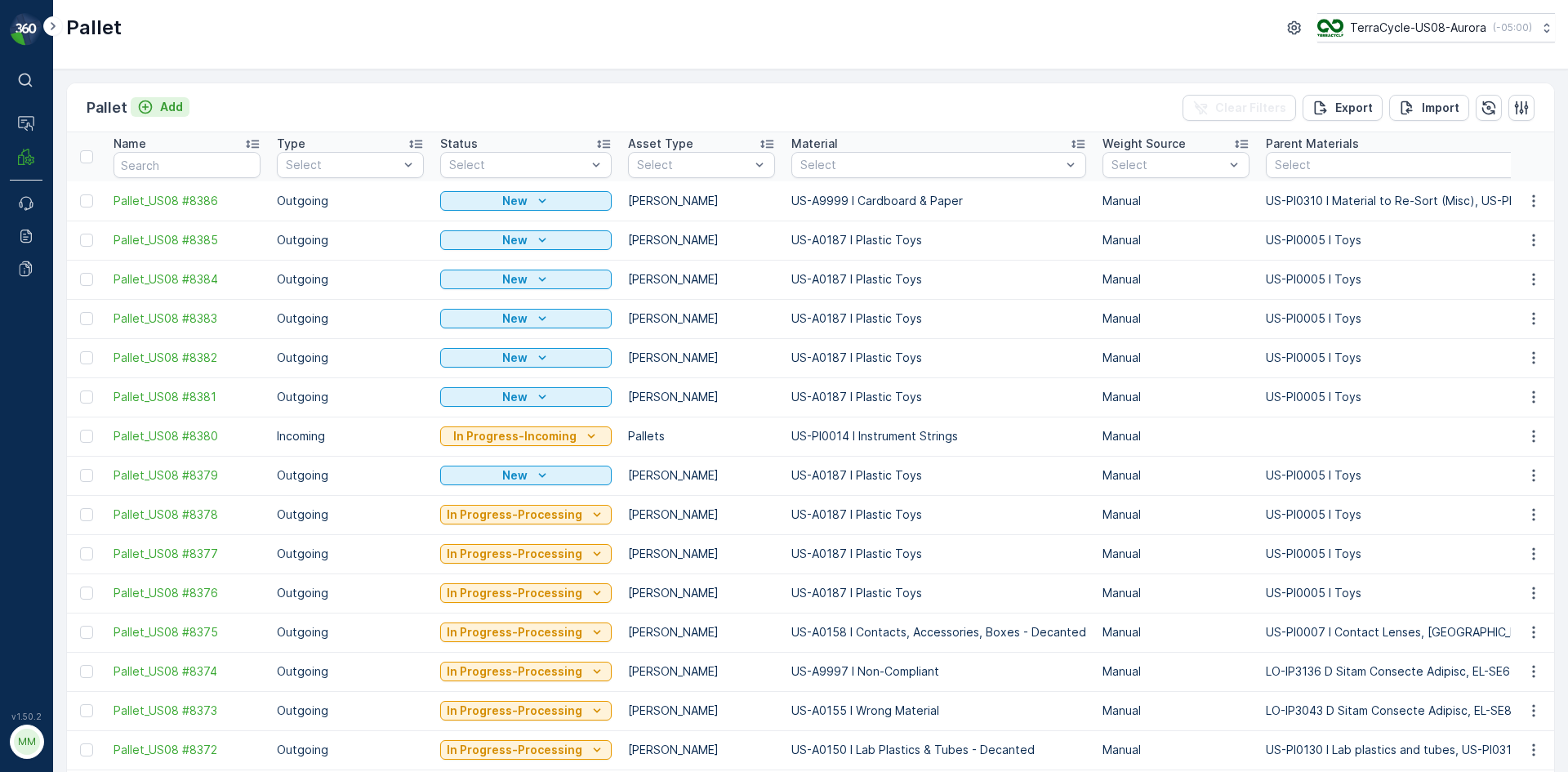
click at [170, 111] on p "Add" at bounding box center [171, 107] width 23 height 16
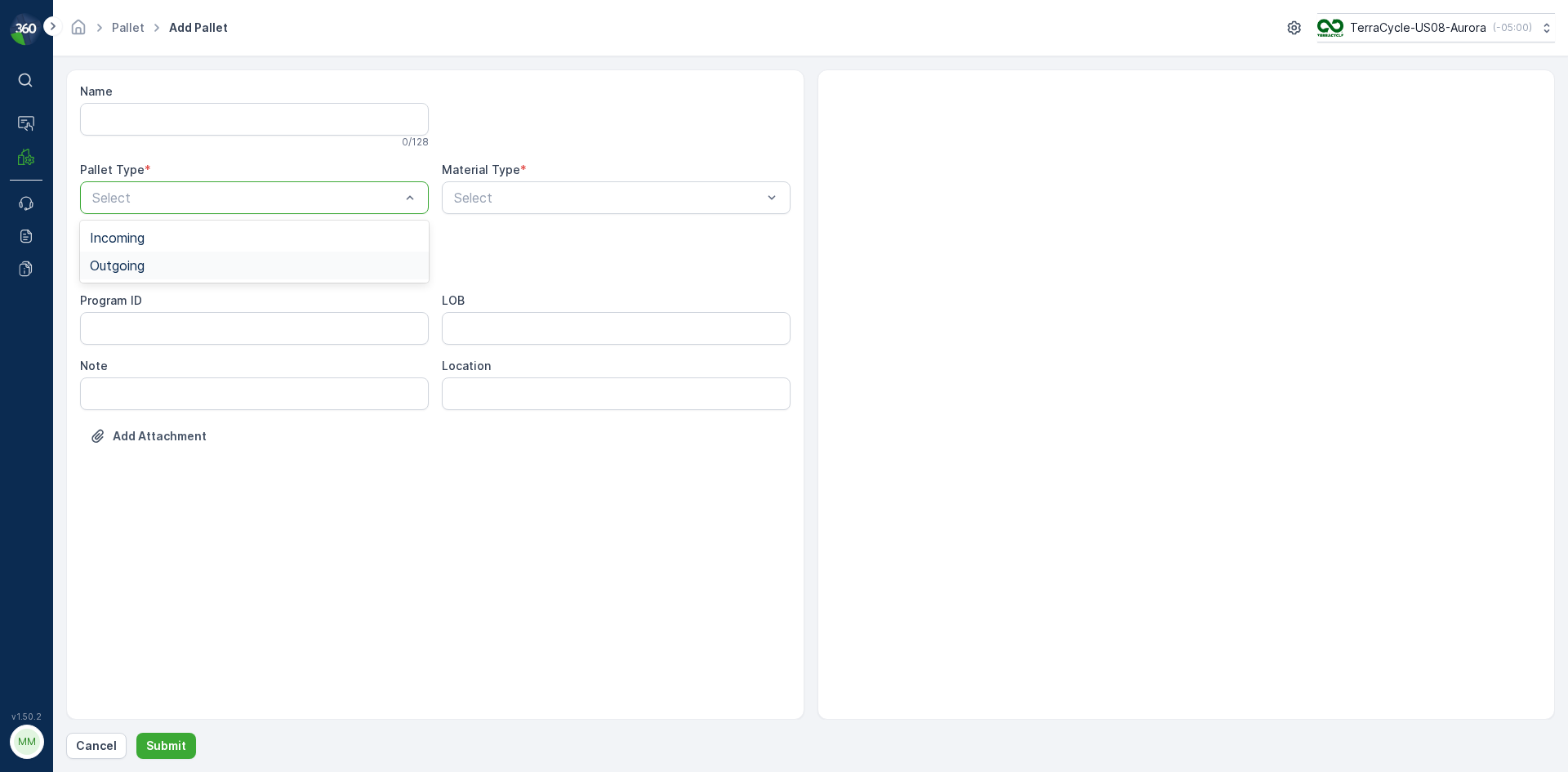
click at [183, 259] on div "Outgoing" at bounding box center [254, 264] width 329 height 15
click at [166, 299] on div "[PERSON_NAME]" at bounding box center [254, 303] width 329 height 15
type input "0155"
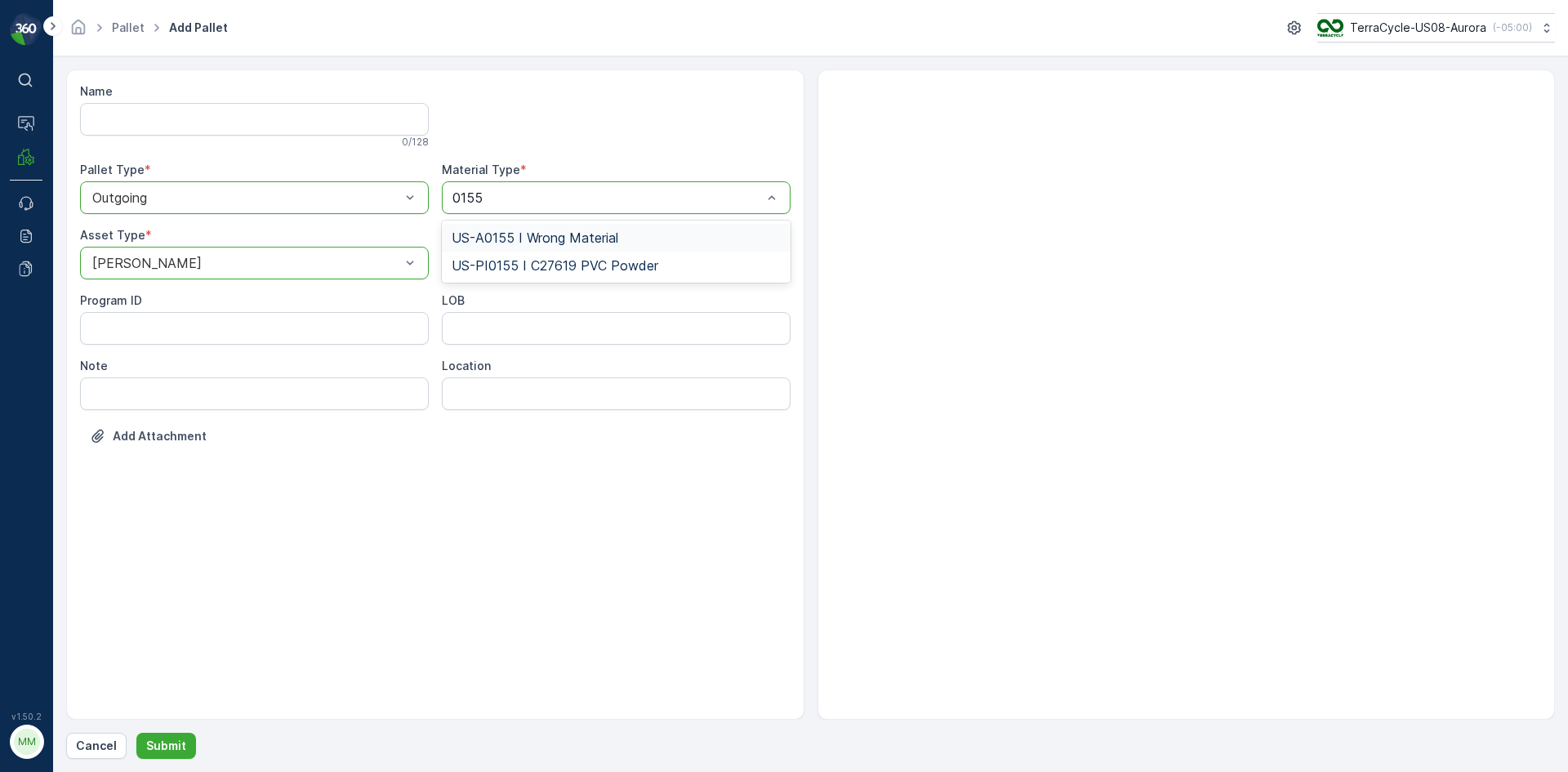
click at [680, 236] on div "US-A0155 I Wrong Material" at bounding box center [616, 237] width 329 height 15
click at [171, 742] on p "Submit" at bounding box center [166, 745] width 40 height 16
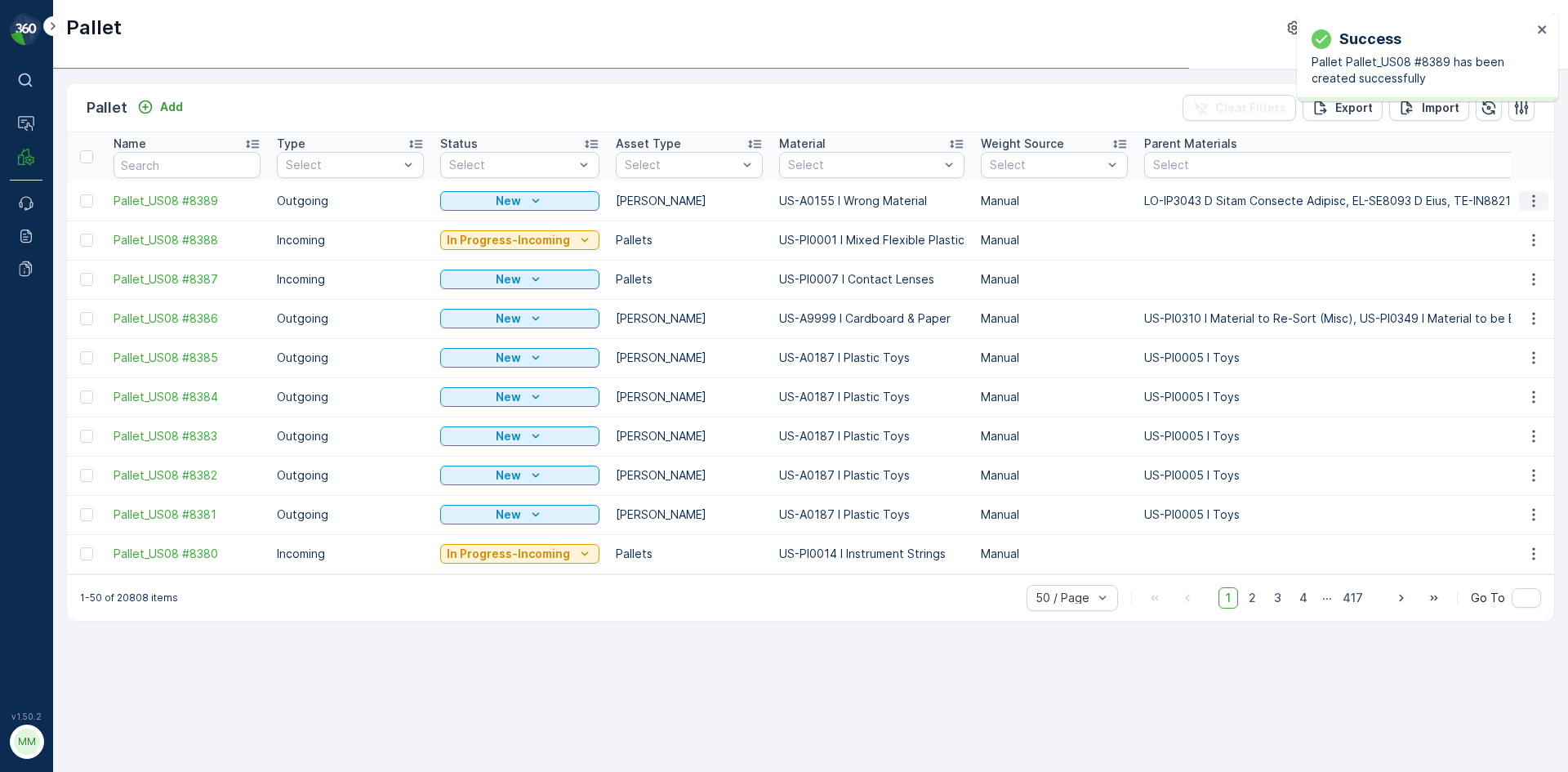
click at [1537, 199] on icon "button" at bounding box center [1533, 200] width 16 height 16
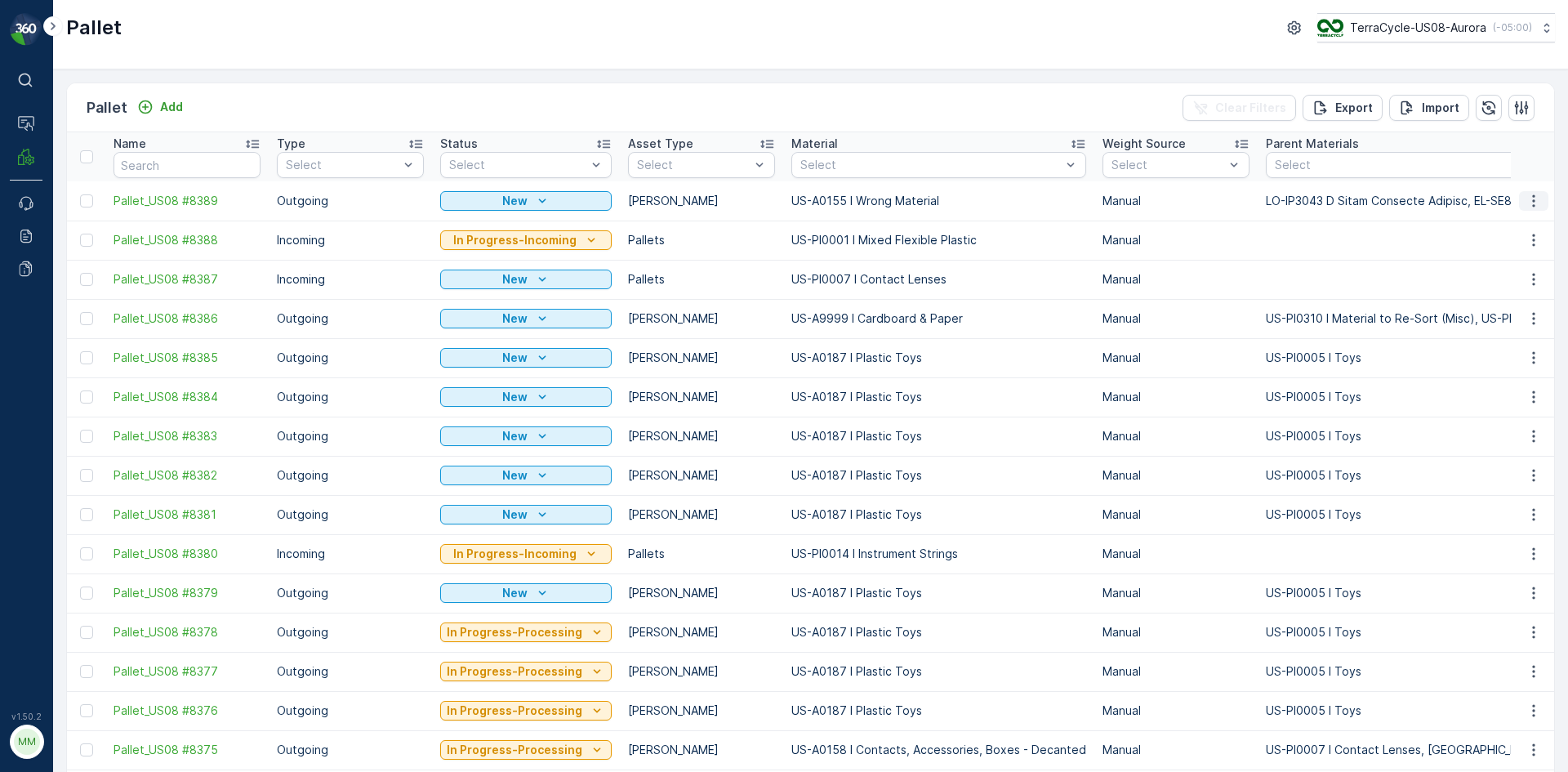
click at [1531, 200] on icon "button" at bounding box center [1533, 200] width 16 height 16
click at [1501, 319] on span "Print QR" at bounding box center [1489, 316] width 45 height 16
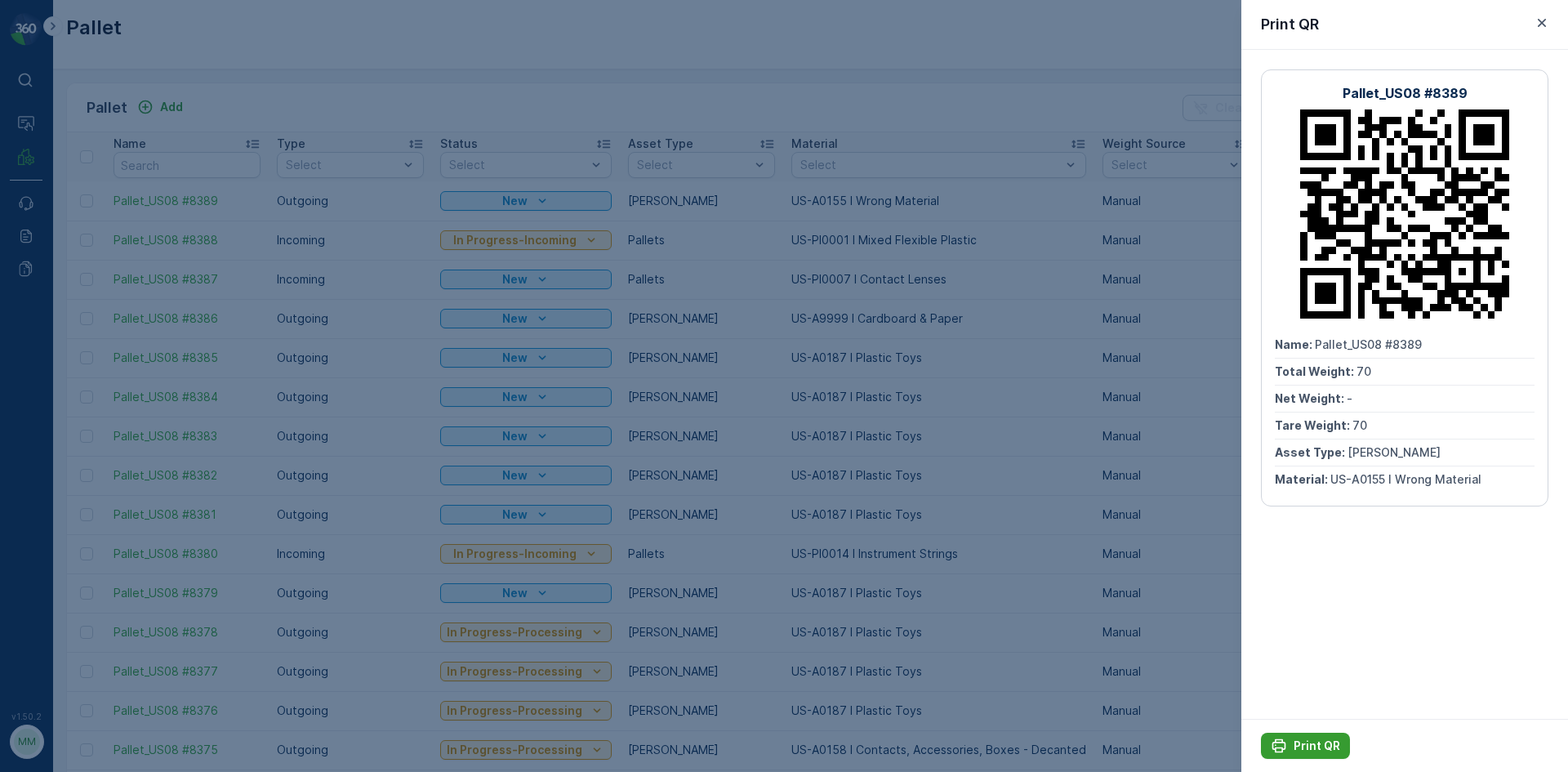
click at [1306, 740] on p "Print QR" at bounding box center [1316, 745] width 47 height 16
click at [1163, 677] on div at bounding box center [784, 386] width 1568 height 772
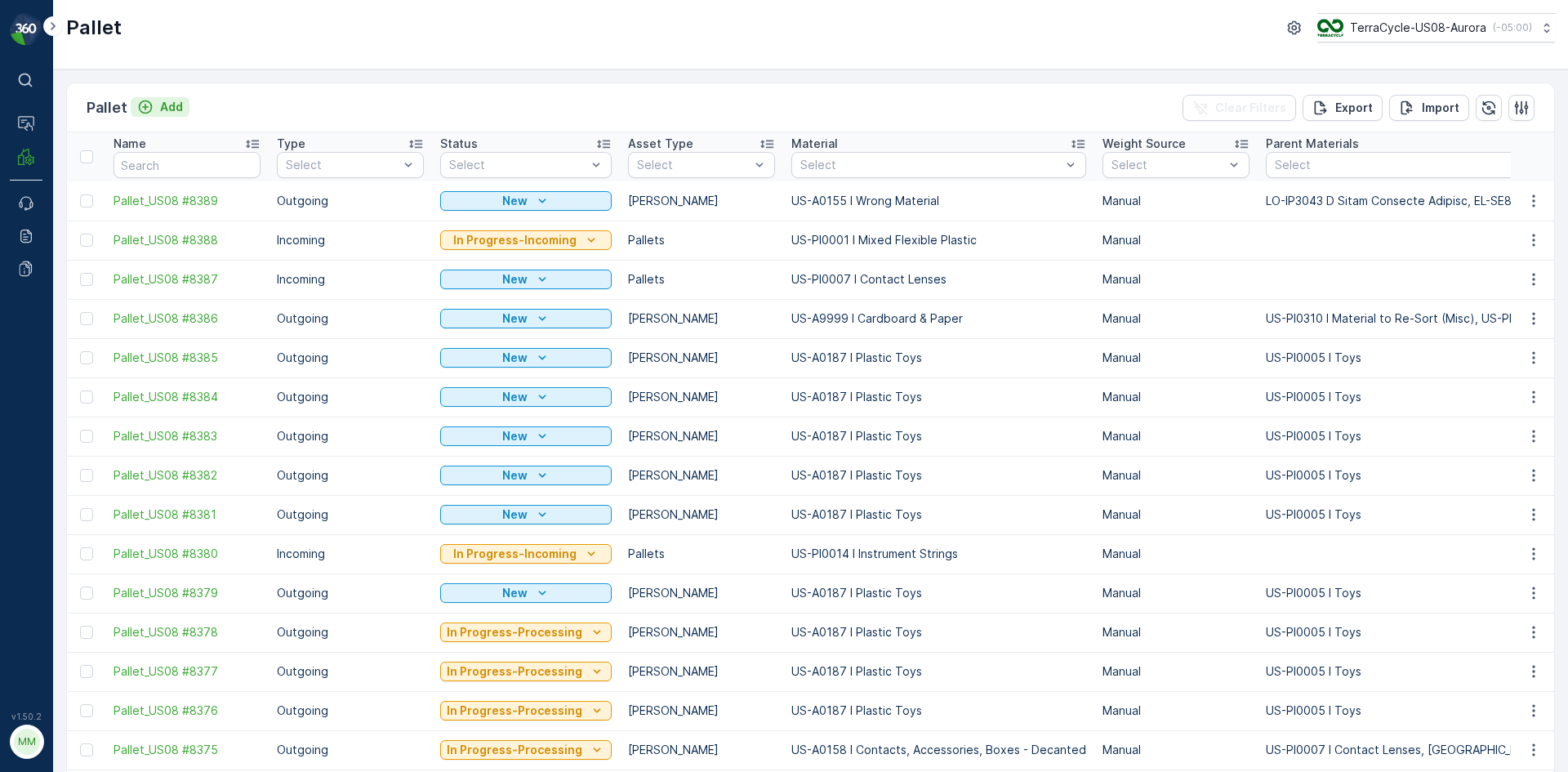
click at [167, 107] on p "Add" at bounding box center [171, 107] width 23 height 16
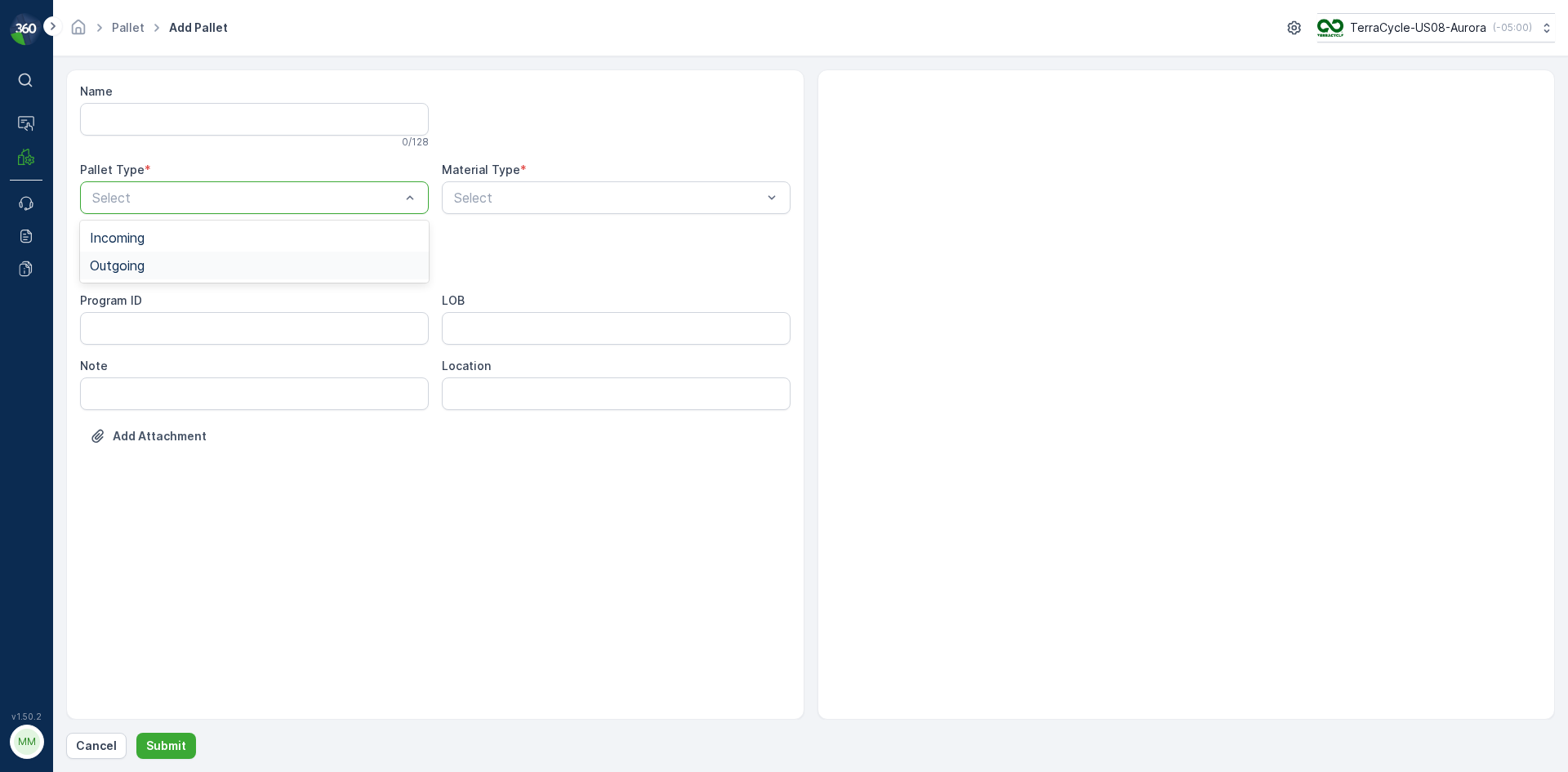
click at [177, 262] on div "Outgoing" at bounding box center [254, 264] width 329 height 15
drag, startPoint x: 159, startPoint y: 296, endPoint x: 364, endPoint y: 231, distance: 215.1
click at [159, 298] on div "[PERSON_NAME]" at bounding box center [254, 303] width 329 height 15
type input "0006"
click at [136, 733] on button "Submit" at bounding box center [166, 746] width 60 height 26
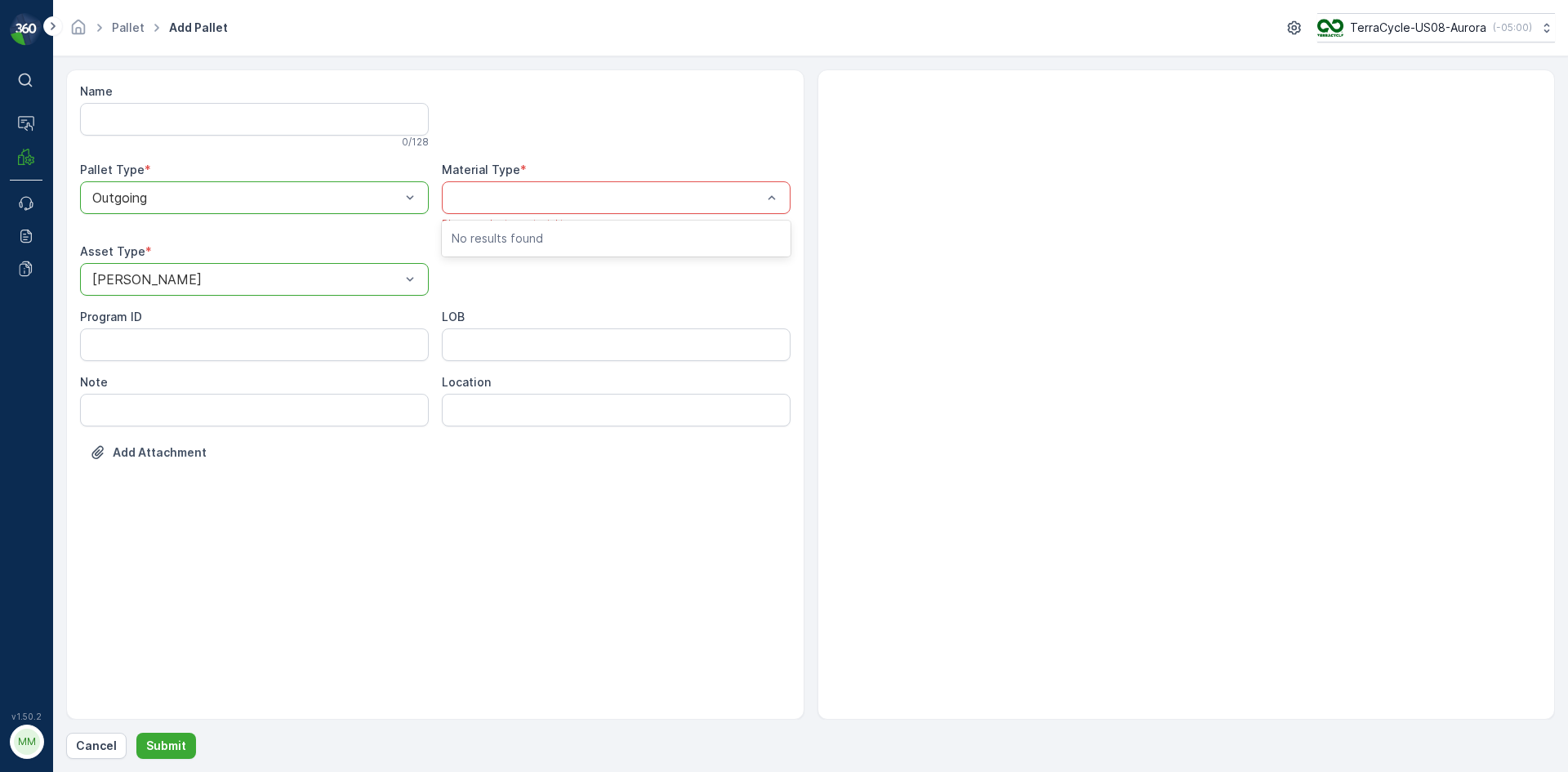
click at [512, 193] on div at bounding box center [607, 197] width 311 height 15
type input "0006"
click at [543, 235] on span "US-A0006 I Electronic Waste" at bounding box center [542, 237] width 181 height 15
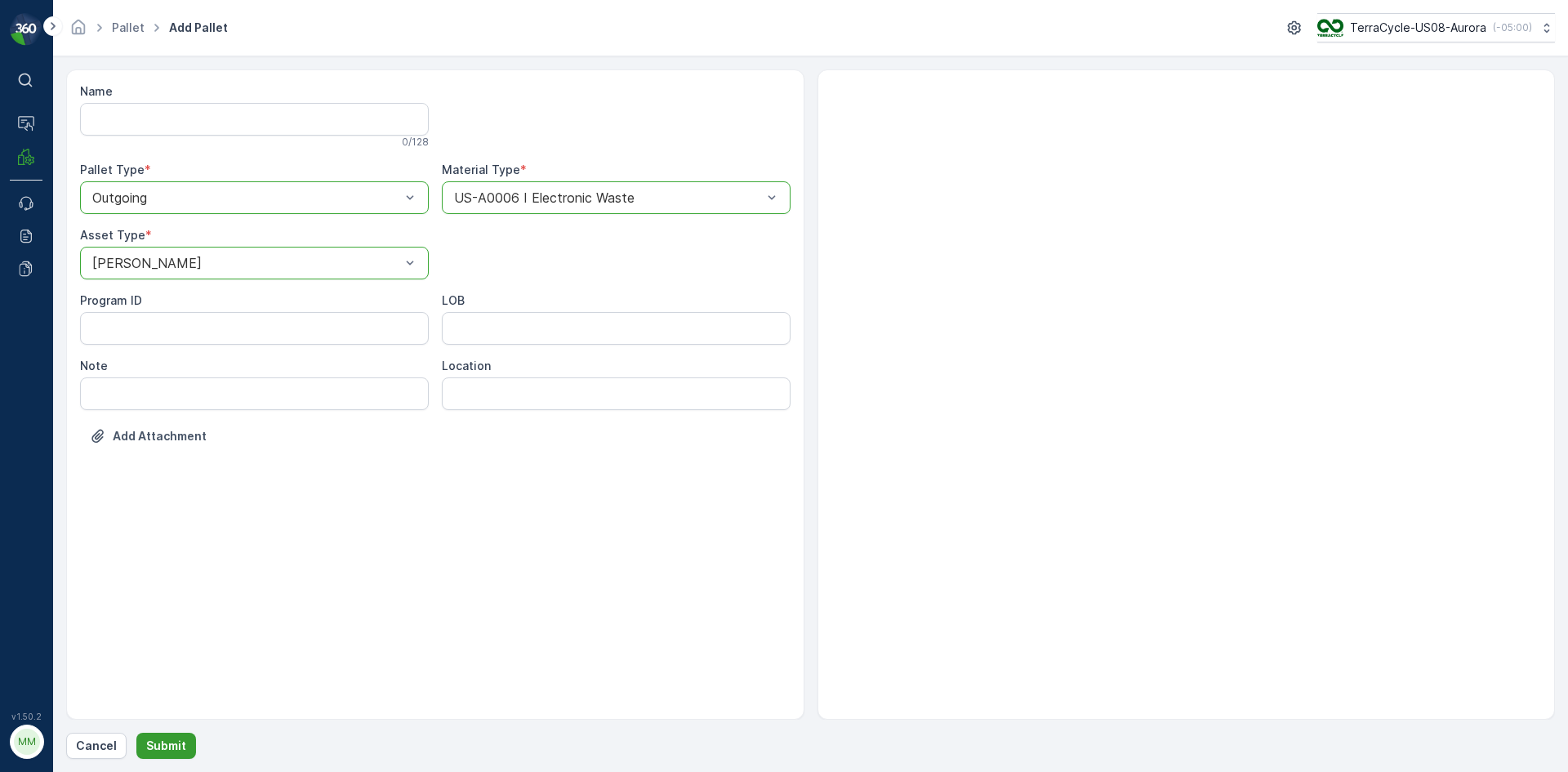
click at [182, 748] on p "Submit" at bounding box center [166, 745] width 40 height 16
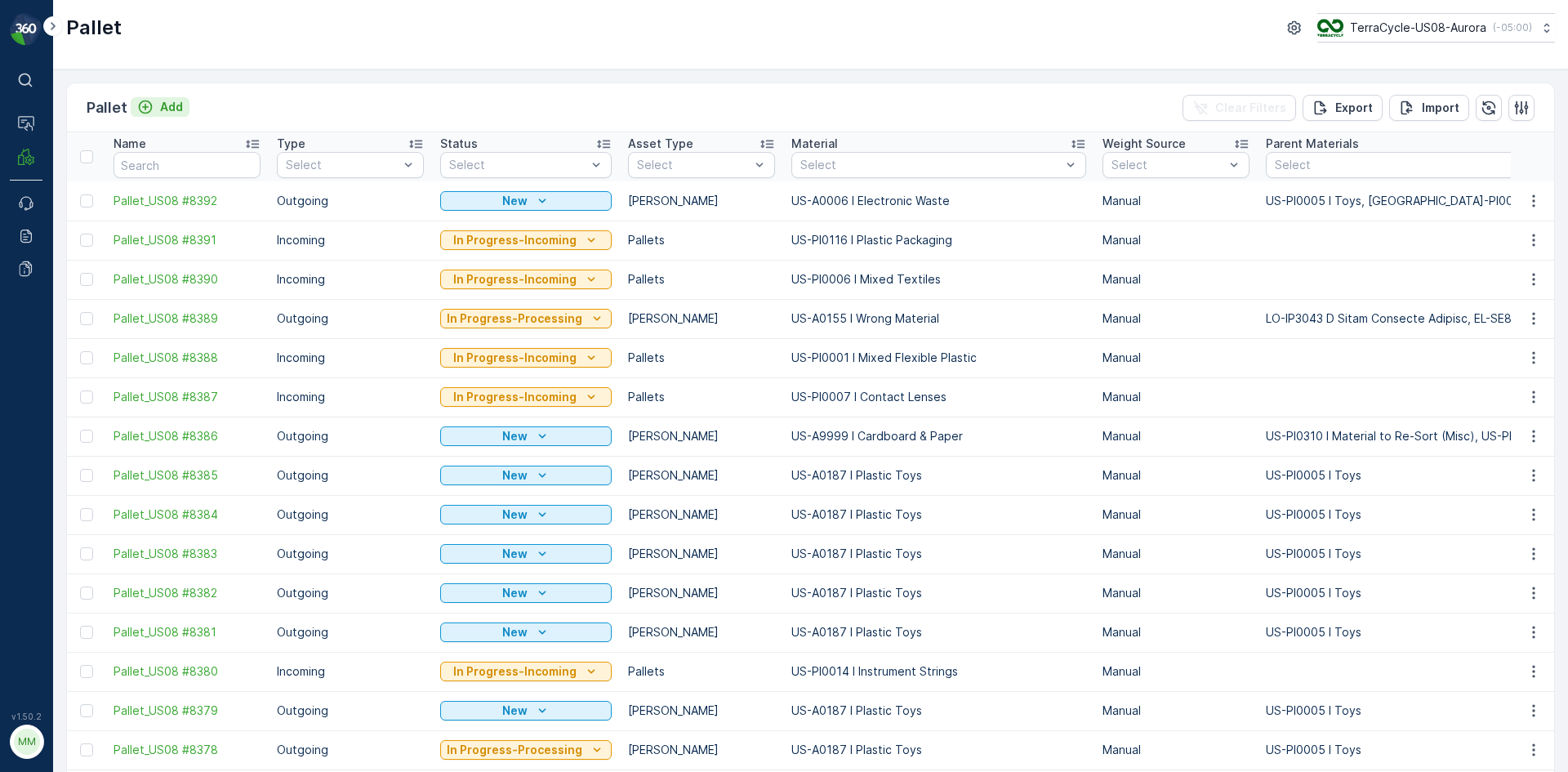
click at [160, 115] on button "Add" at bounding box center [160, 107] width 59 height 20
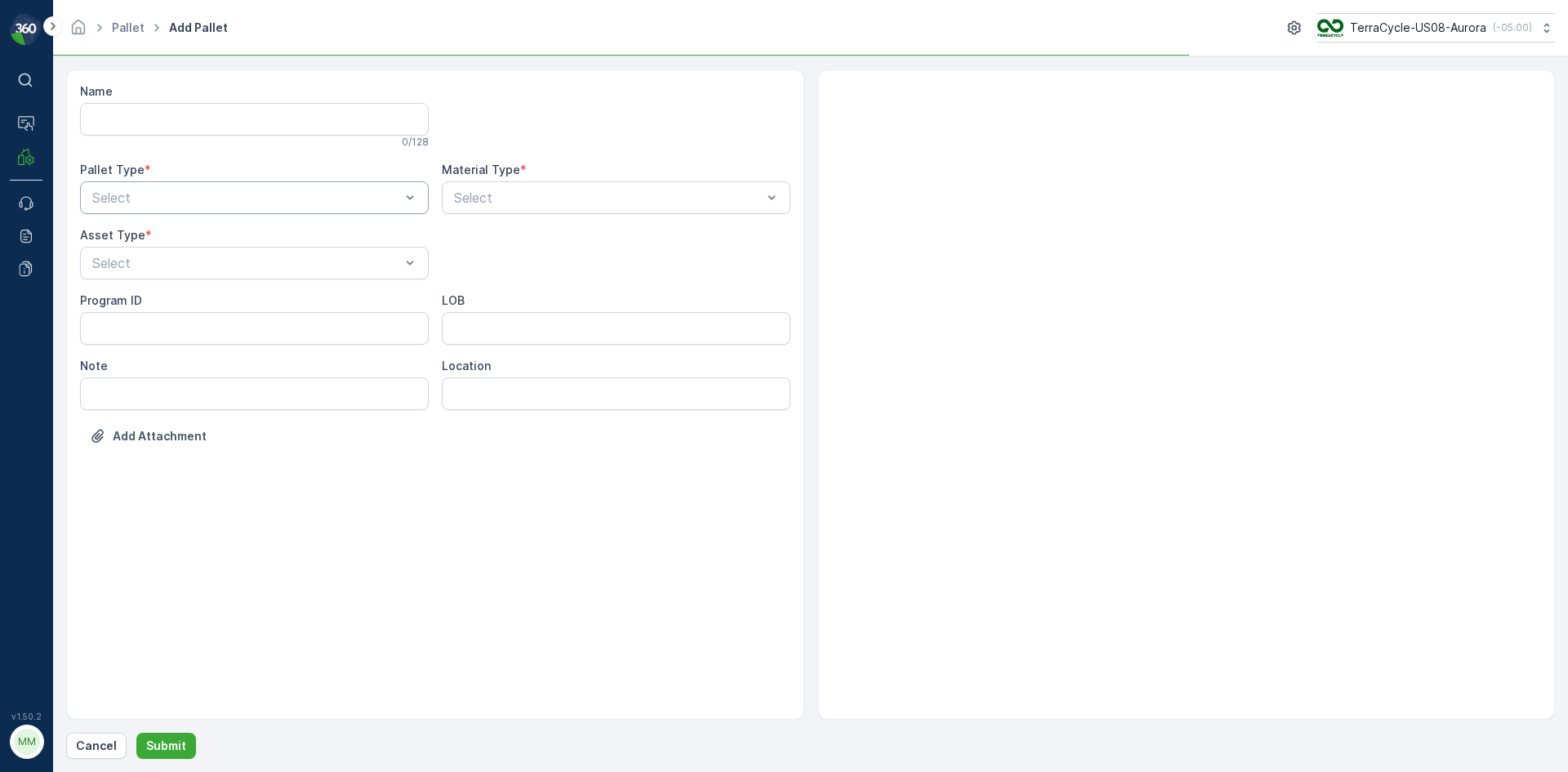
click at [185, 208] on div "Select" at bounding box center [254, 198] width 349 height 32
click at [179, 265] on div "Outgoing" at bounding box center [254, 264] width 329 height 15
click at [162, 295] on div "[PERSON_NAME]" at bounding box center [254, 303] width 349 height 28
click at [611, 211] on div "Select" at bounding box center [616, 198] width 349 height 32
type input "0145"
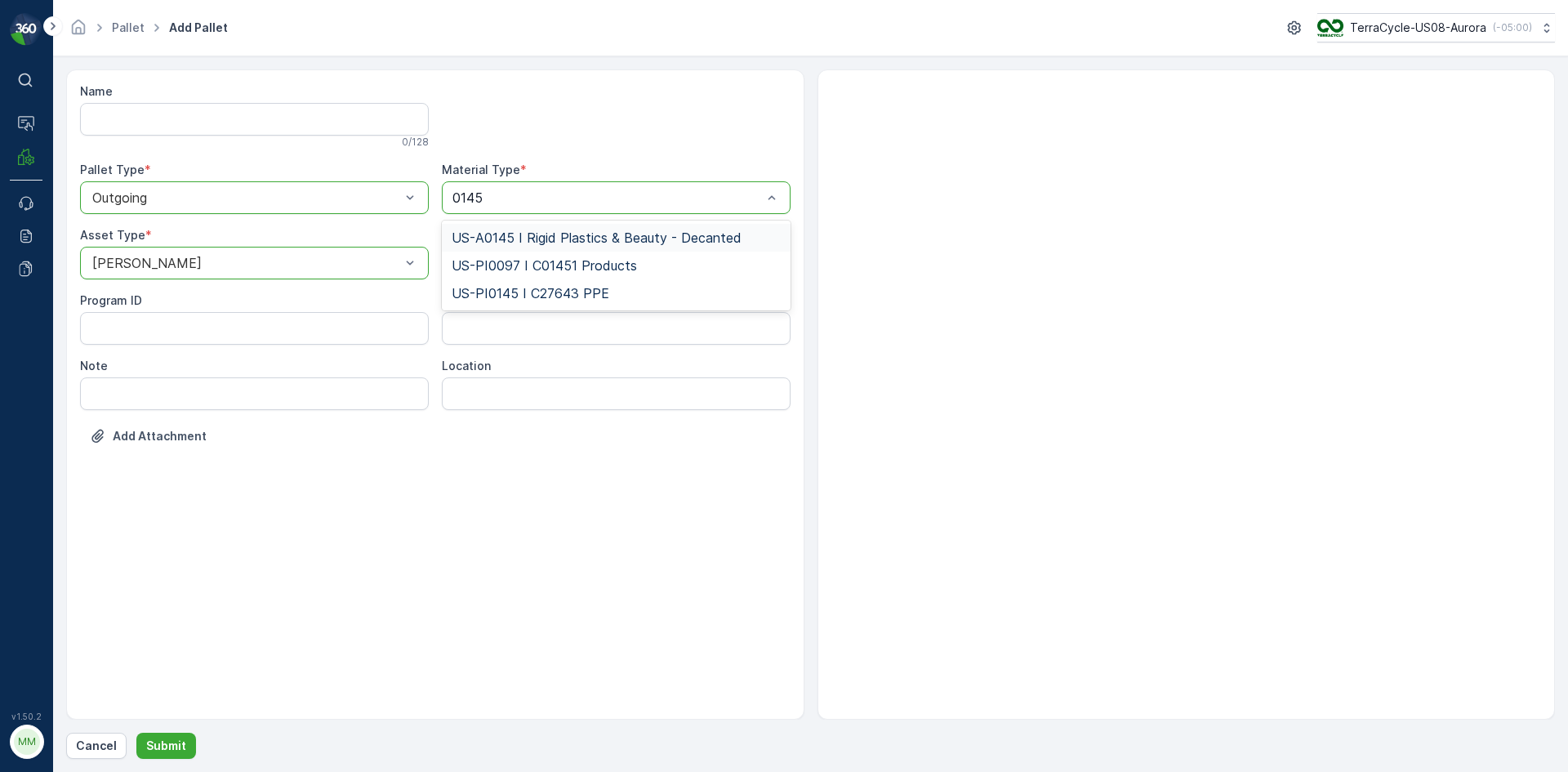
click at [599, 238] on span "US-A0145 I Rigid Plastics & Beauty - Decanted" at bounding box center [596, 237] width 290 height 15
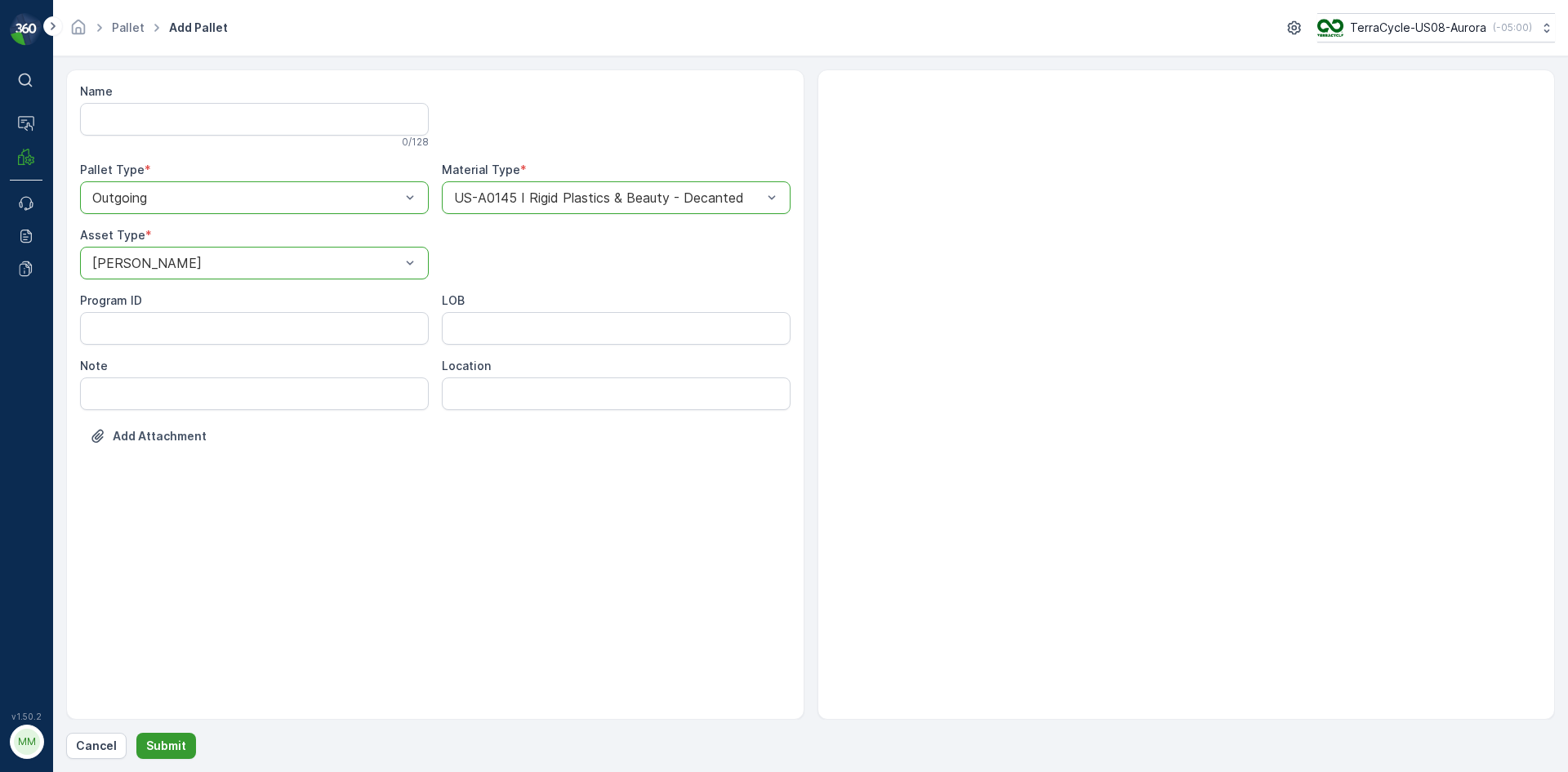
click at [177, 740] on p "Submit" at bounding box center [166, 745] width 40 height 16
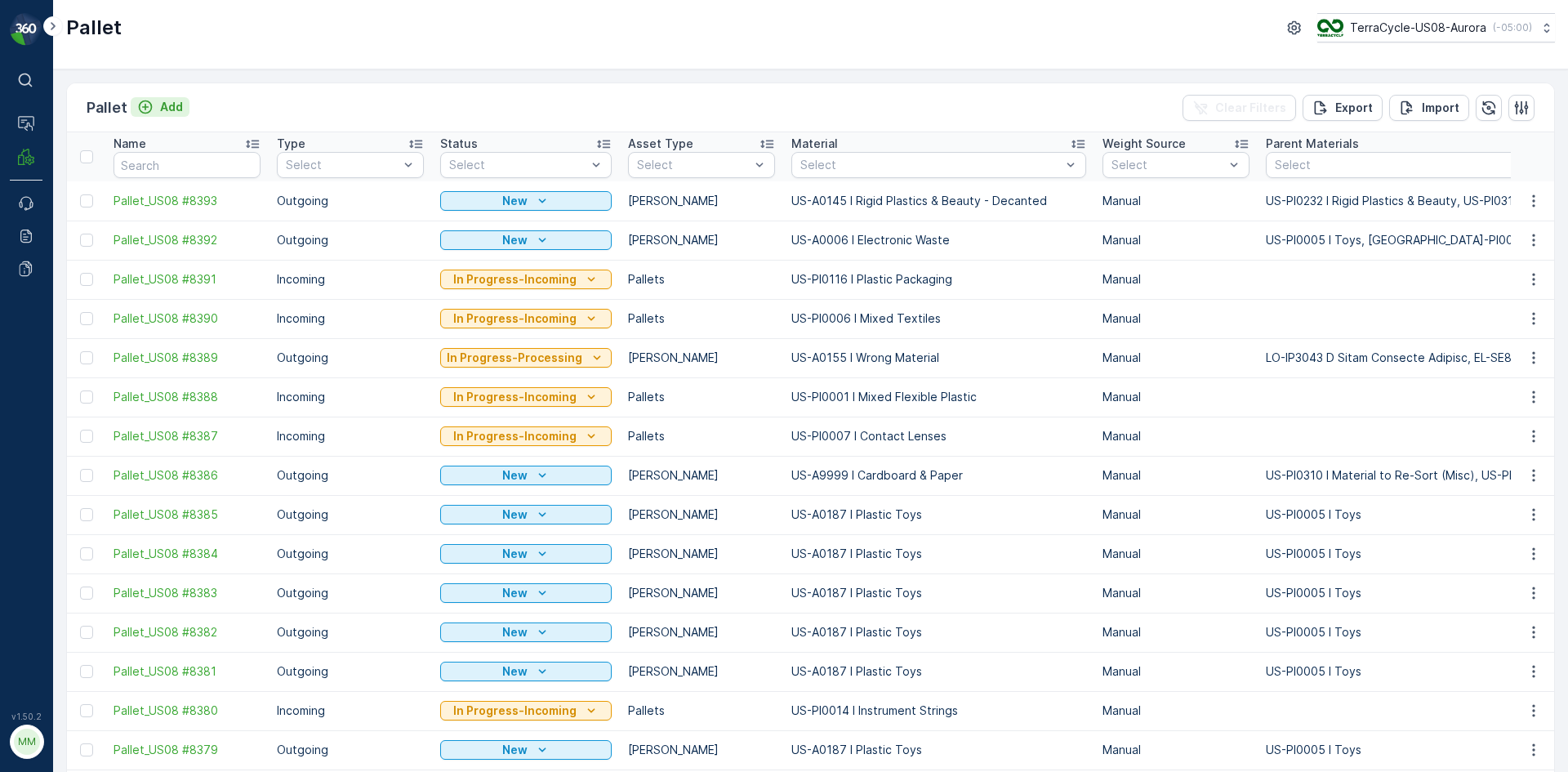
click at [174, 105] on p "Add" at bounding box center [171, 107] width 23 height 16
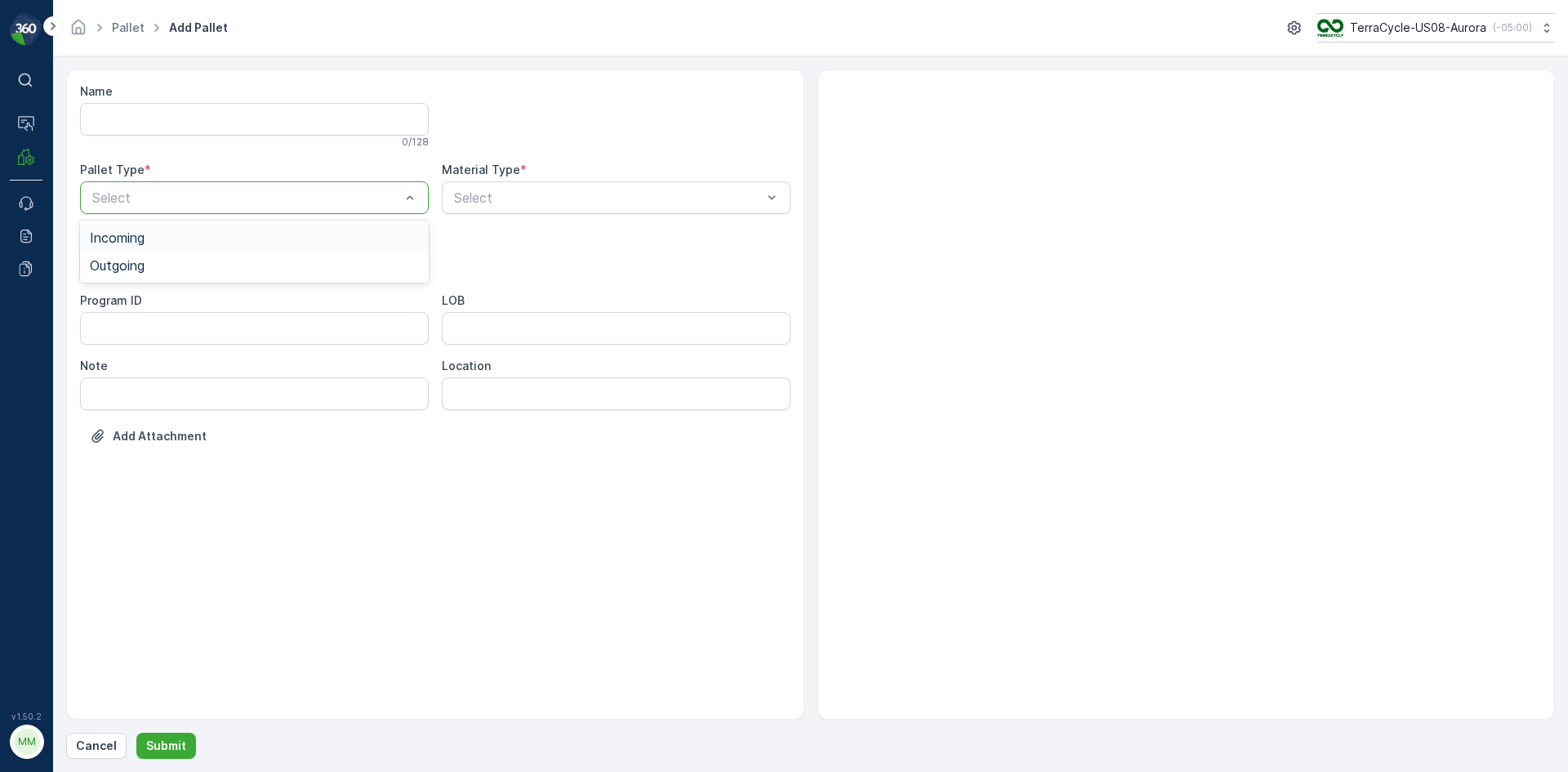
drag, startPoint x: 187, startPoint y: 188, endPoint x: 184, endPoint y: 198, distance: 10.4
click at [162, 266] on div "Outgoing" at bounding box center [254, 264] width 329 height 15
click at [142, 299] on div "[PERSON_NAME]" at bounding box center [254, 303] width 329 height 15
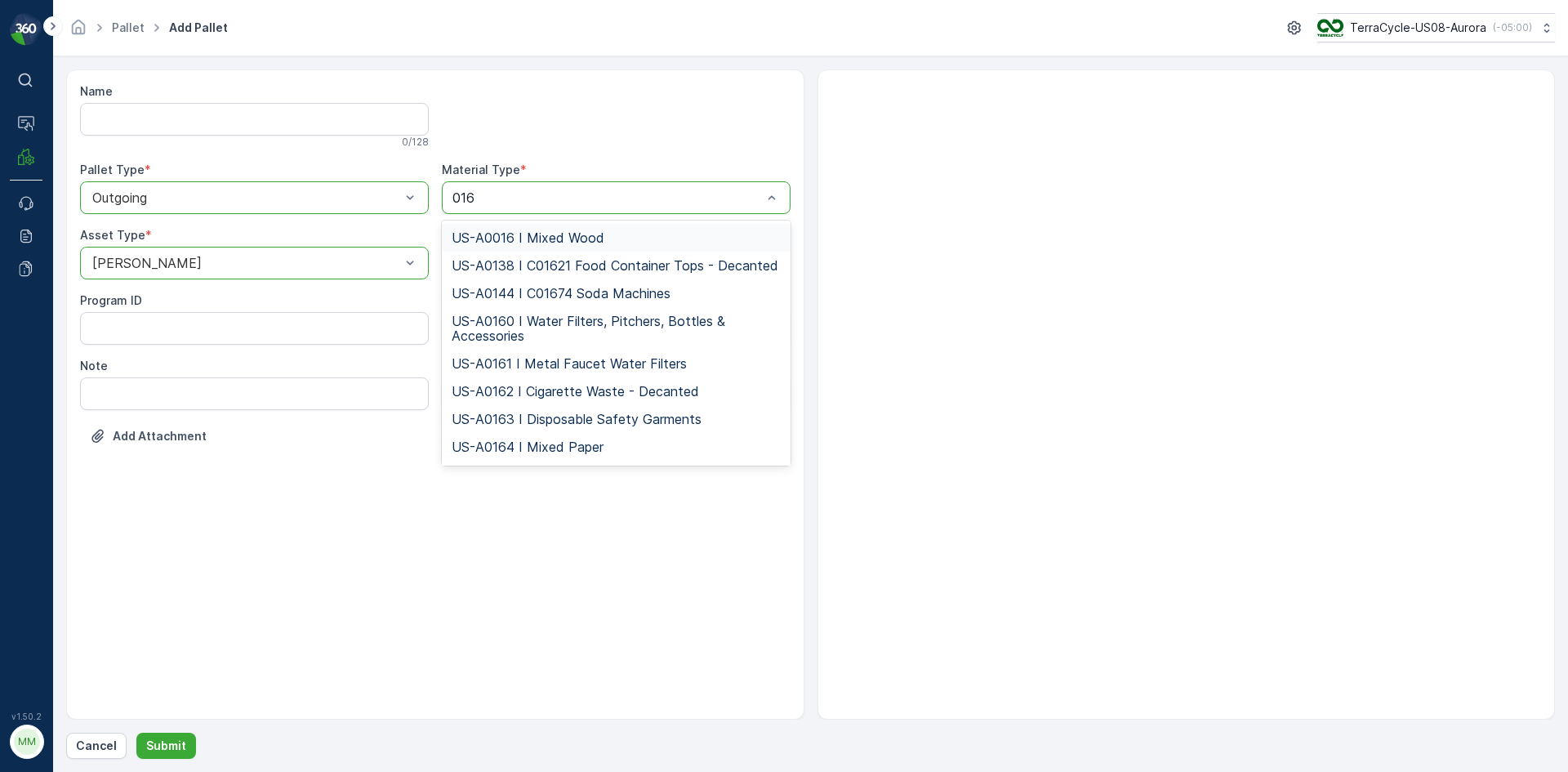
type input "0164"
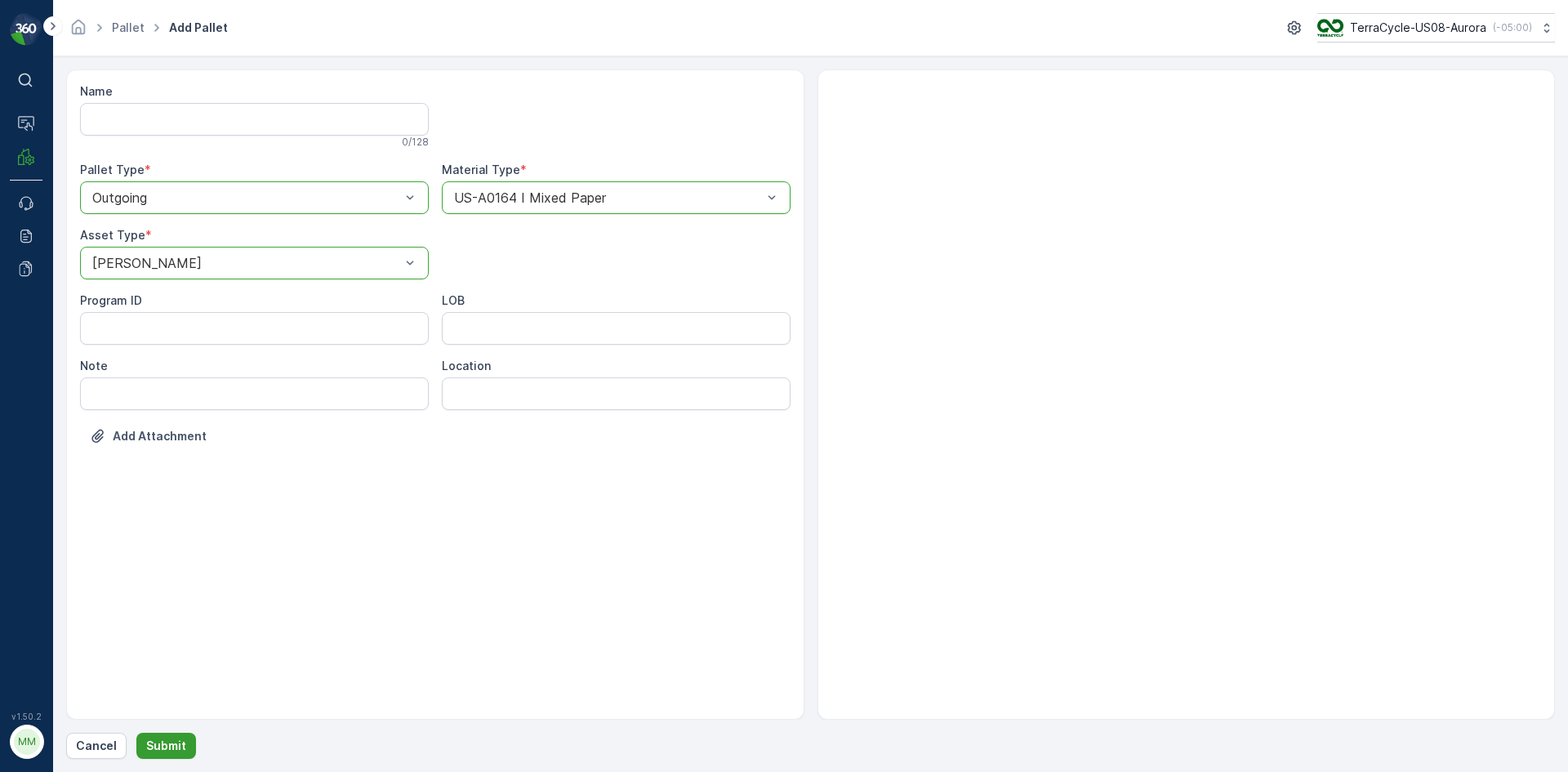
click at [189, 736] on button "Submit" at bounding box center [166, 746] width 60 height 26
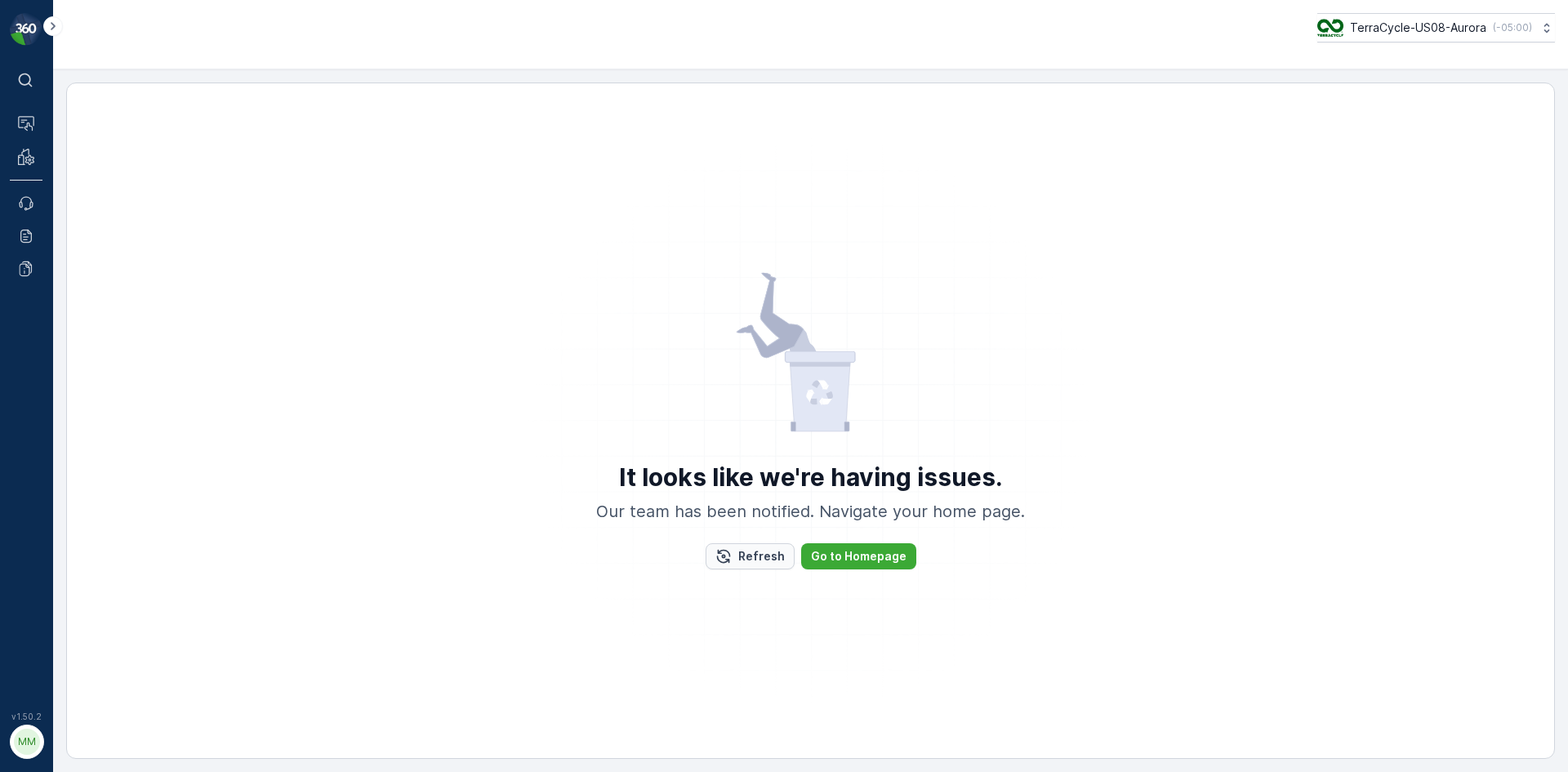
drag, startPoint x: 89, startPoint y: 282, endPoint x: 792, endPoint y: 544, distance: 750.2
click at [792, 544] on button "Refresh" at bounding box center [750, 556] width 89 height 26
click at [781, 558] on p "Refresh" at bounding box center [761, 555] width 47 height 16
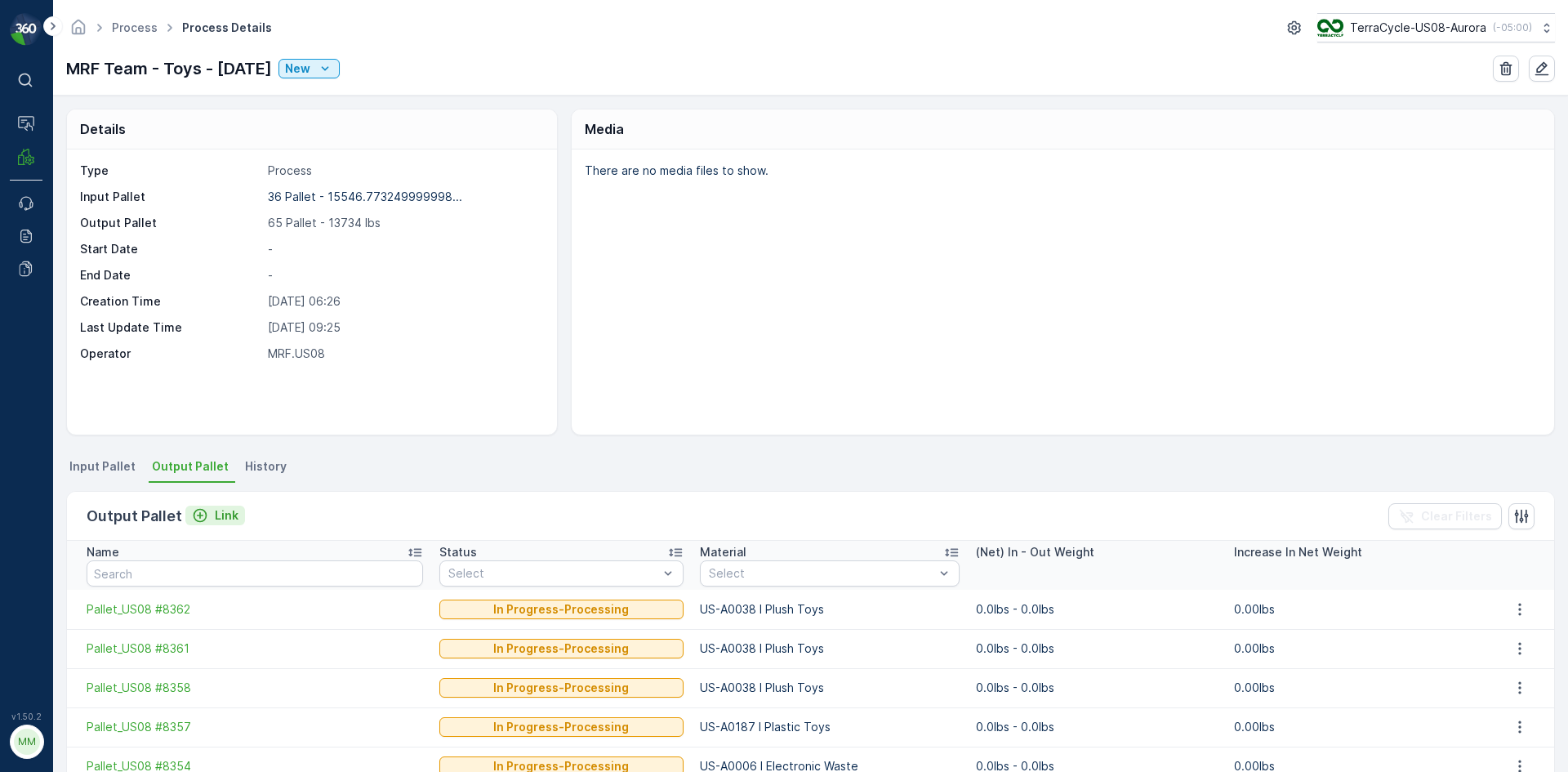
click at [240, 518] on button "Link" at bounding box center [215, 515] width 60 height 20
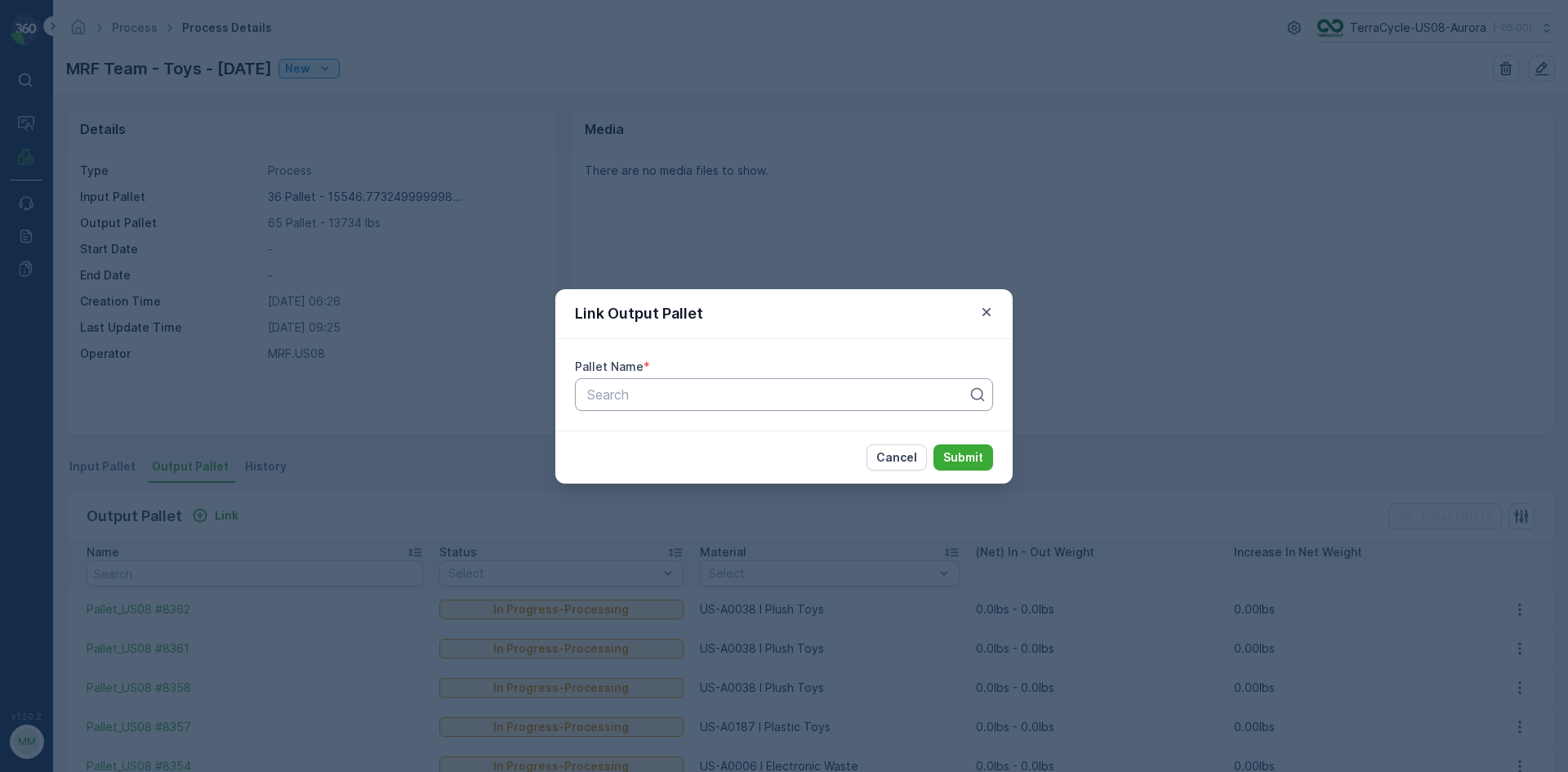
click at [706, 400] on div at bounding box center [777, 394] width 384 height 15
type input "8341"
click at [933, 444] on button "Submit" at bounding box center [963, 457] width 60 height 26
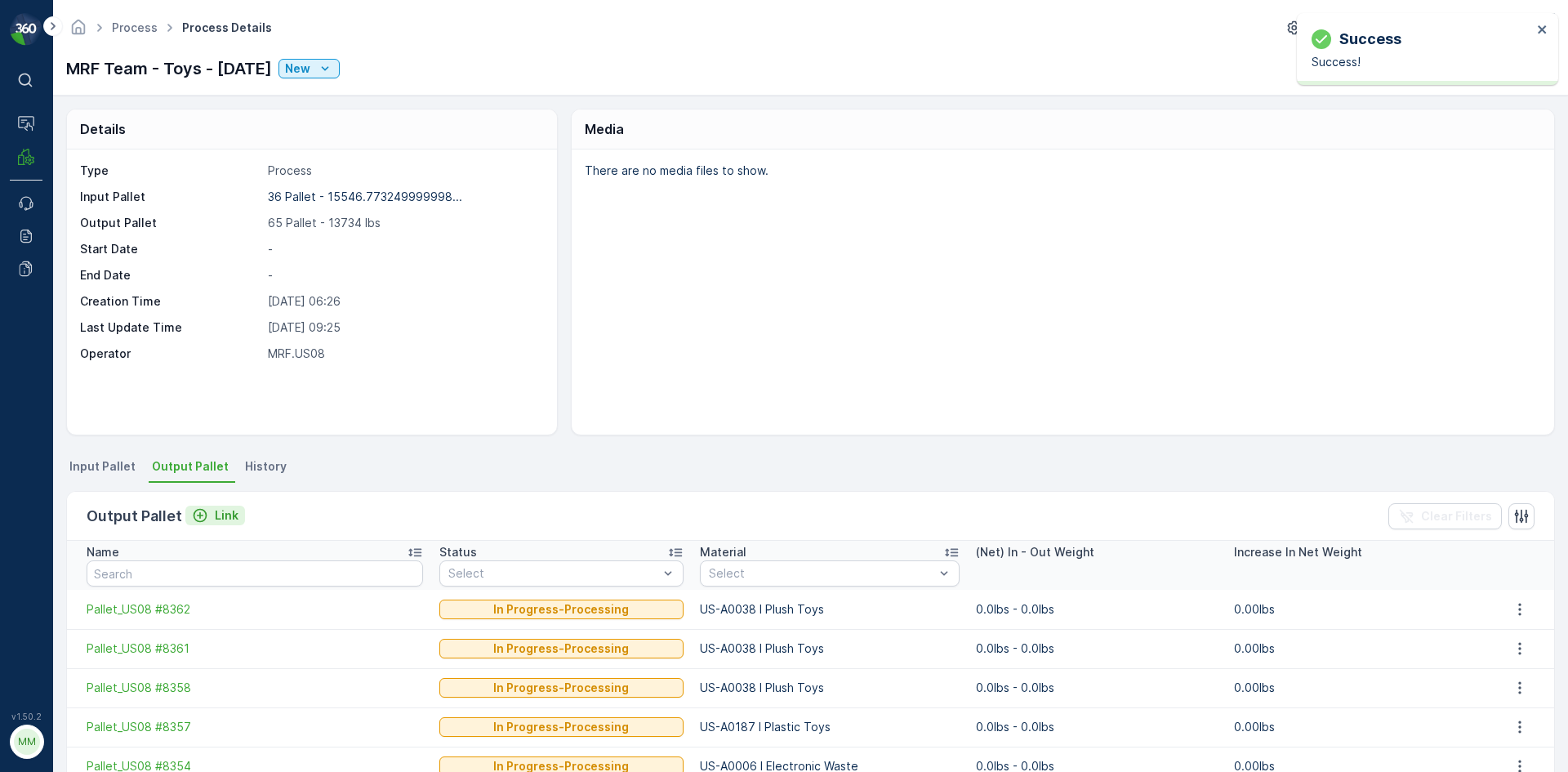
click at [224, 514] on p "Link" at bounding box center [227, 514] width 24 height 16
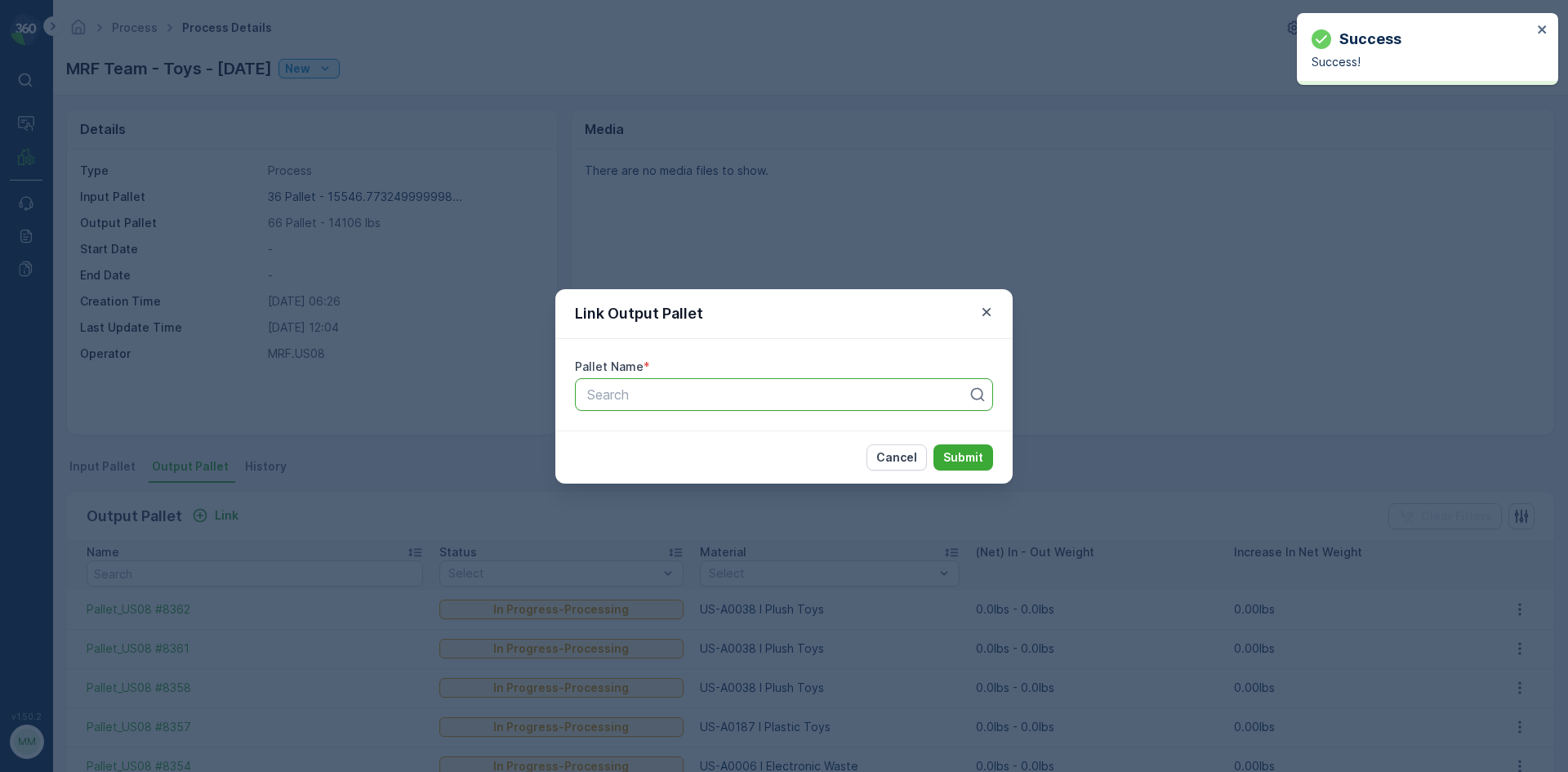
click at [685, 392] on div at bounding box center [777, 394] width 384 height 15
type input "8342"
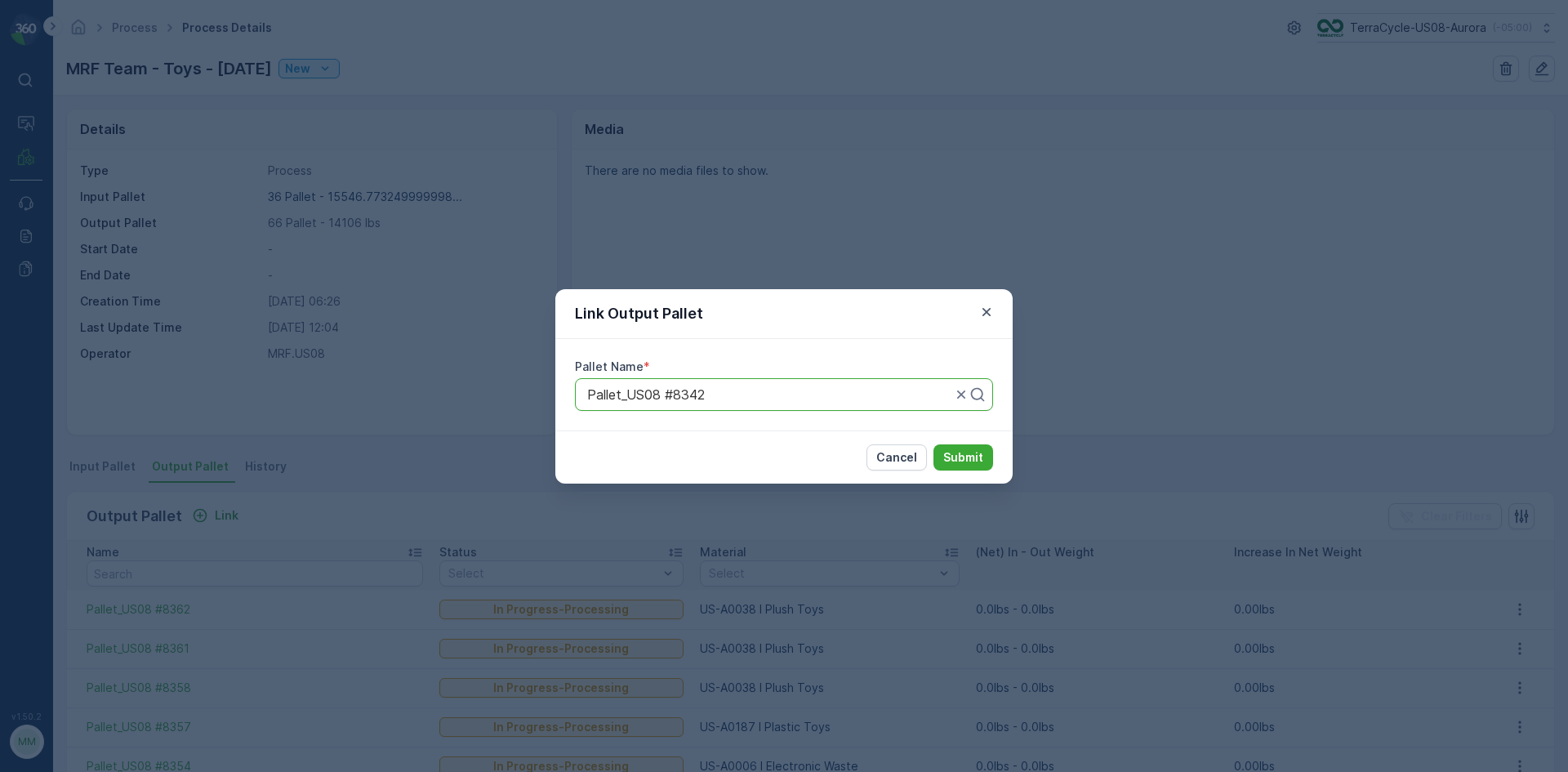
click at [933, 444] on button "Submit" at bounding box center [963, 457] width 60 height 26
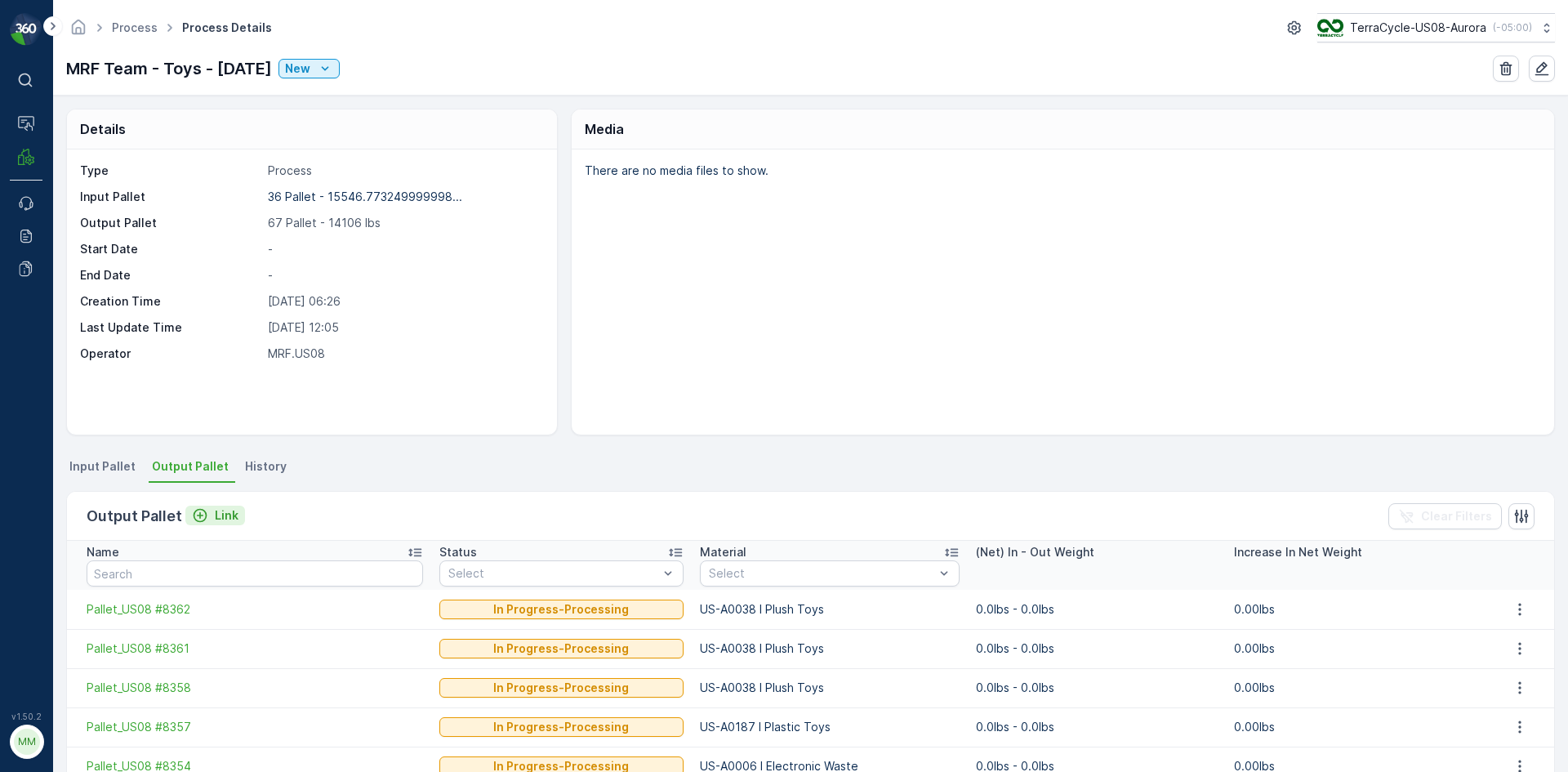
click at [208, 508] on div "Link" at bounding box center [215, 514] width 47 height 16
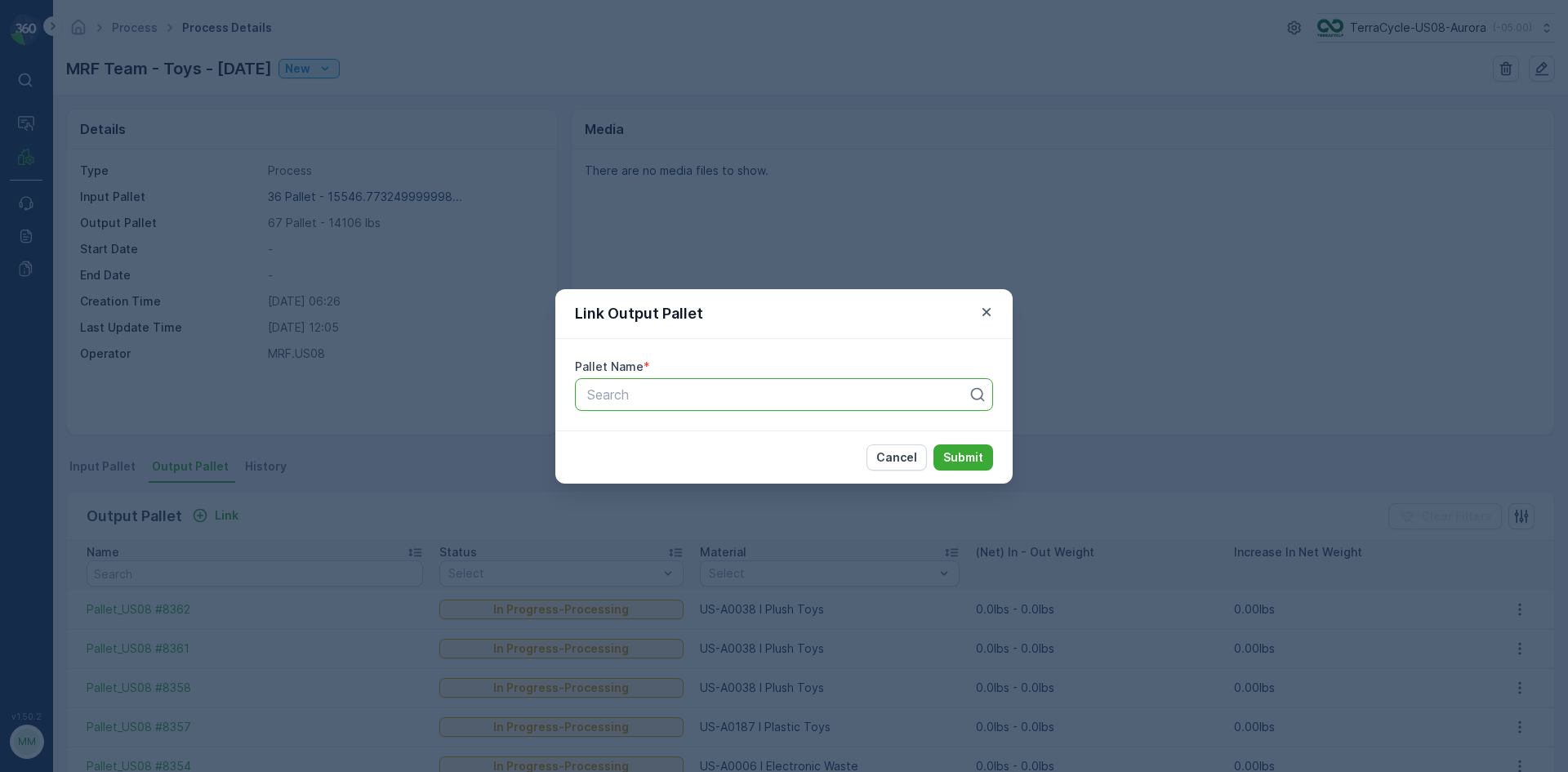
click at [680, 405] on div "Search" at bounding box center [784, 394] width 418 height 32
type input "8376"
click at [933, 444] on button "Submit" at bounding box center [963, 457] width 60 height 26
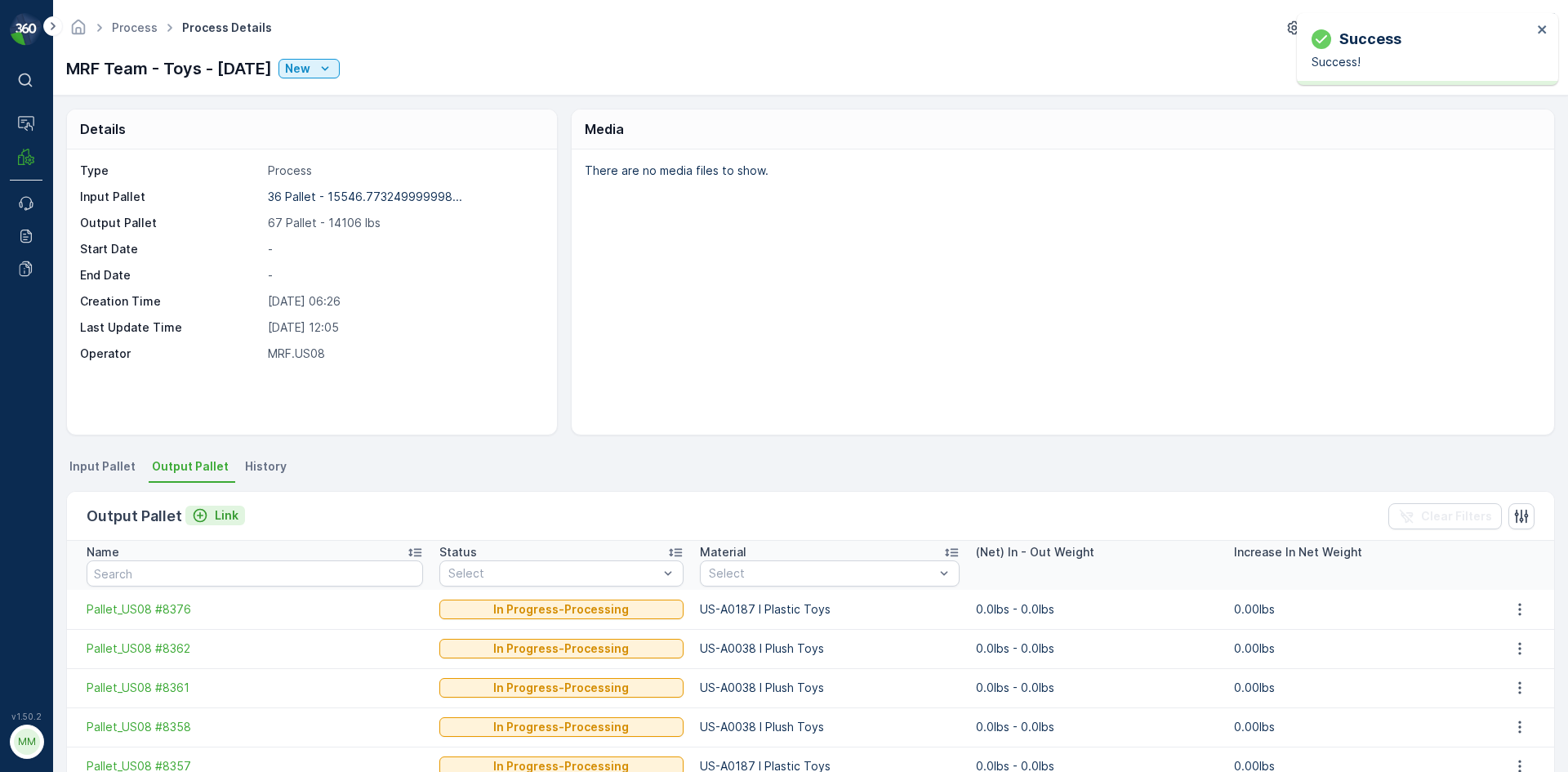
click at [229, 512] on p "Link" at bounding box center [227, 514] width 24 height 16
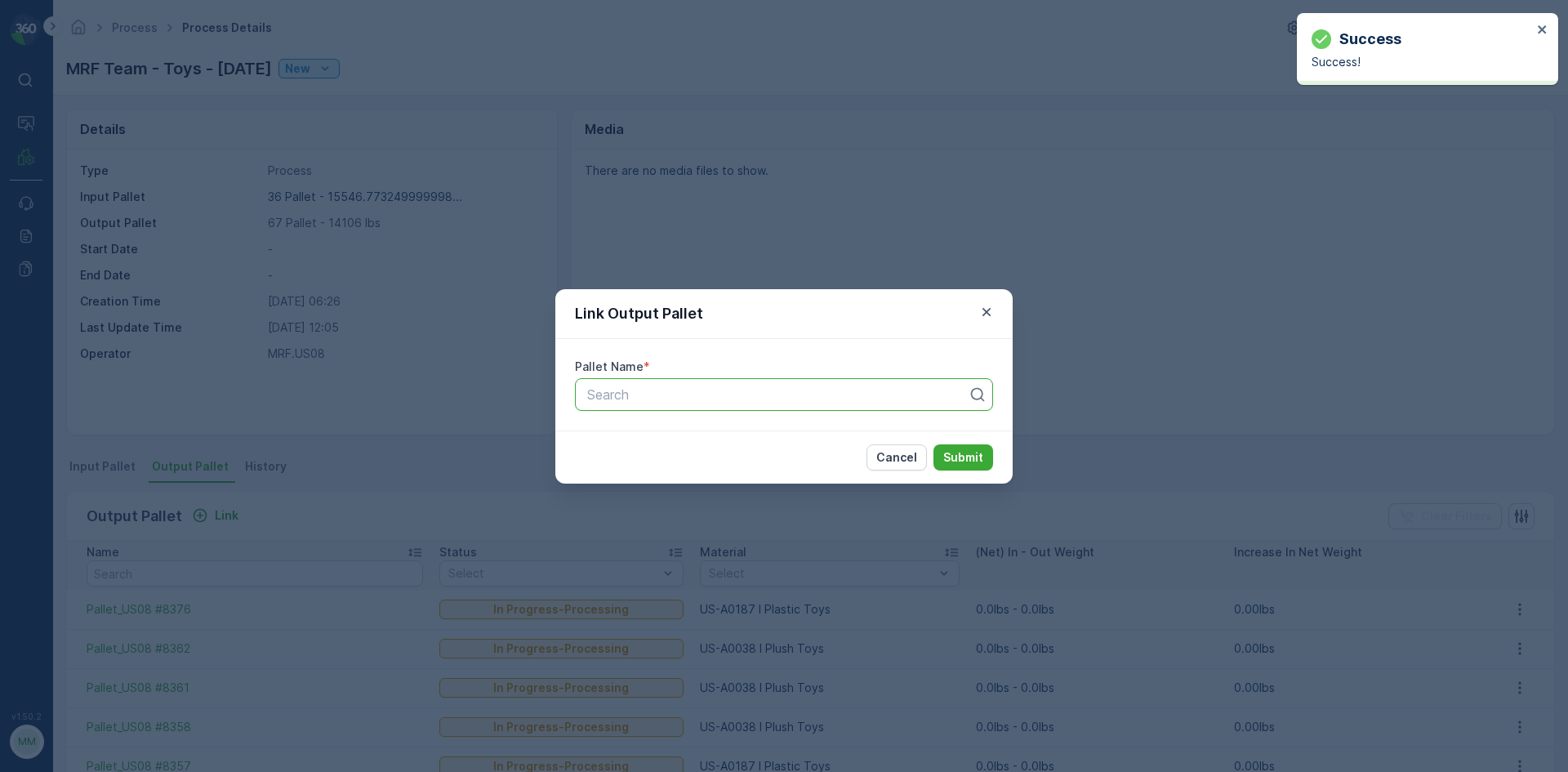
click at [648, 383] on div "Search" at bounding box center [784, 394] width 418 height 32
type input "8377"
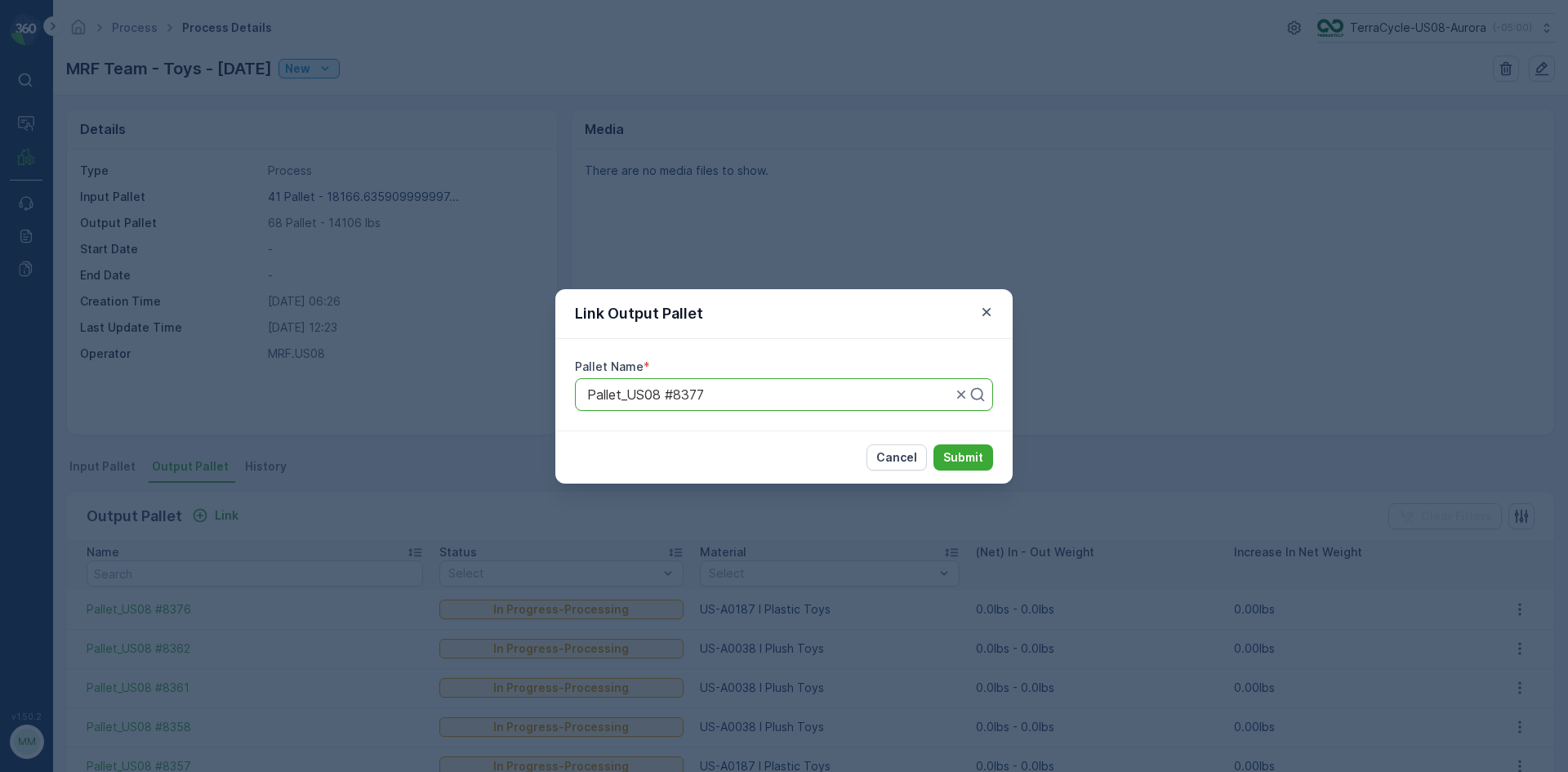
click at [933, 444] on button "Submit" at bounding box center [963, 457] width 60 height 26
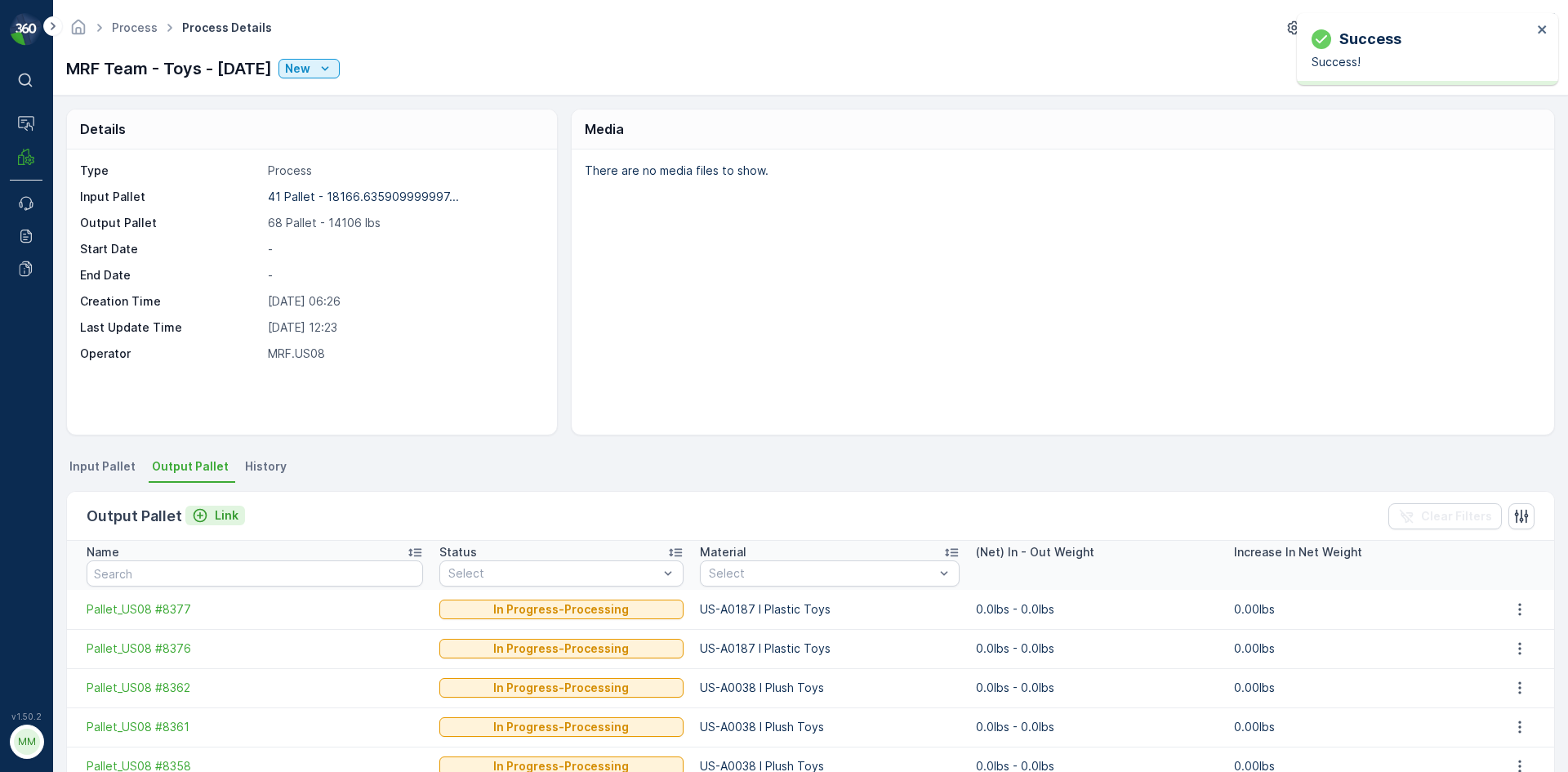
click at [224, 511] on p "Link" at bounding box center [227, 514] width 24 height 16
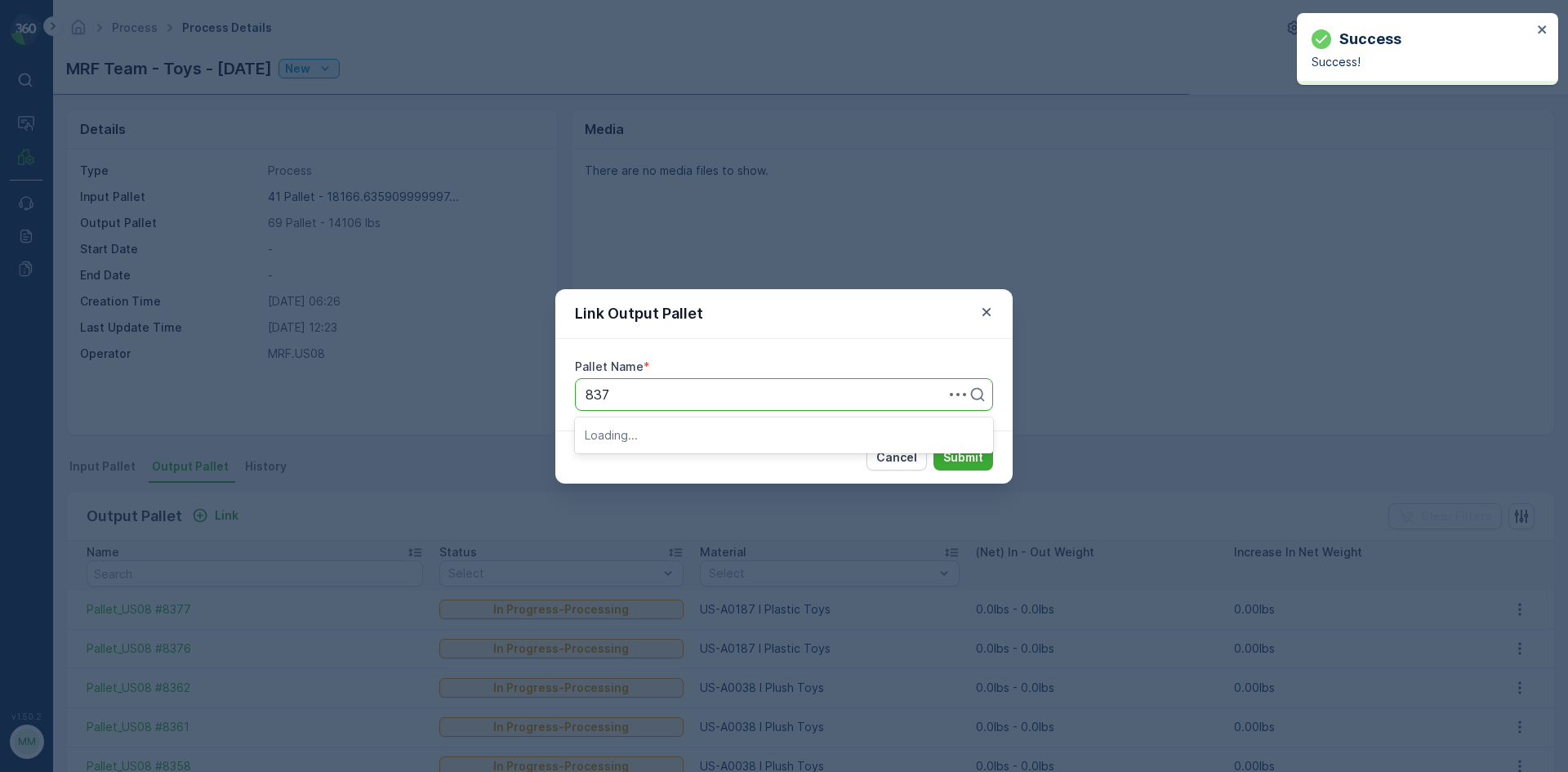
type input "8378"
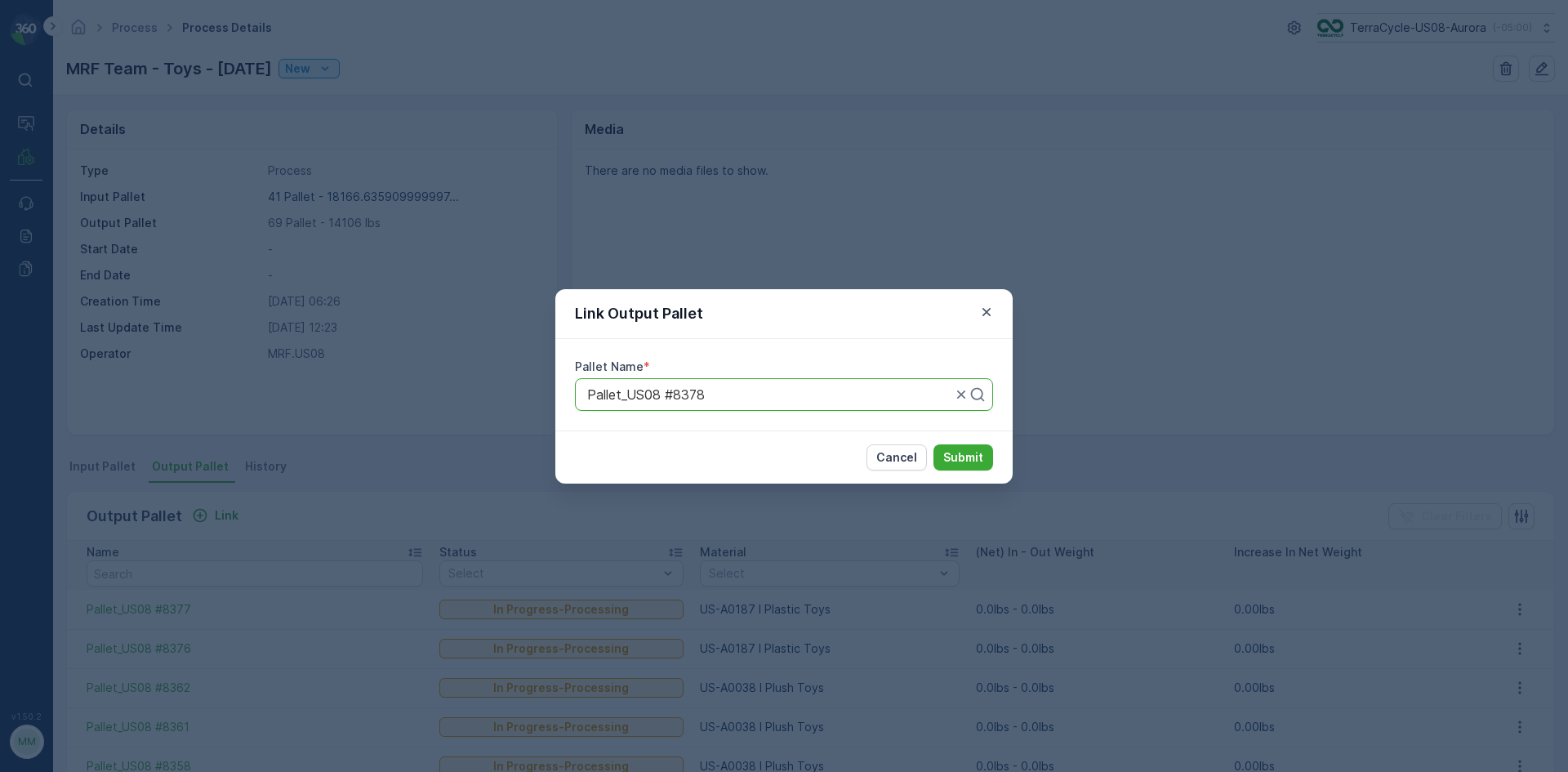
click at [933, 444] on button "Submit" at bounding box center [963, 457] width 60 height 26
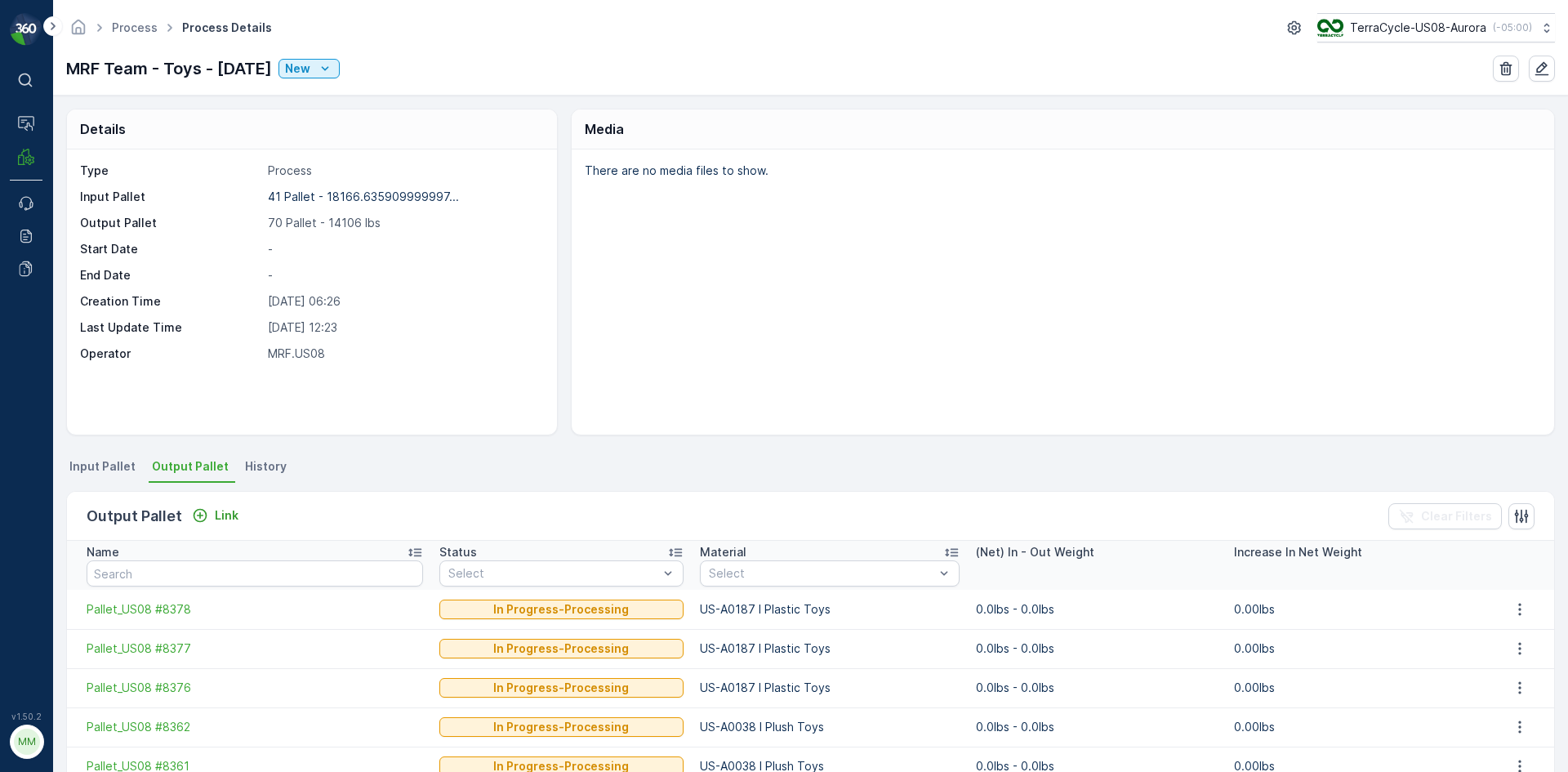
click at [212, 496] on div "Output Pallet Link Clear Filters" at bounding box center [810, 515] width 1487 height 49
click at [217, 519] on p "Link" at bounding box center [227, 514] width 24 height 16
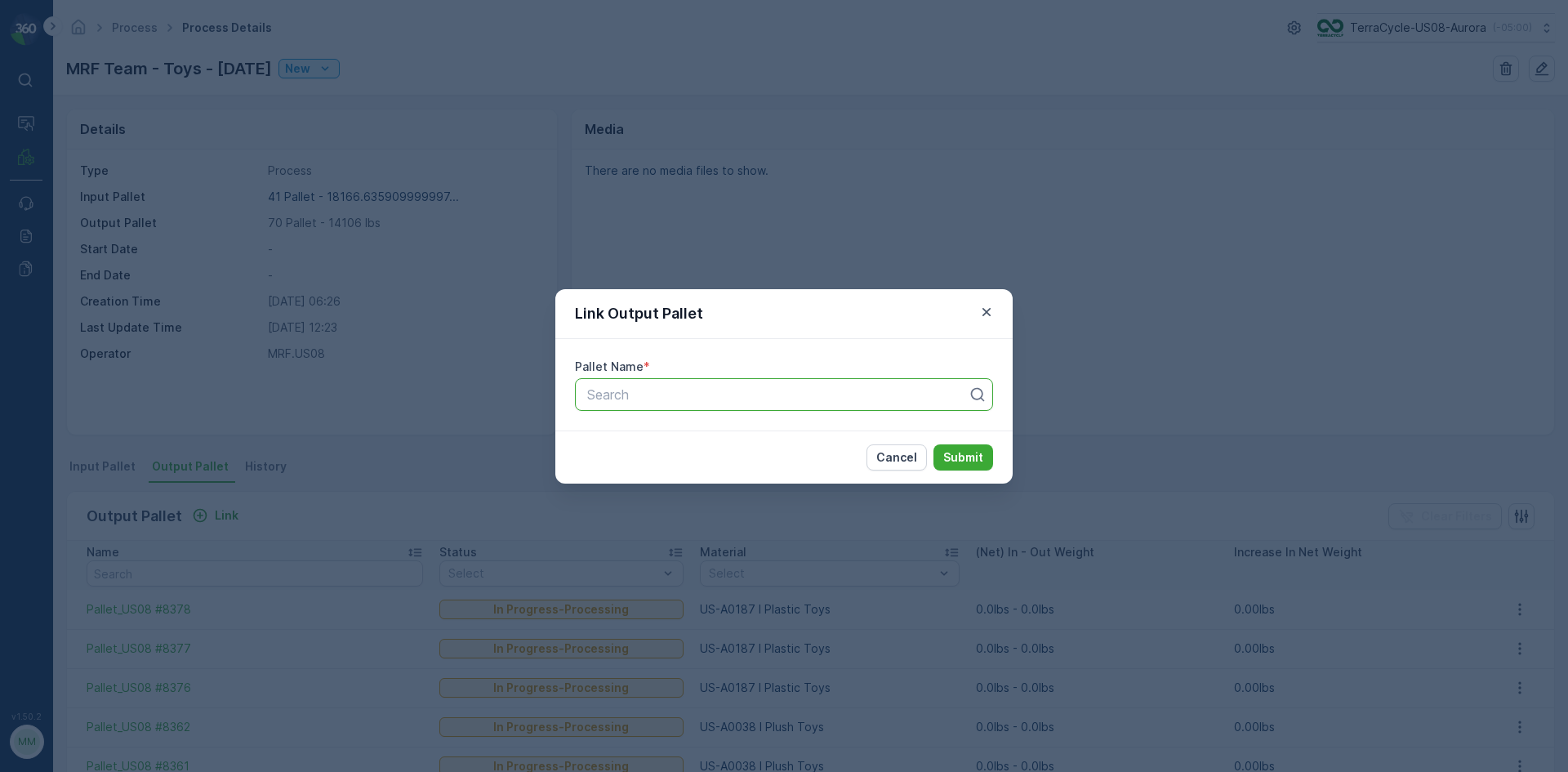
click at [665, 390] on div at bounding box center [777, 394] width 384 height 15
type input "8389"
click at [933, 444] on button "Submit" at bounding box center [963, 457] width 60 height 26
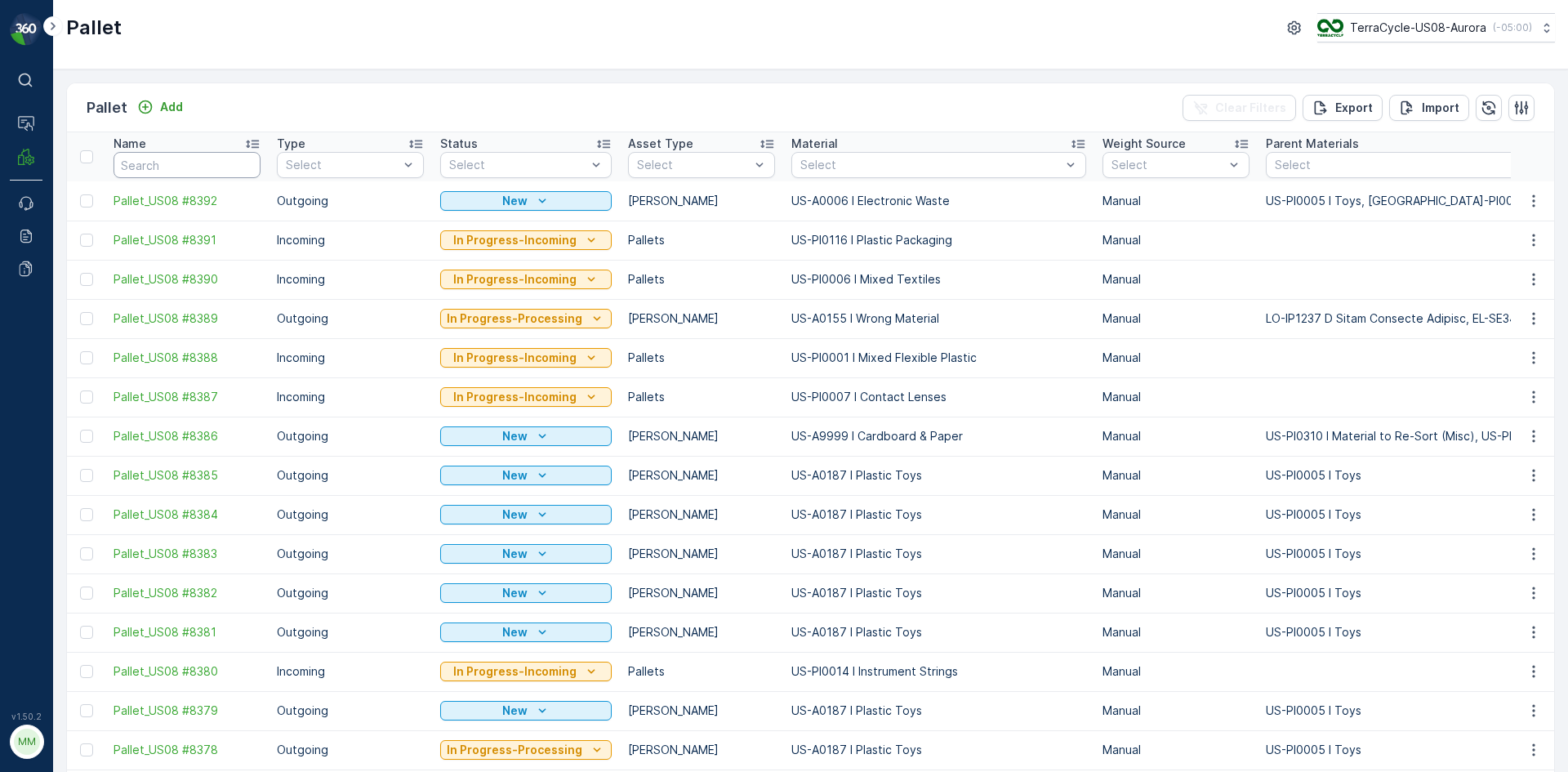
click at [195, 165] on input "text" at bounding box center [187, 165] width 147 height 26
type input "7414"
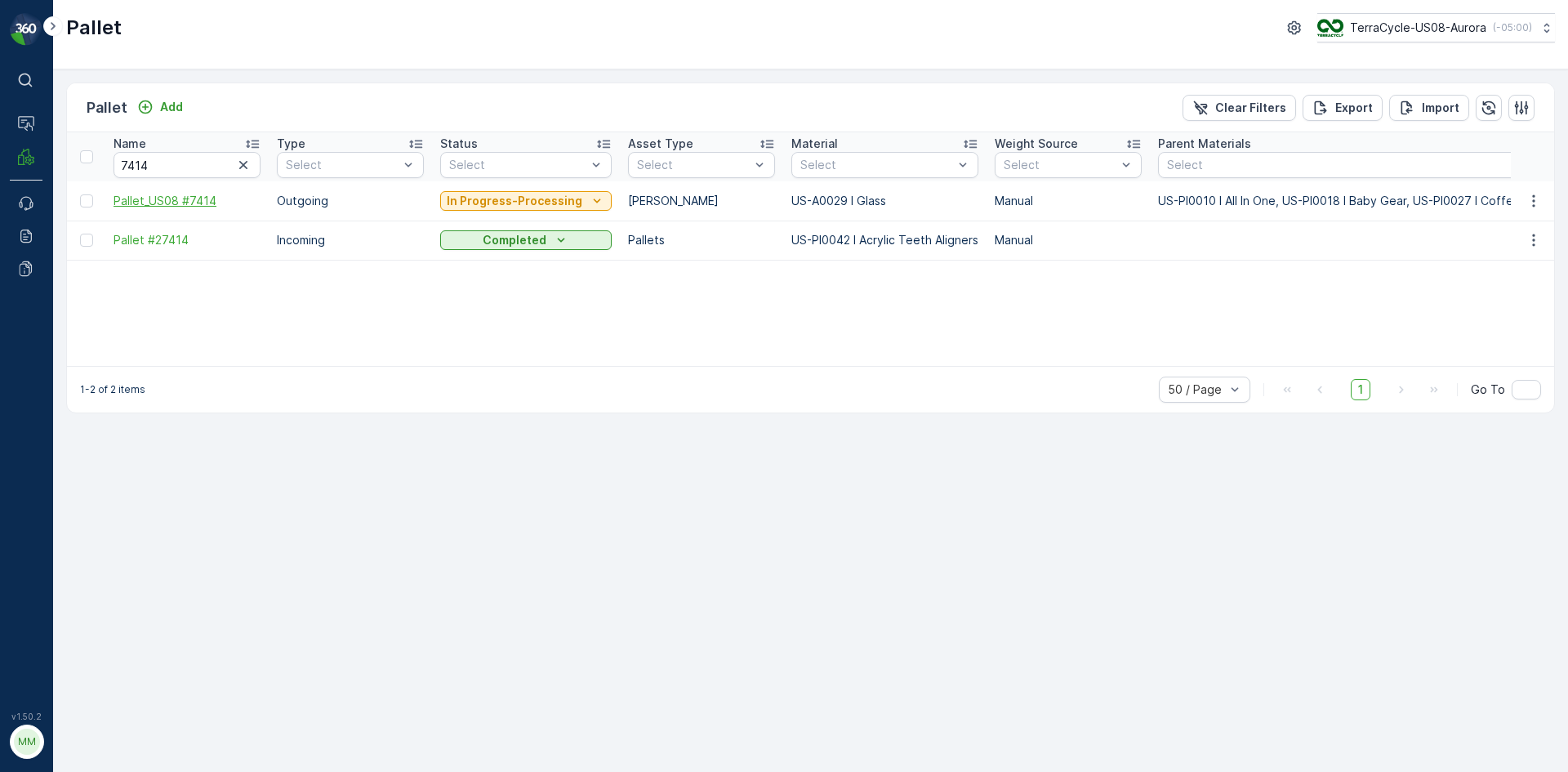
click at [211, 203] on span "Pallet_US08 #7414" at bounding box center [187, 200] width 147 height 16
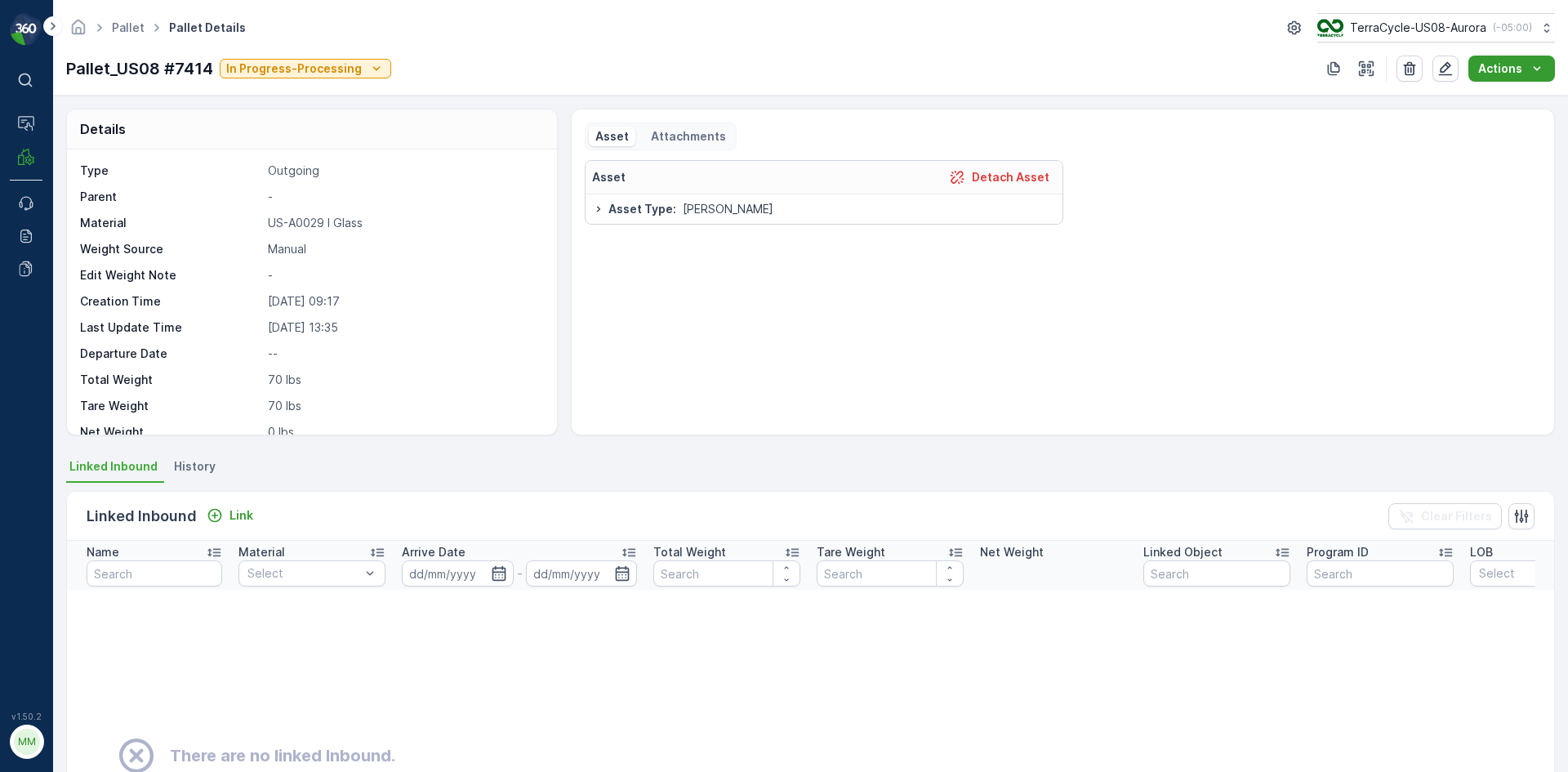
click at [1543, 69] on icon "Actions" at bounding box center [1536, 68] width 16 height 16
drag, startPoint x: 1390, startPoint y: 286, endPoint x: 1404, endPoint y: 250, distance: 38.6
click at [1391, 286] on div "Asset Detach Asset Asset Type : Gaylord" at bounding box center [1062, 291] width 956 height 261
click at [1445, 72] on icon "button" at bounding box center [1446, 69] width 14 height 14
click at [694, 141] on p "Attachments" at bounding box center [687, 136] width 78 height 16
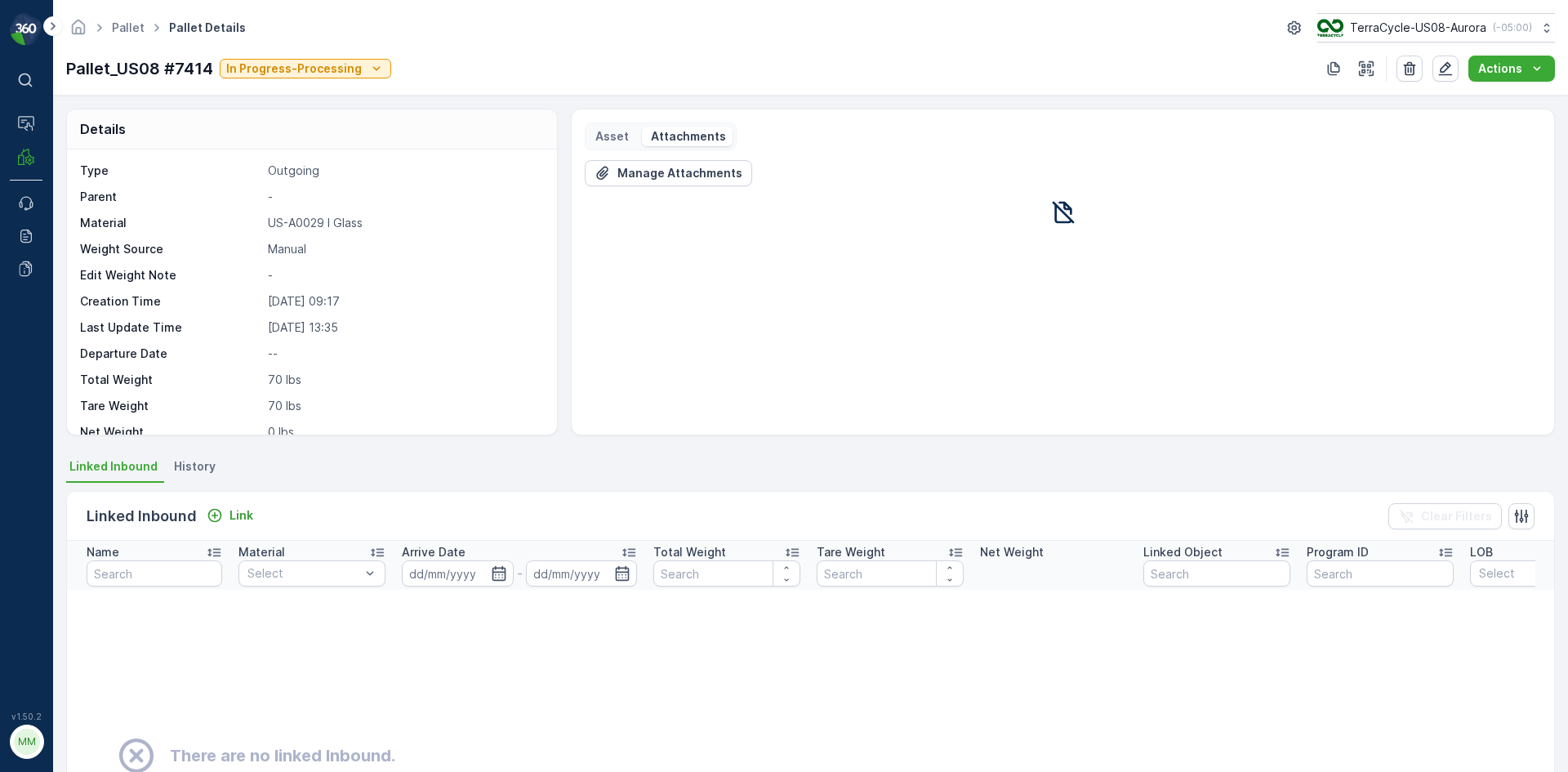
click at [613, 139] on p "Asset" at bounding box center [612, 136] width 33 height 16
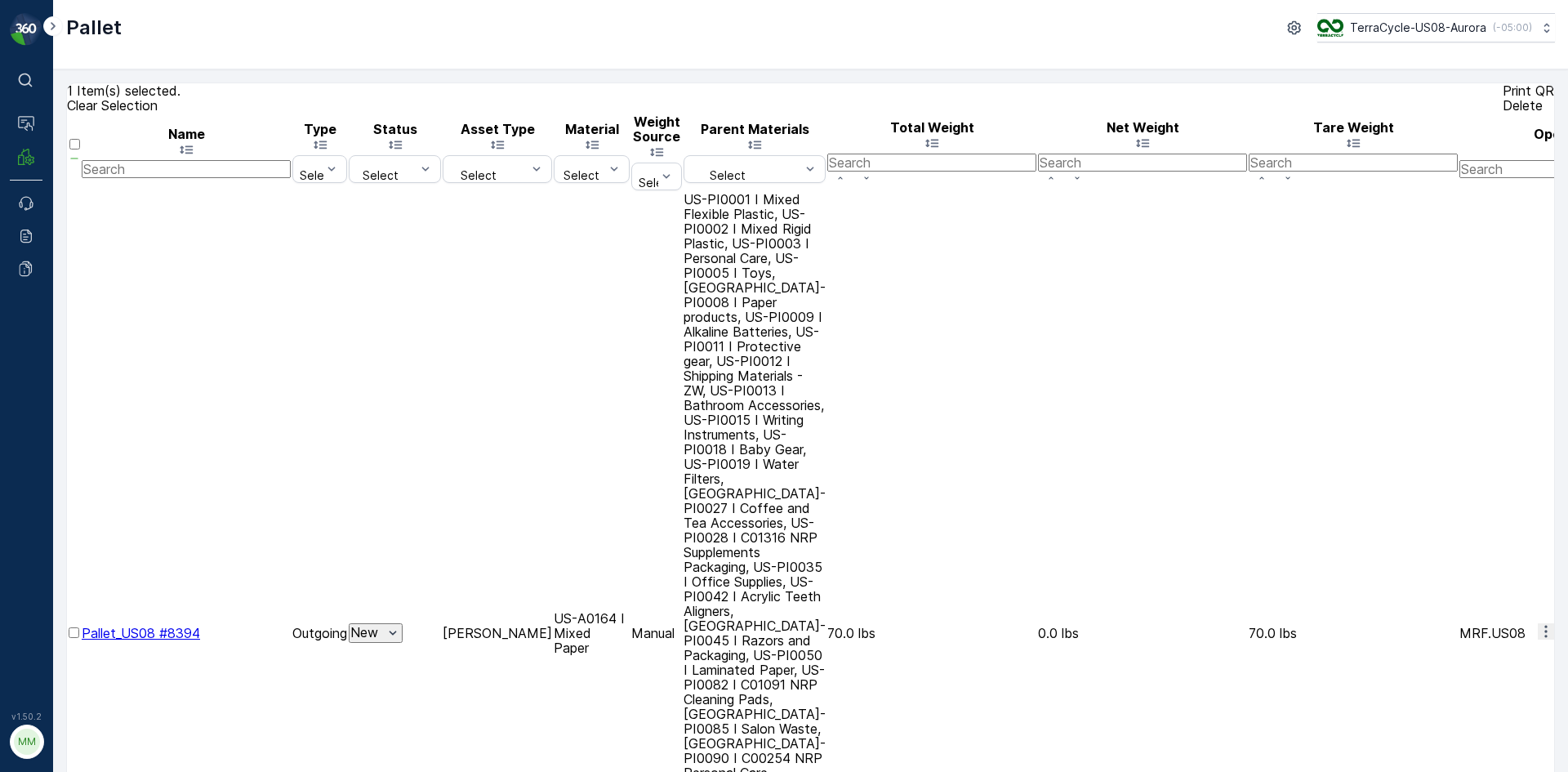
click at [80, 640] on div at bounding box center [73, 640] width 11 height 0
click at [79, 627] on input "checkbox" at bounding box center [73, 632] width 10 height 10
click at [1502, 96] on div "Print QR" at bounding box center [1528, 90] width 51 height 15
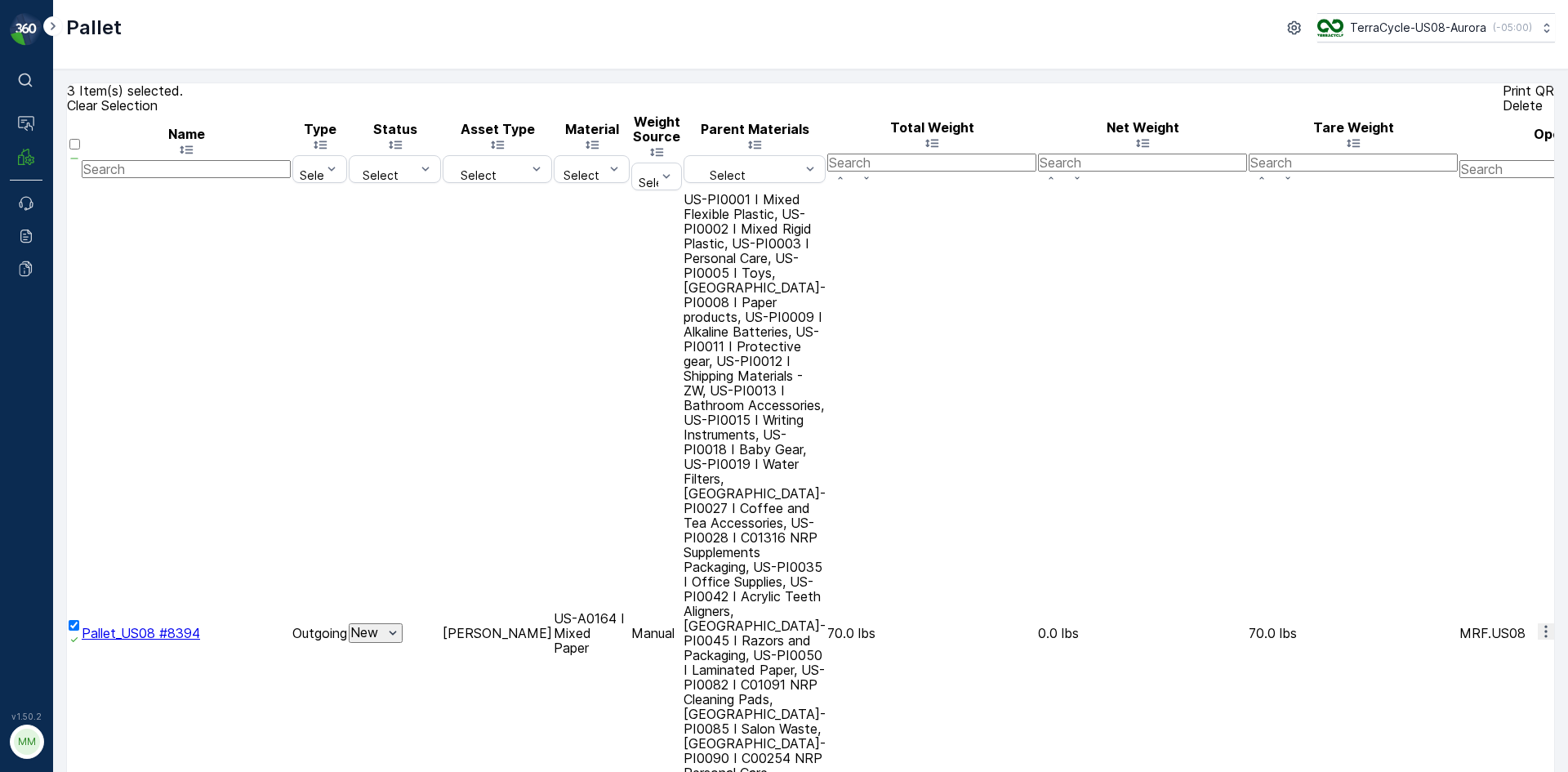
click at [1502, 98] on div "Print QR" at bounding box center [1528, 90] width 51 height 15
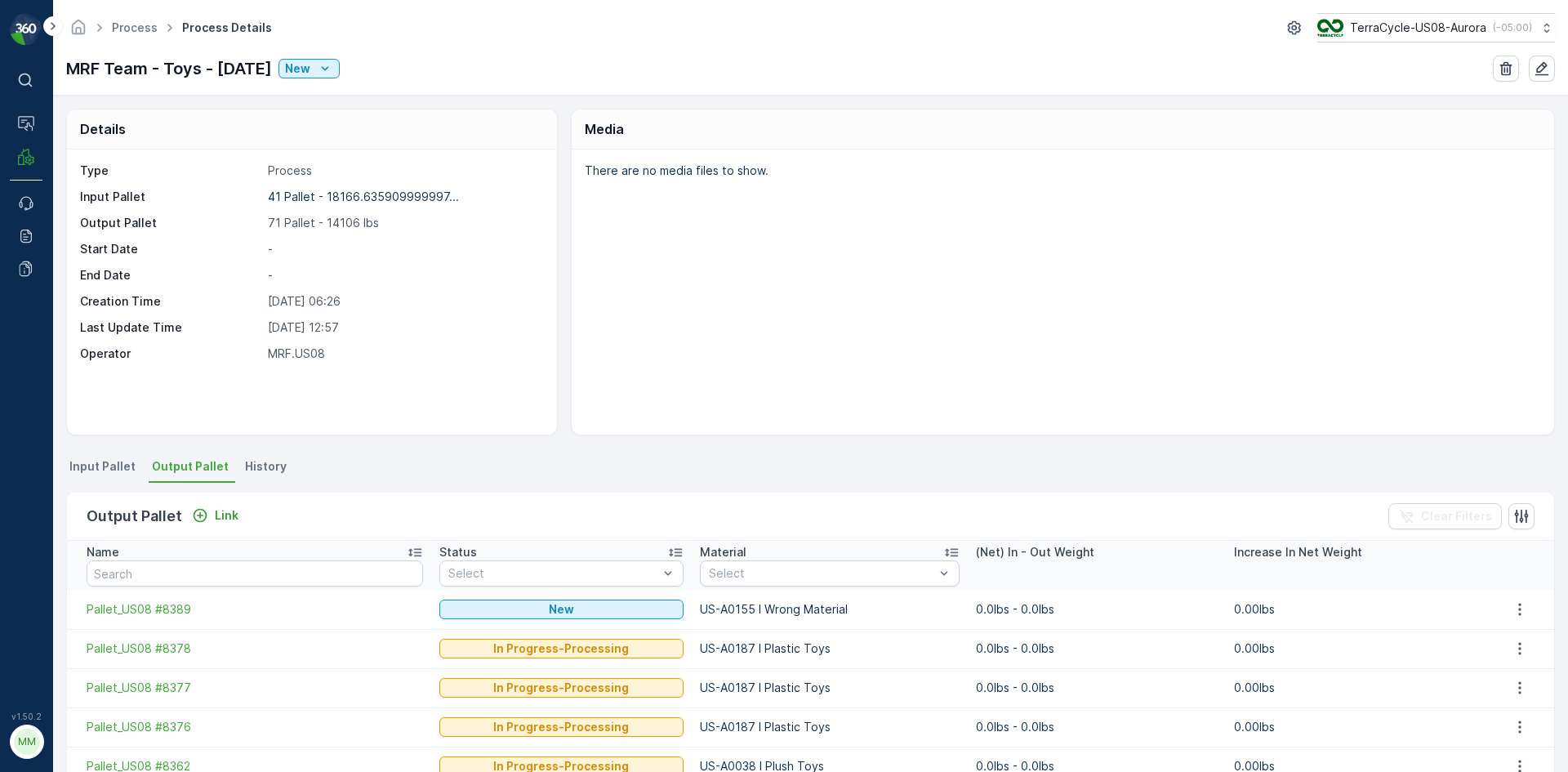
click at [105, 459] on span "Input Pallet" at bounding box center [102, 466] width 67 height 16
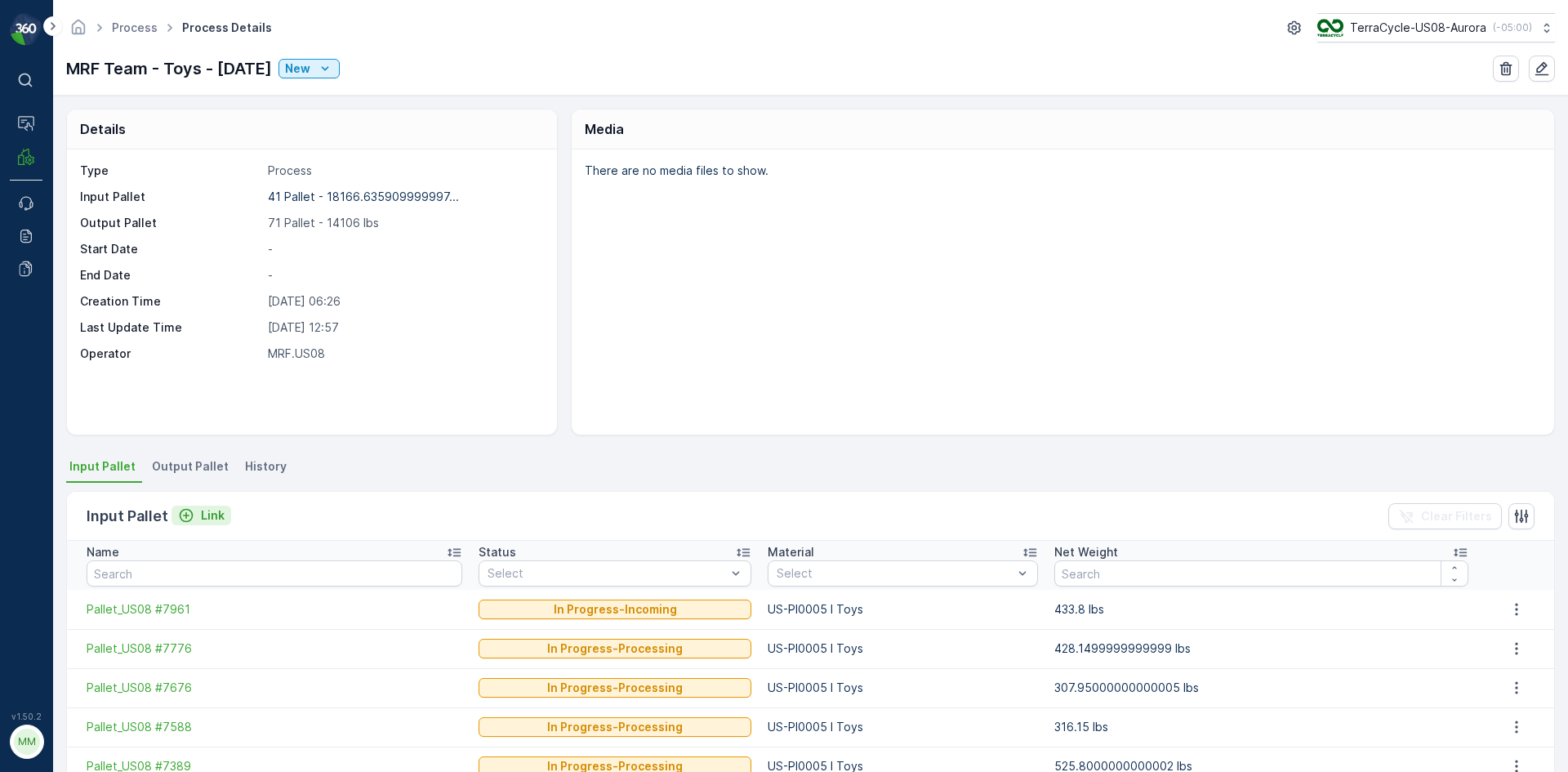
click at [209, 522] on p "Link" at bounding box center [212, 514] width 24 height 16
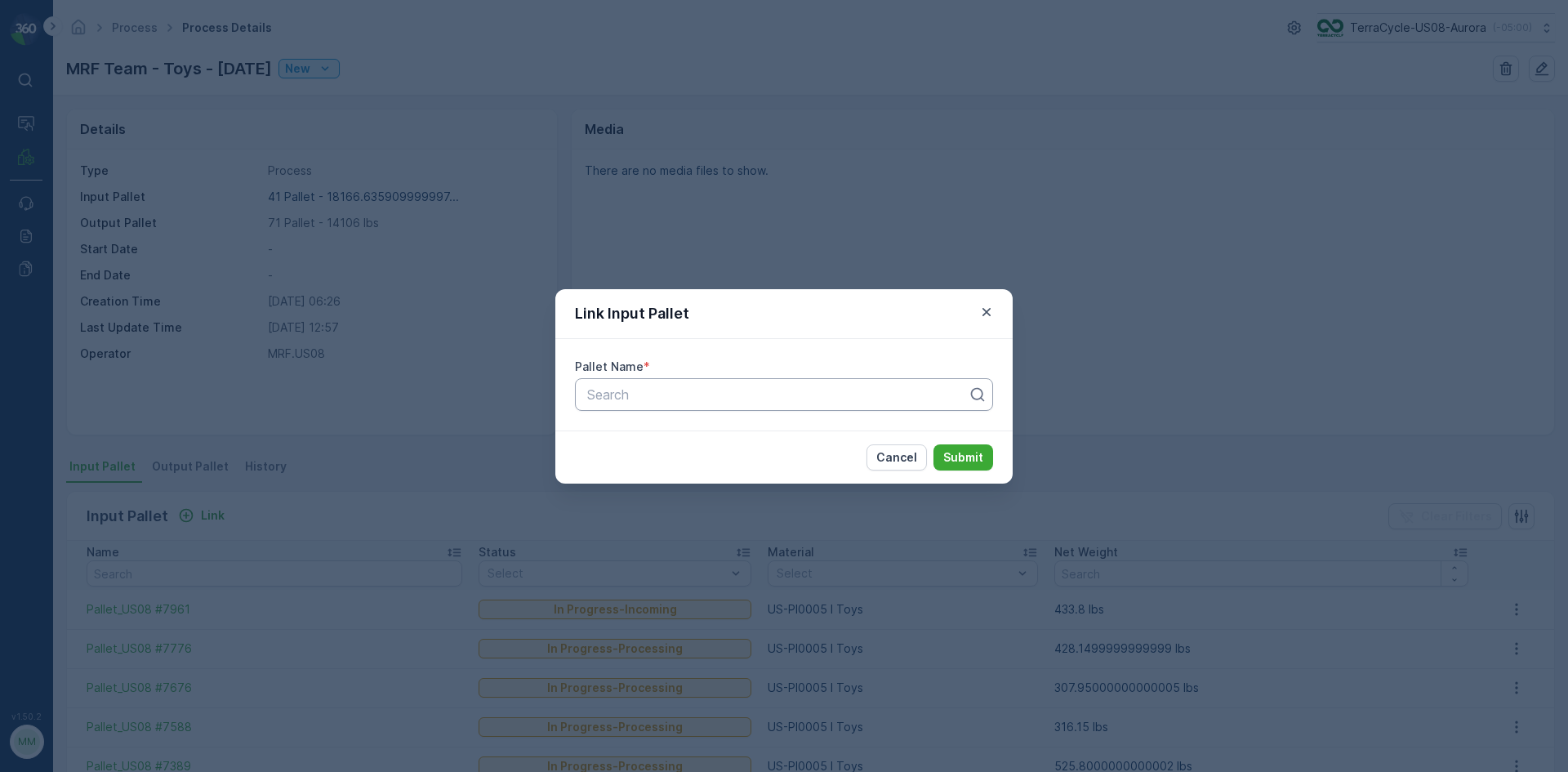
click at [661, 406] on div "Search" at bounding box center [784, 394] width 418 height 32
click at [663, 402] on p "Search" at bounding box center [777, 394] width 380 height 20
type input "1232"
click at [933, 444] on button "Submit" at bounding box center [963, 457] width 60 height 26
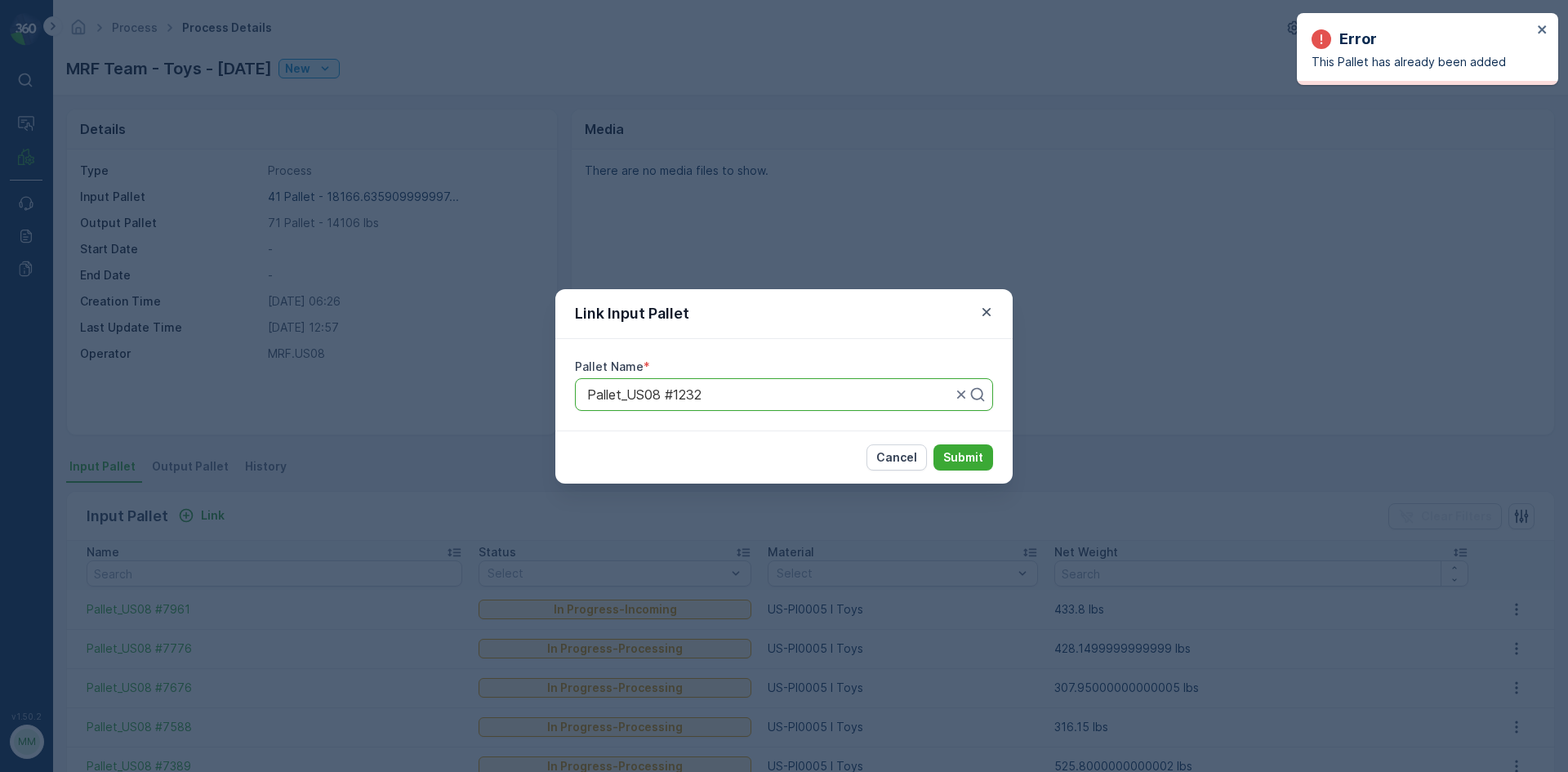
click at [665, 402] on div "Pallet_US08 #1232" at bounding box center [784, 394] width 418 height 32
type input "5012"
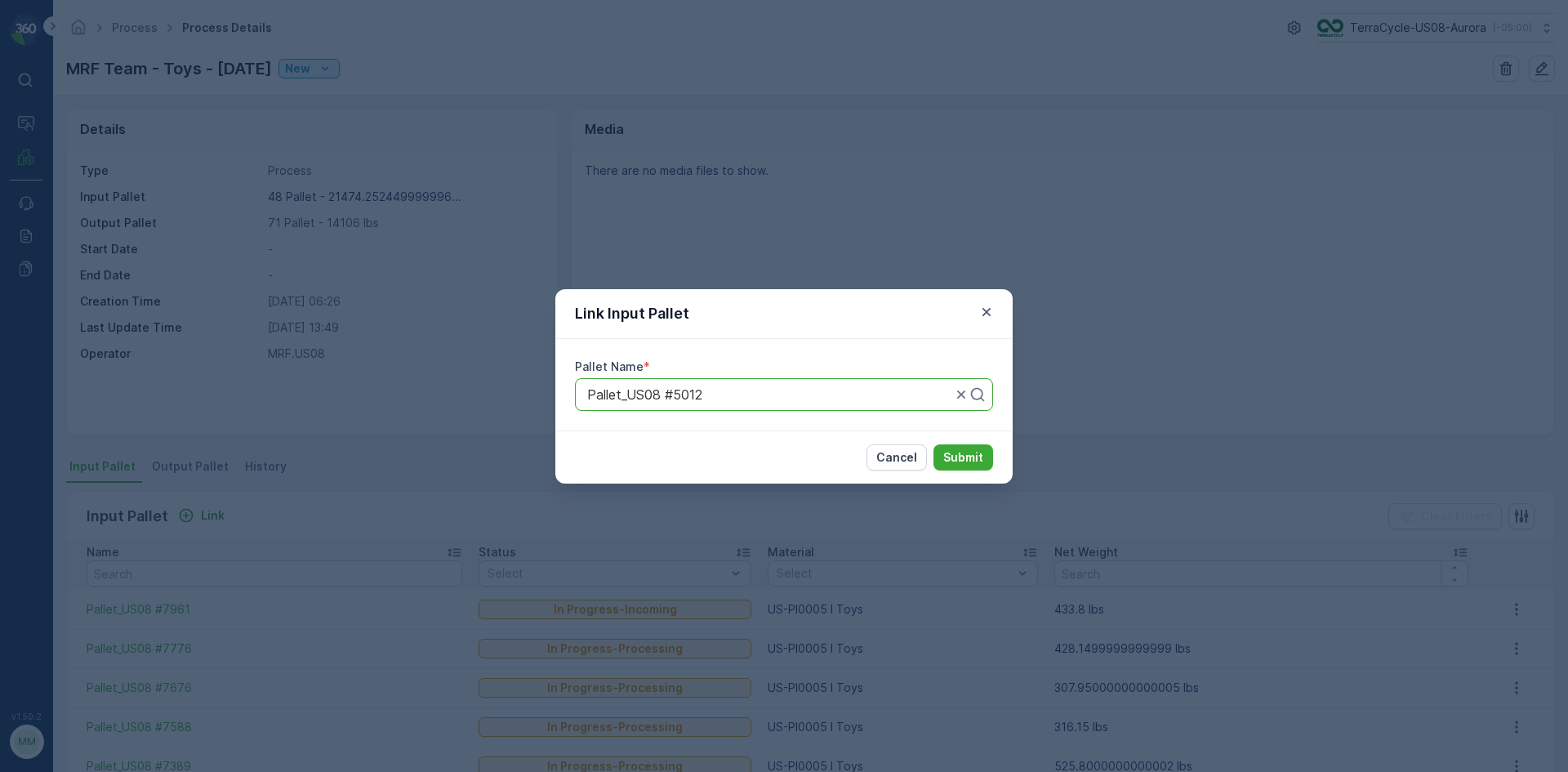
click at [933, 444] on button "Submit" at bounding box center [963, 457] width 60 height 26
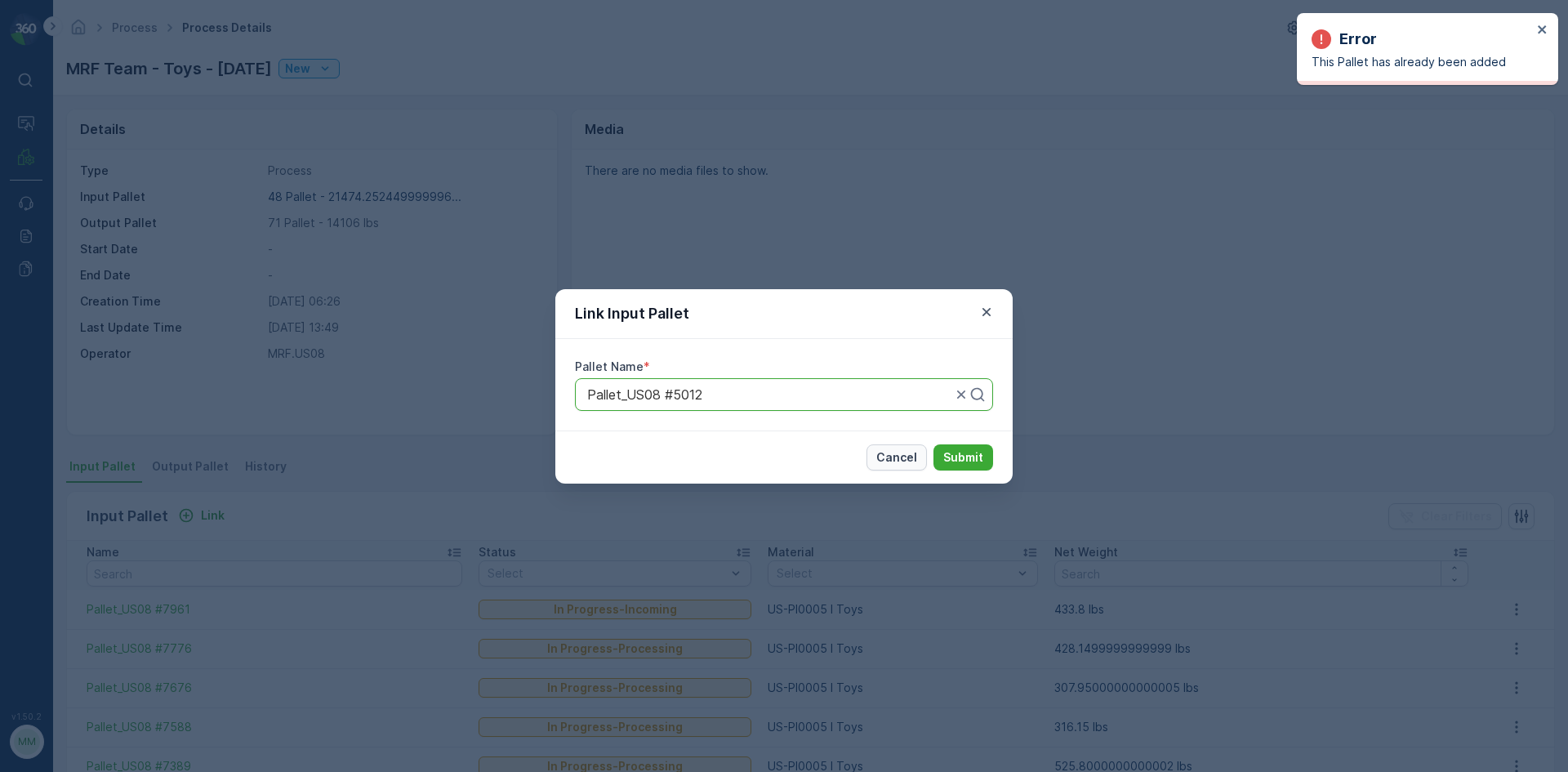
click at [914, 461] on p "Cancel" at bounding box center [897, 456] width 41 height 16
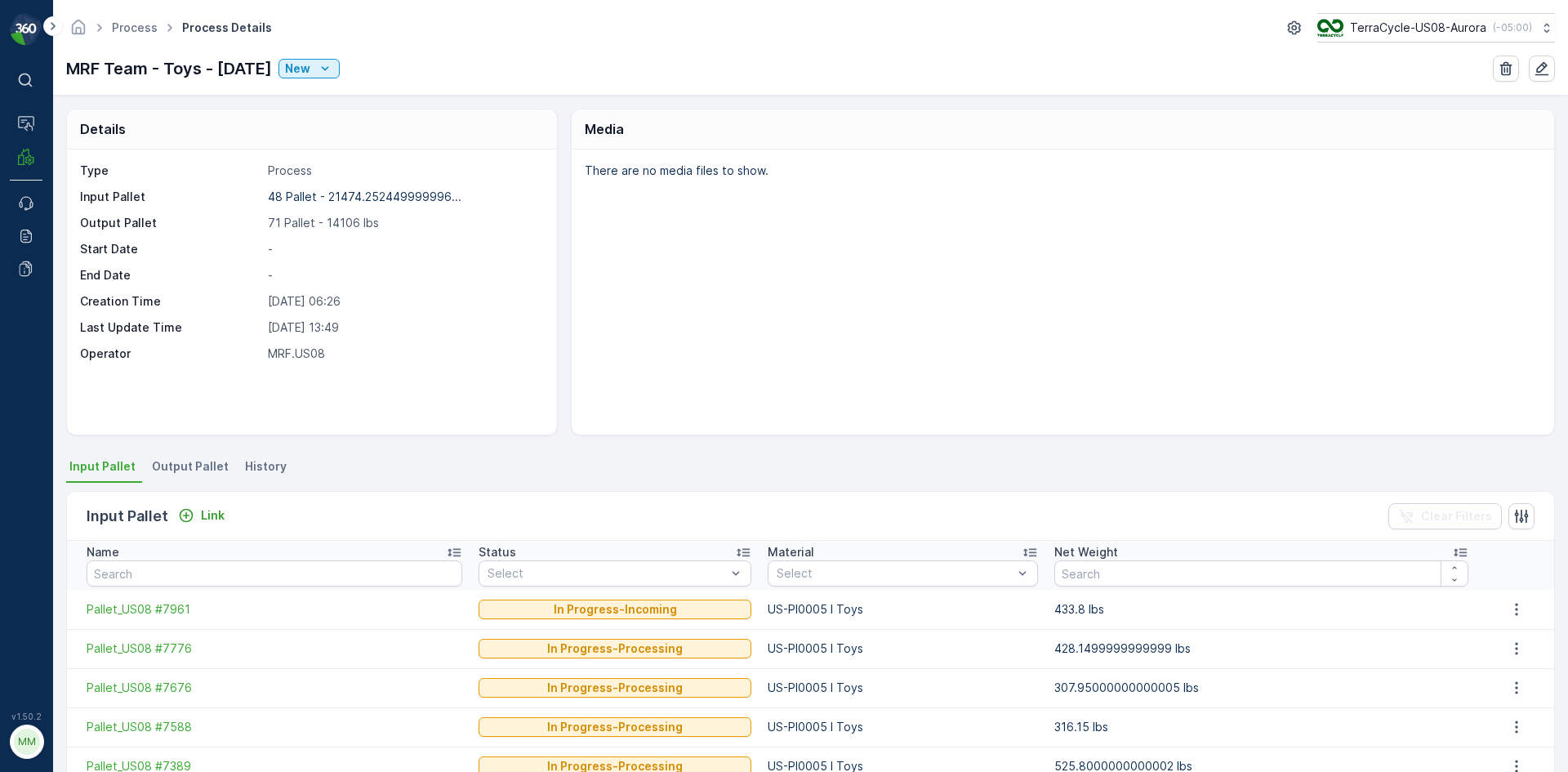
click at [212, 453] on div "Details Type Process Input Pallet 48 Pallet - 21474.252449999996... Output Pall…" at bounding box center [810, 433] width 1515 height 676
click at [196, 463] on span "Output Pallet" at bounding box center [190, 466] width 77 height 16
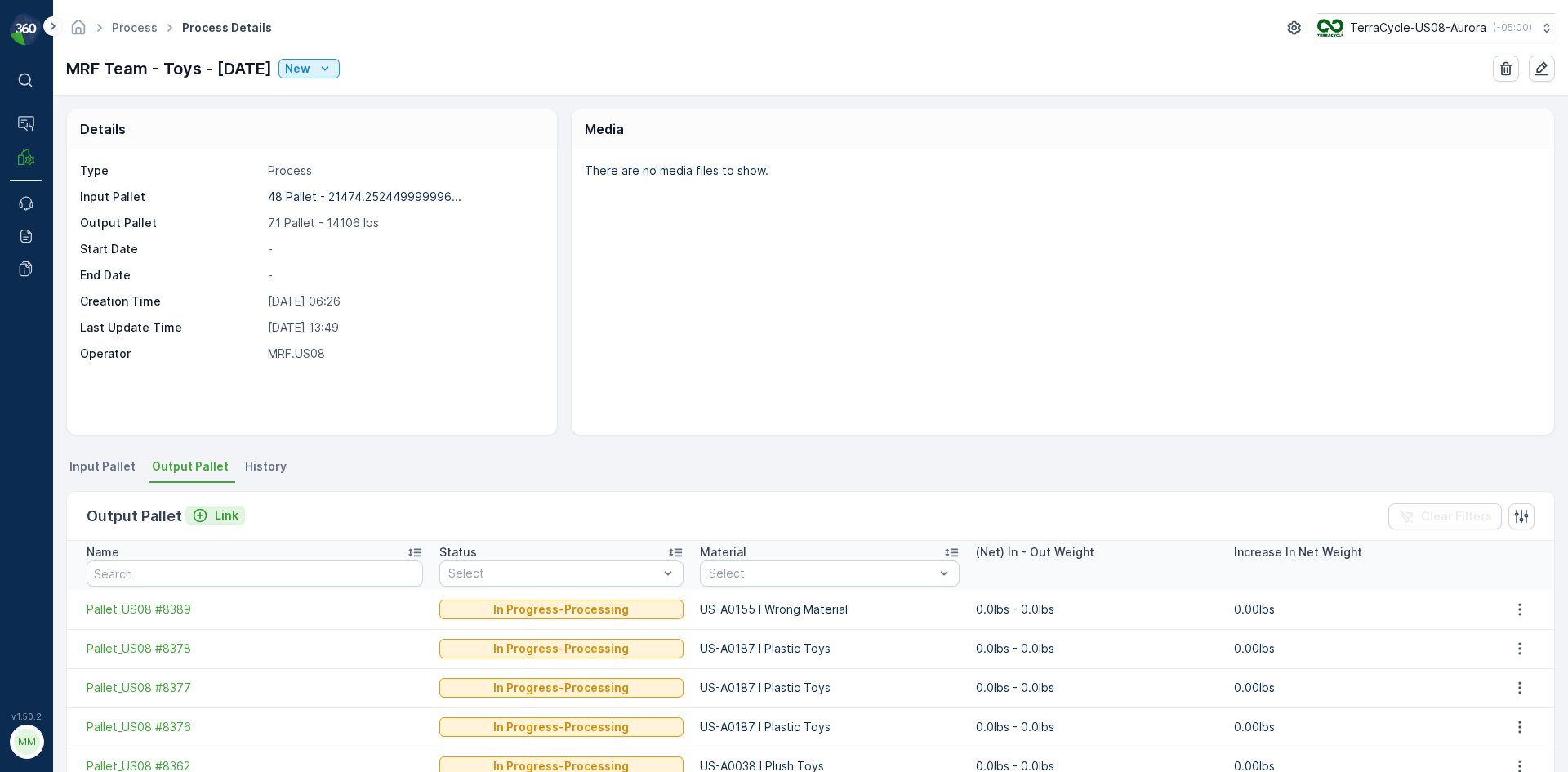
click at [236, 506] on button "Link" at bounding box center [215, 515] width 60 height 20
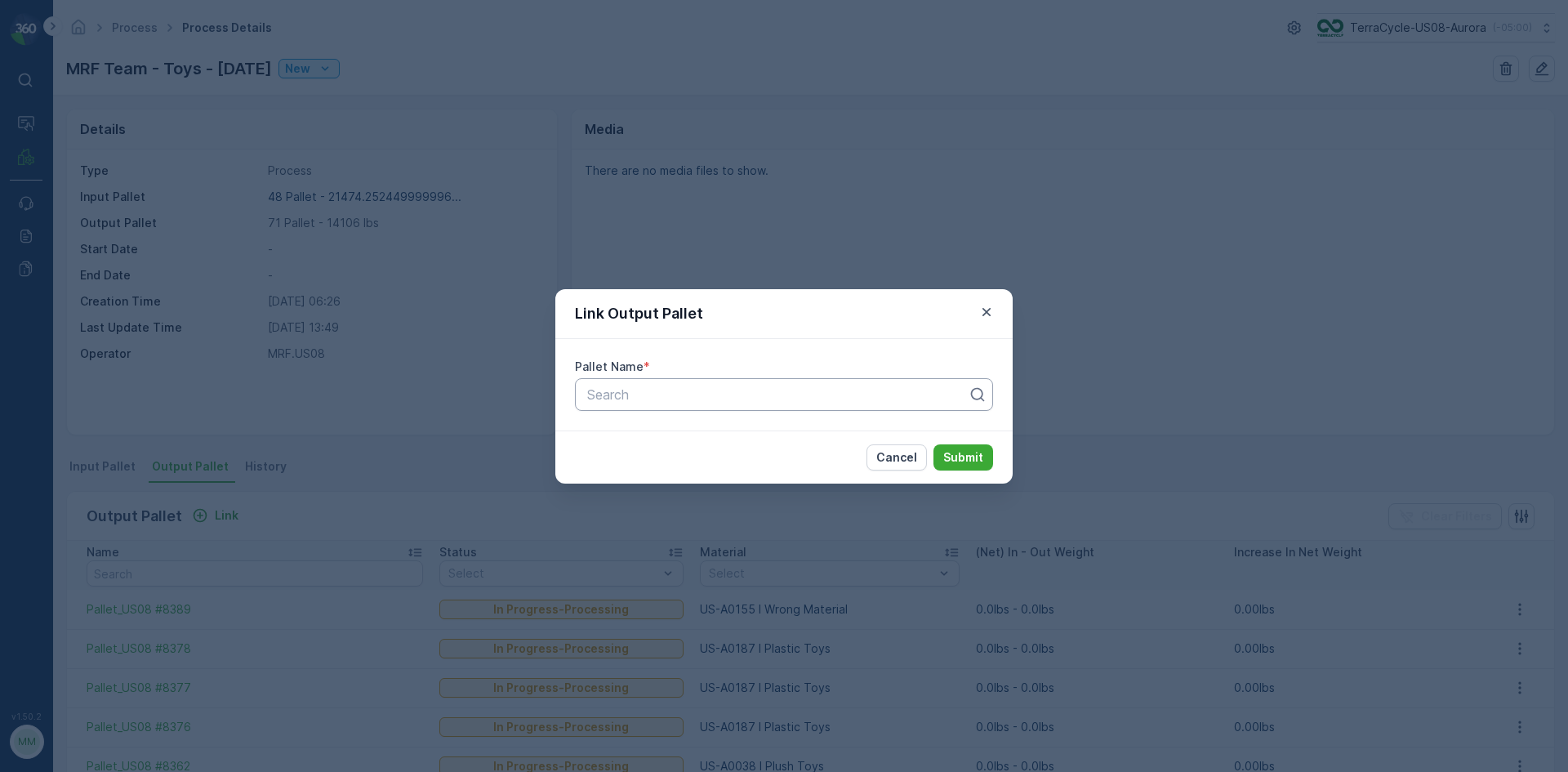
click at [606, 398] on div at bounding box center [777, 394] width 384 height 15
type input "8379"
click at [933, 444] on button "Submit" at bounding box center [963, 457] width 60 height 26
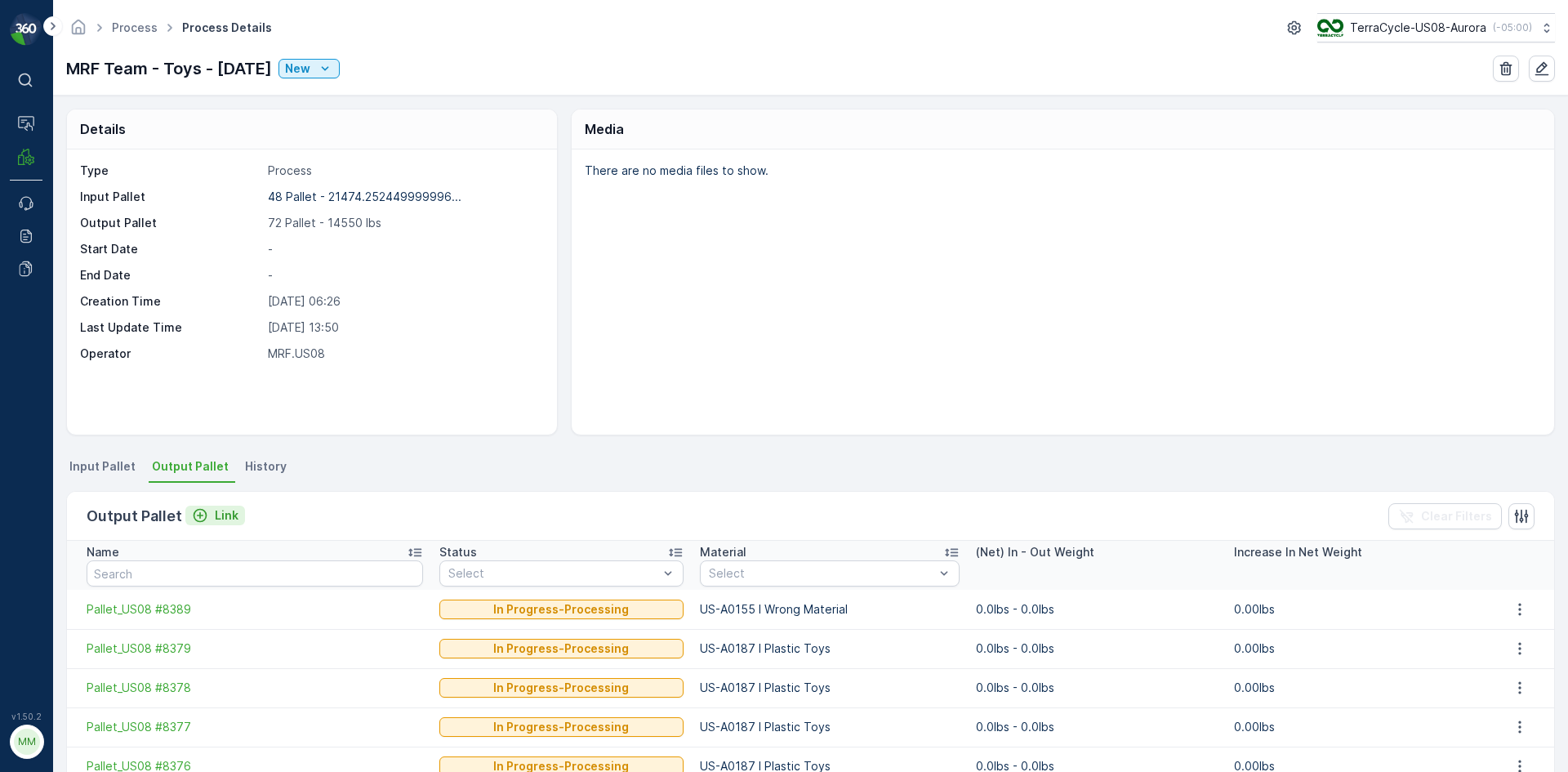
click at [221, 508] on p "Link" at bounding box center [227, 514] width 24 height 16
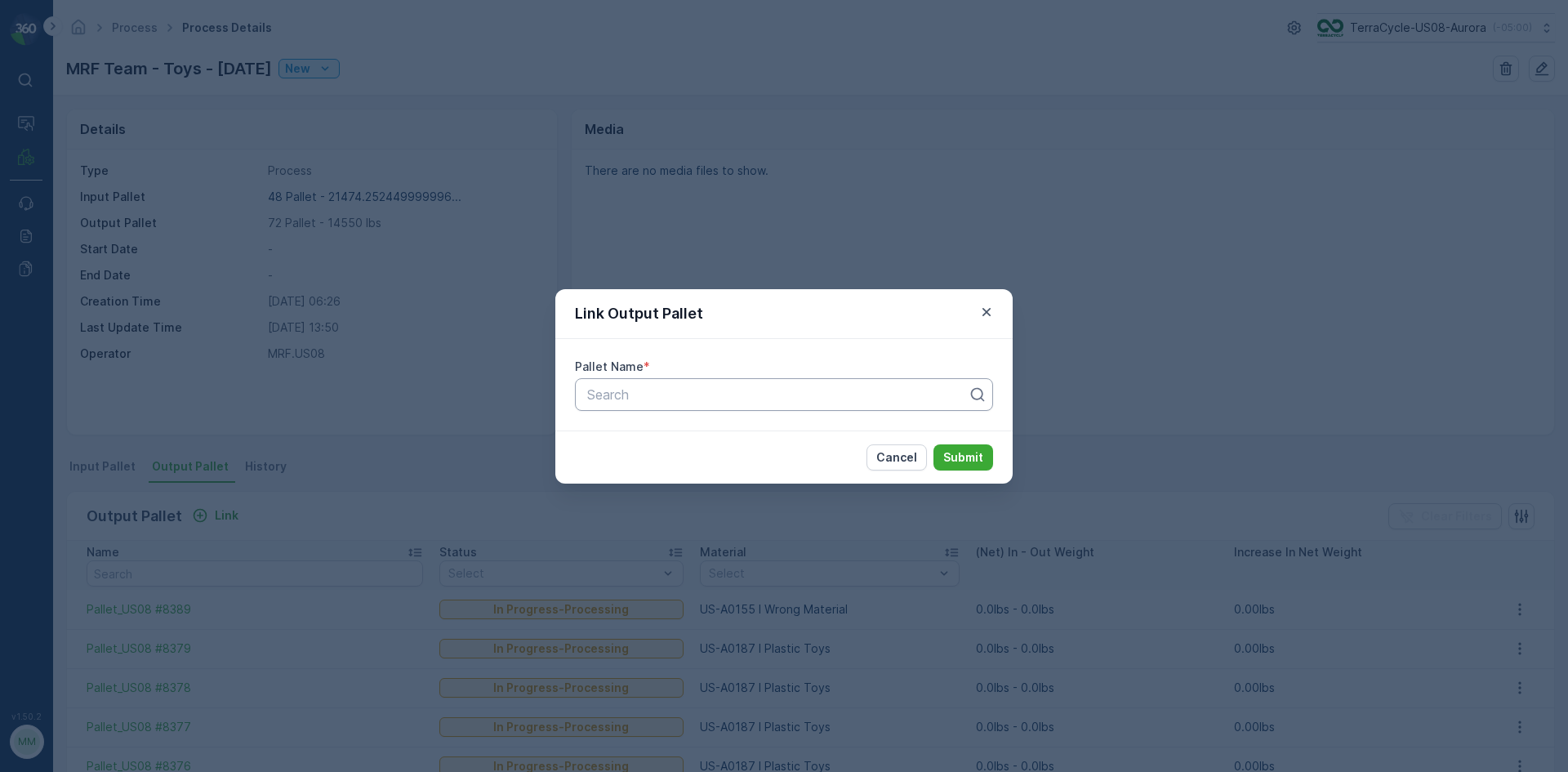
click at [656, 393] on div at bounding box center [777, 394] width 384 height 15
type input "8360"
click at [762, 421] on div "Pallet_US08 #8360" at bounding box center [784, 434] width 418 height 28
click at [980, 456] on p "Submit" at bounding box center [963, 456] width 40 height 16
